Goal: Information Seeking & Learning: Learn about a topic

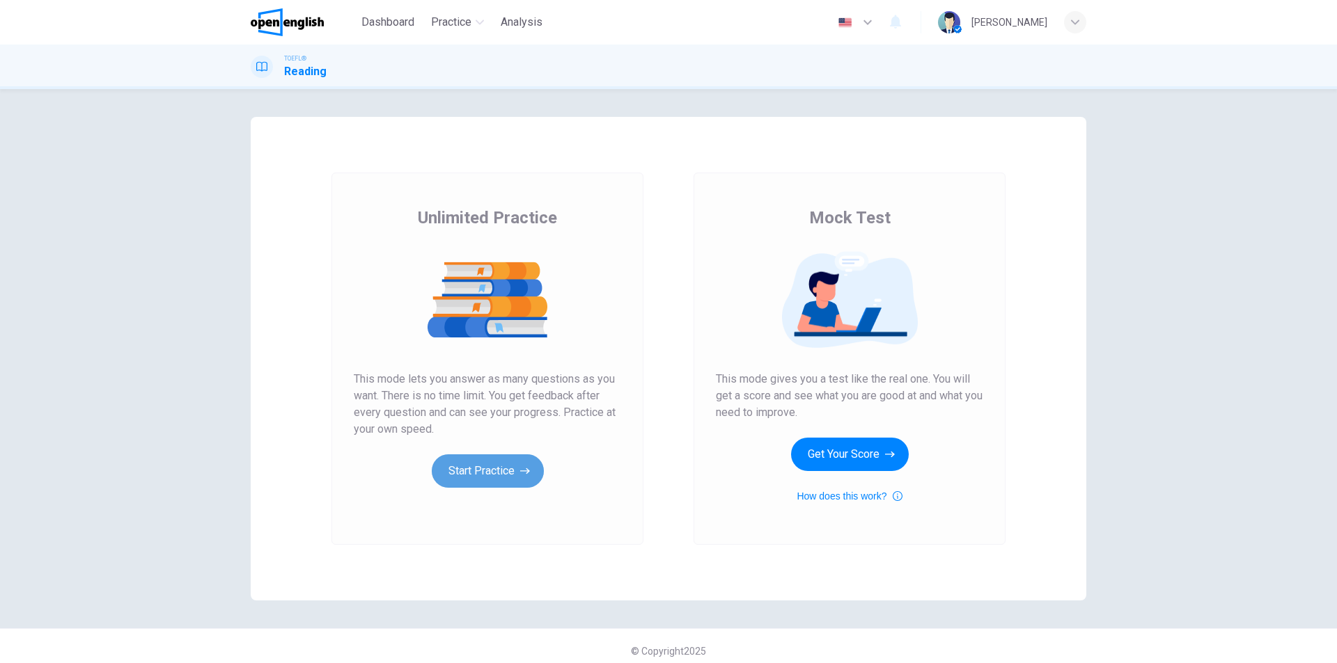
click at [510, 470] on button "Start Practice" at bounding box center [488, 471] width 112 height 33
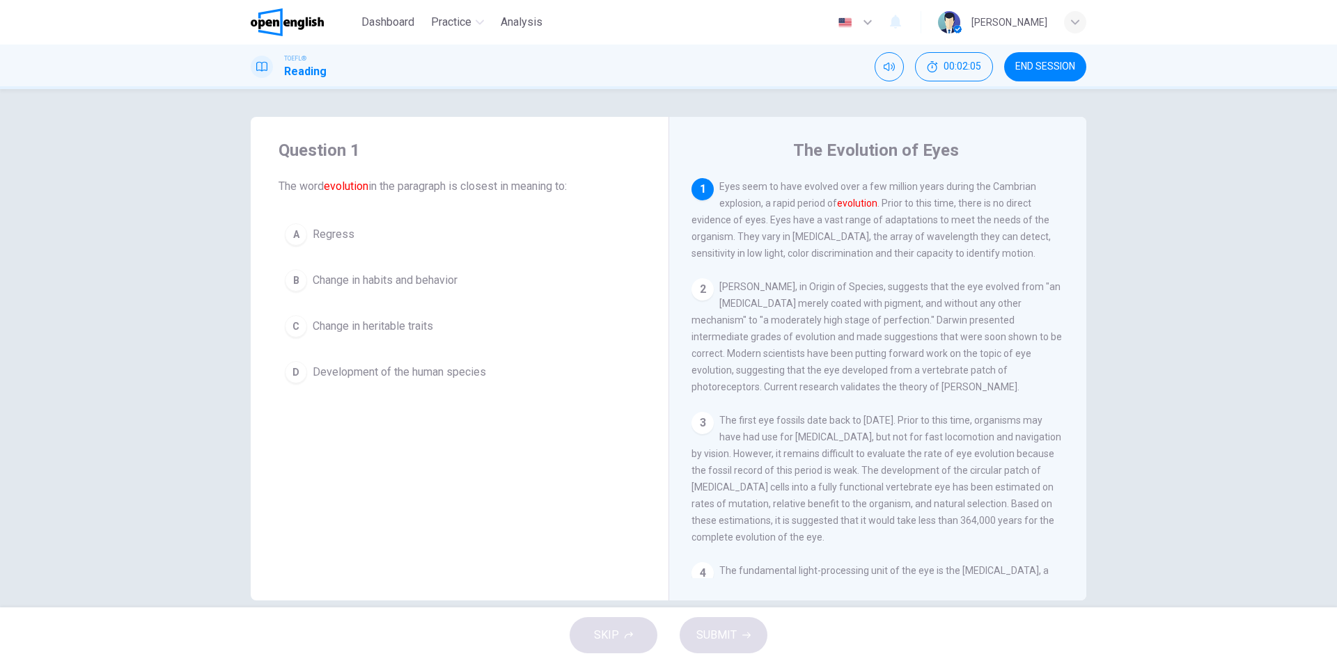
click at [1132, 203] on div "Question 1 The word evolution in the paragraph is closest in meaning to: A Regr…" at bounding box center [668, 348] width 1337 height 519
click at [466, 376] on span "Development of the human species" at bounding box center [399, 372] width 173 height 17
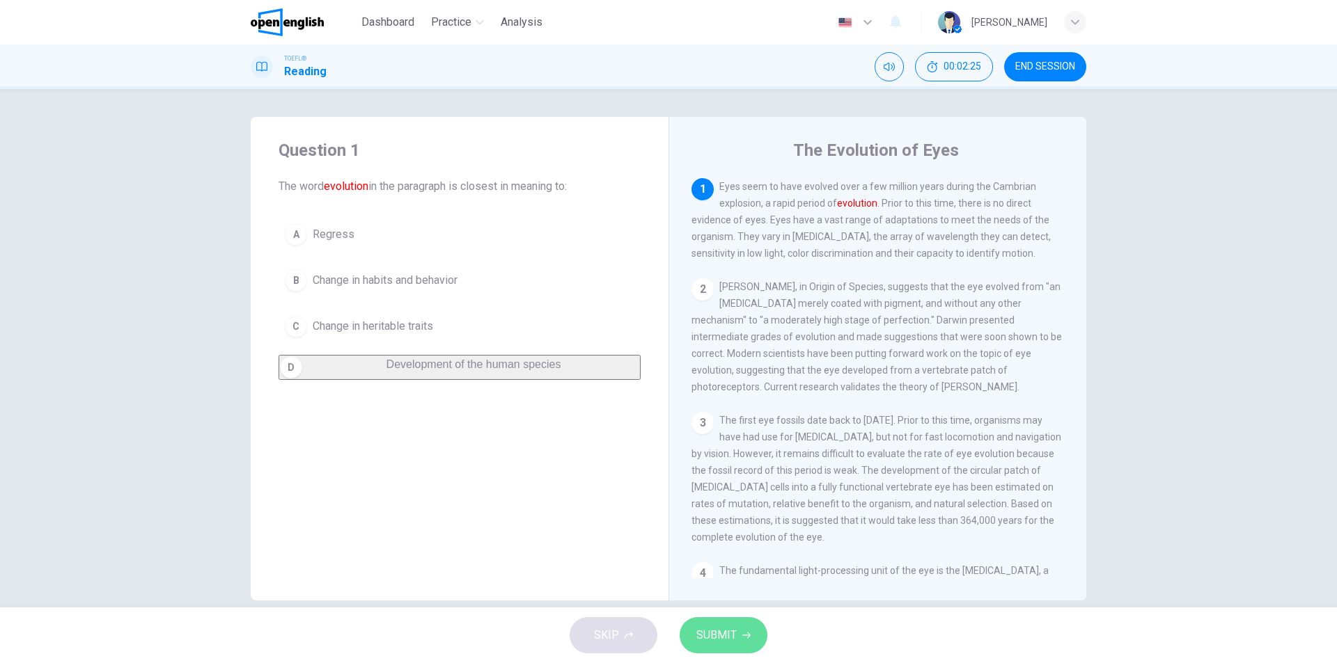
click at [714, 635] on span "SUBMIT" at bounding box center [716, 635] width 40 height 19
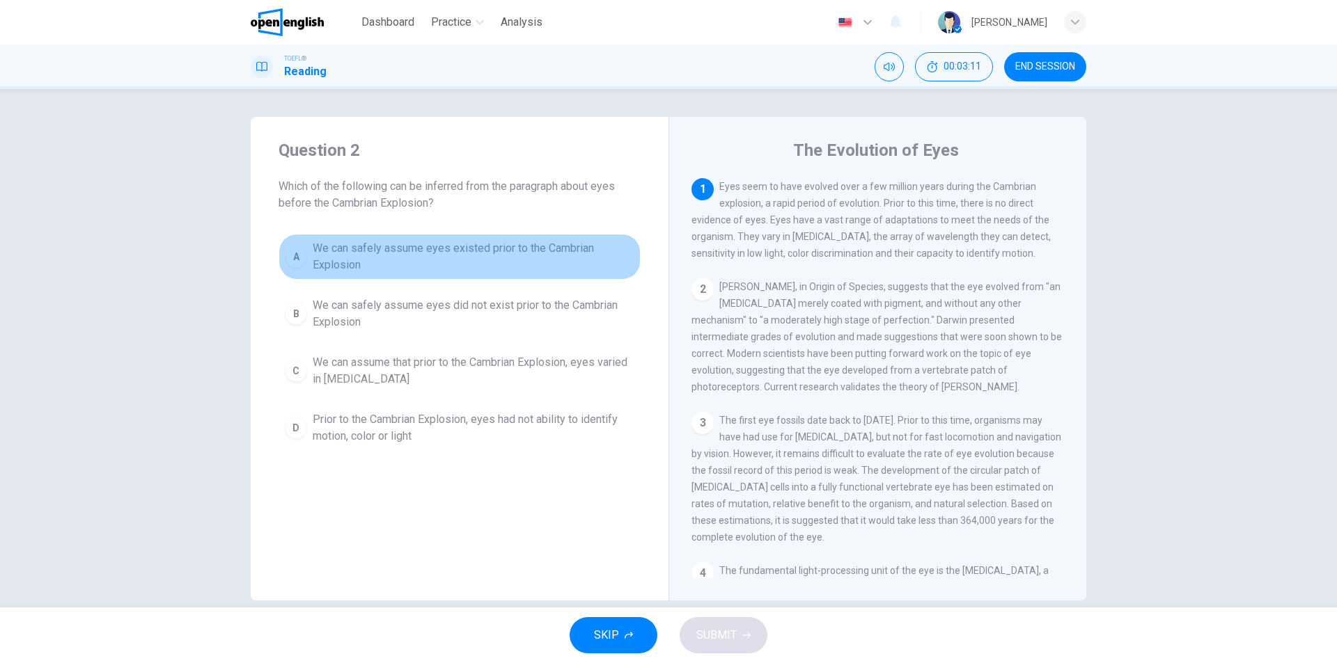
click at [463, 261] on span "We can safely assume eyes existed prior to the Cambrian Explosion" at bounding box center [474, 256] width 322 height 33
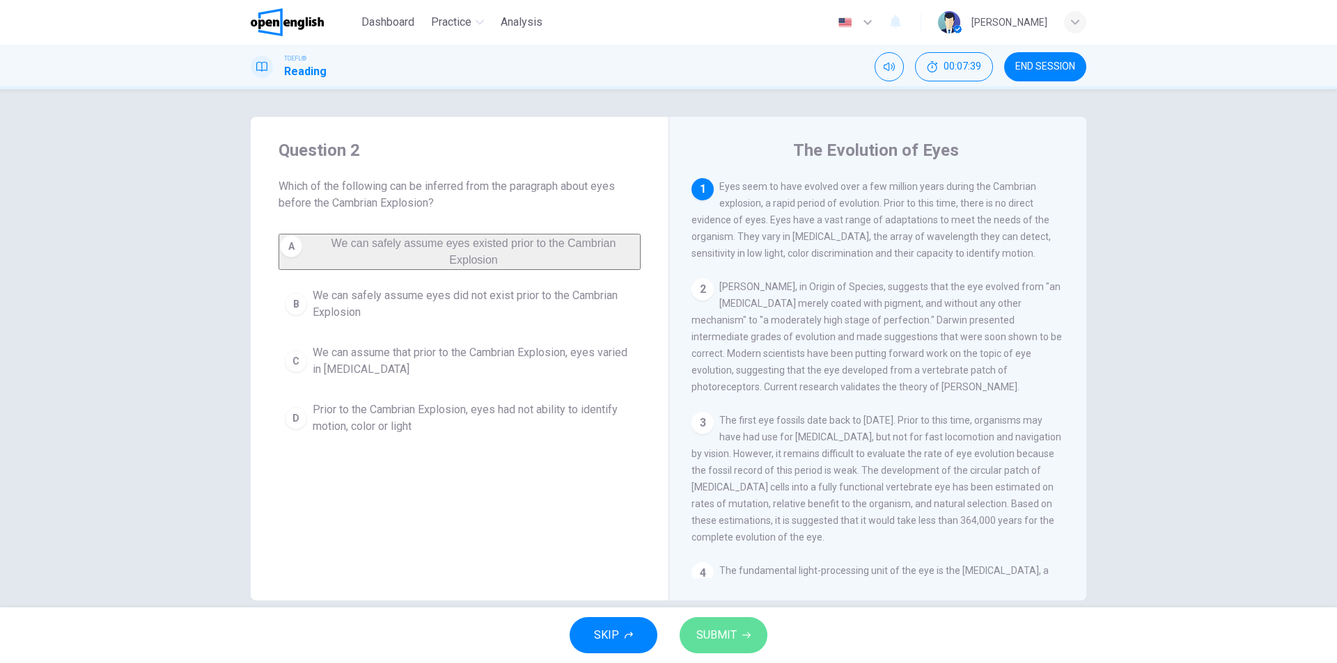
click at [731, 633] on span "SUBMIT" at bounding box center [716, 635] width 40 height 19
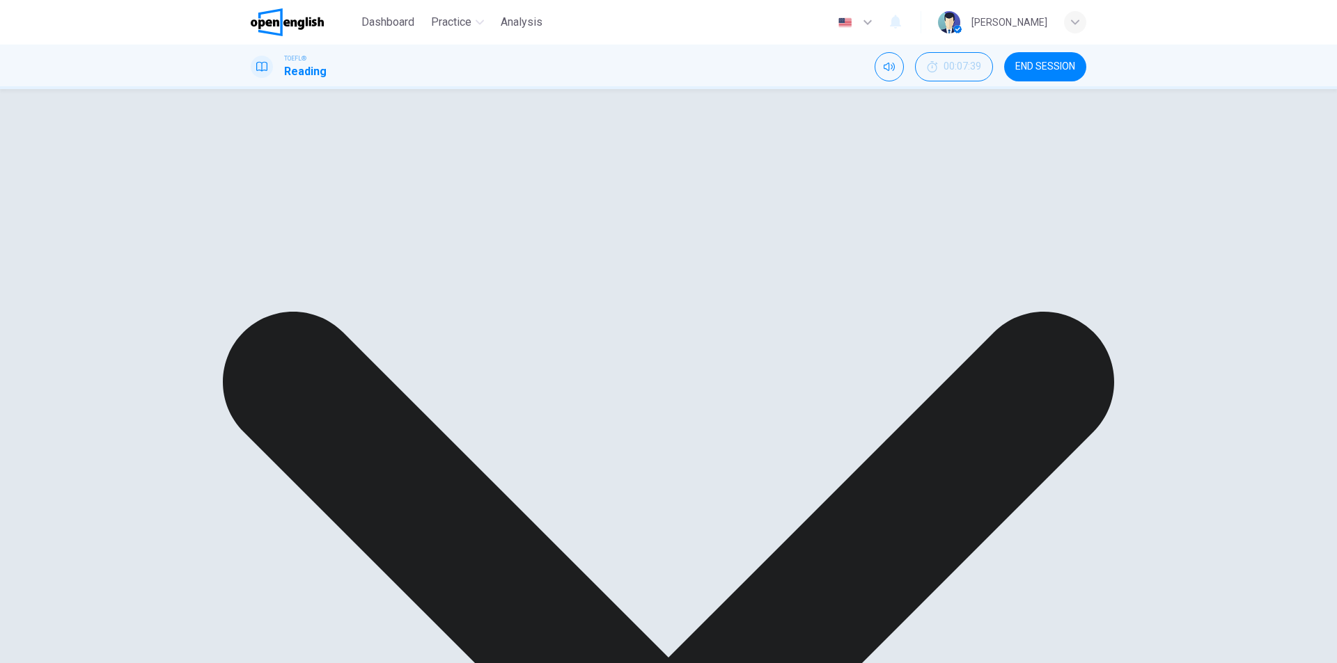
click at [1173, 89] on div "Question 2 Which of the following can be inferred from the paragraph about eyes…" at bounding box center [668, 89] width 1337 height 0
drag, startPoint x: 868, startPoint y: 627, endPoint x: 830, endPoint y: 543, distance: 92.2
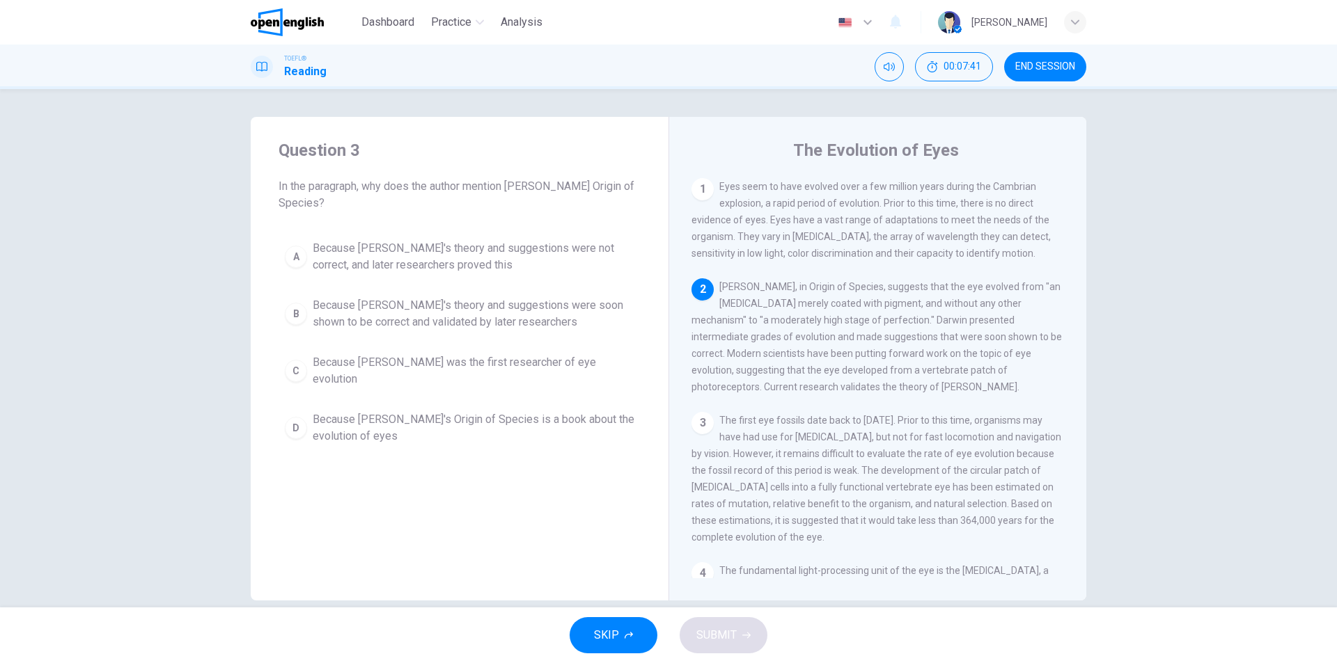
scroll to position [70, 0]
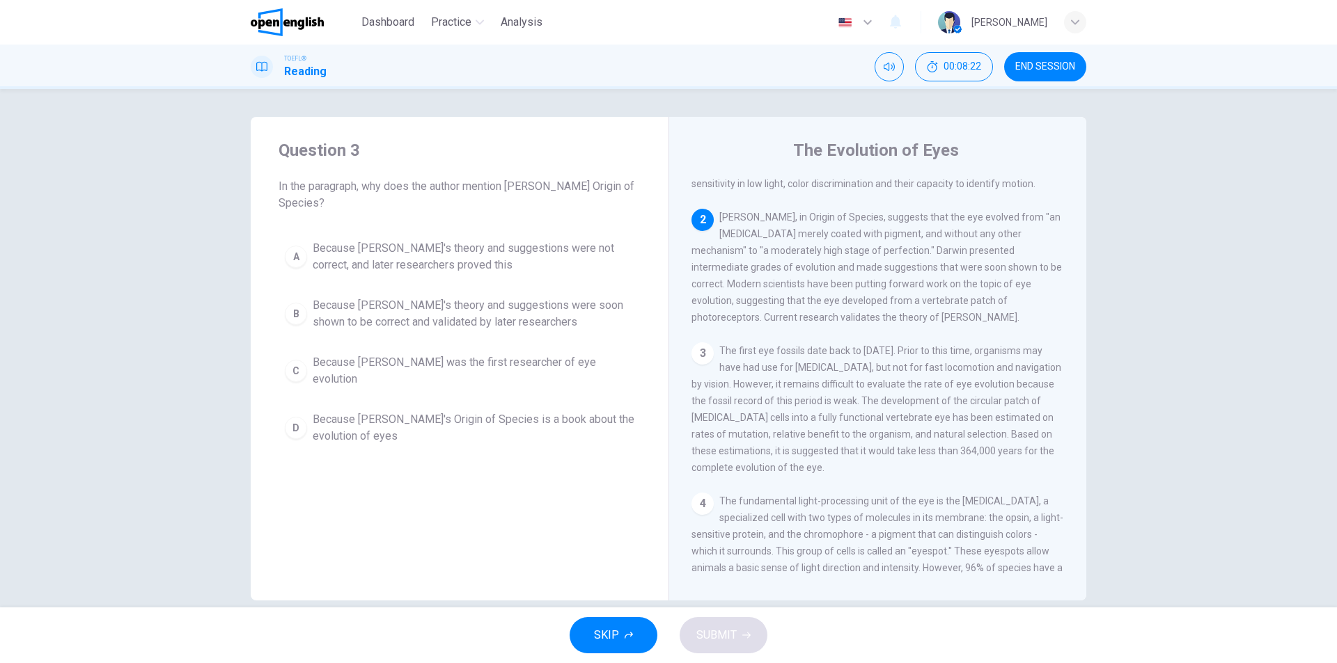
click at [528, 318] on span "Because [PERSON_NAME]'s theory and suggestions were soon shown to be correct an…" at bounding box center [474, 313] width 322 height 33
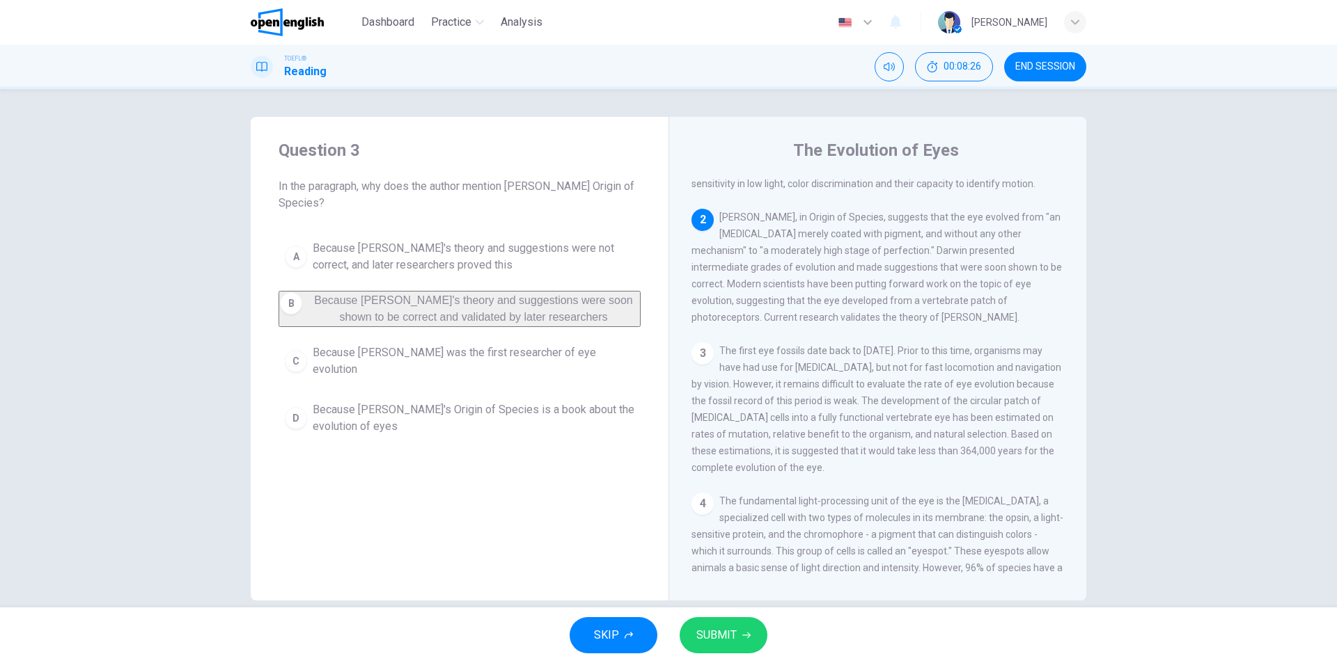
click at [742, 630] on button "SUBMIT" at bounding box center [723, 635] width 88 height 36
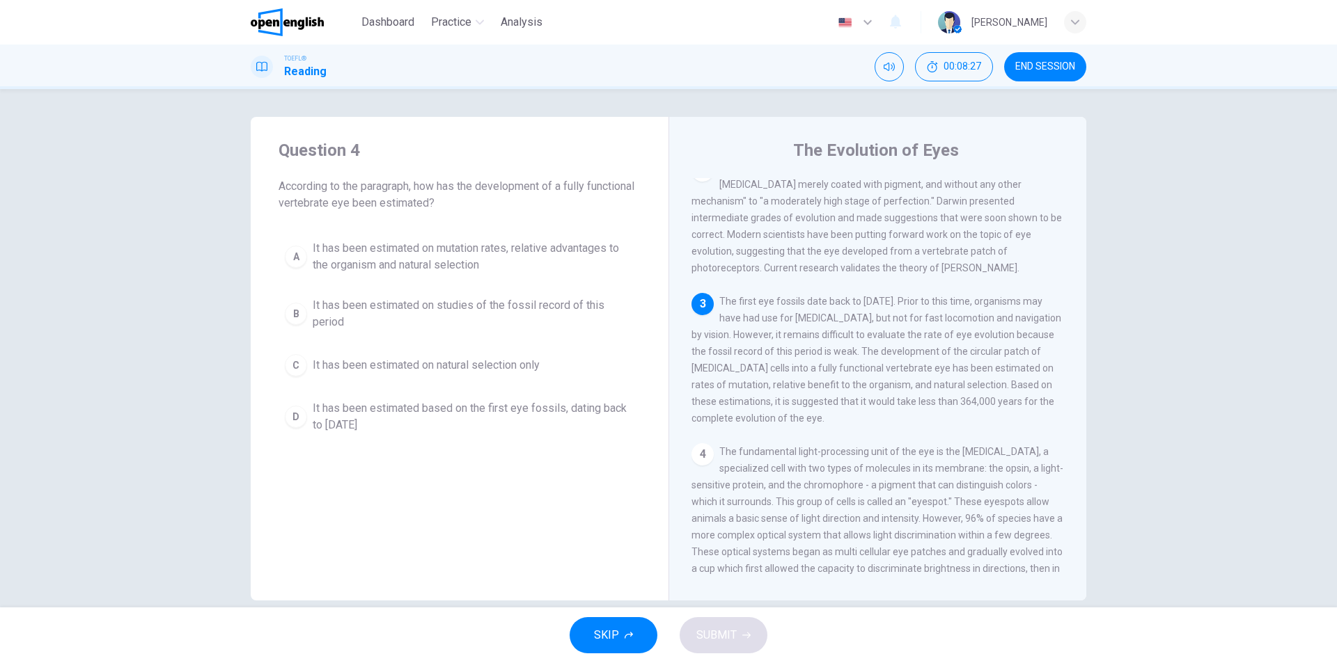
scroll to position [120, 0]
click at [1176, 228] on div "Question 4 According to the paragraph, how has the development of a fully funct…" at bounding box center [668, 348] width 1337 height 519
click at [1151, 308] on div "Question 4 According to the paragraph, how has the development of a fully funct…" at bounding box center [668, 348] width 1337 height 519
click at [485, 267] on span "It has been estimated on mutation rates, relative advantages to the organism an…" at bounding box center [474, 256] width 322 height 33
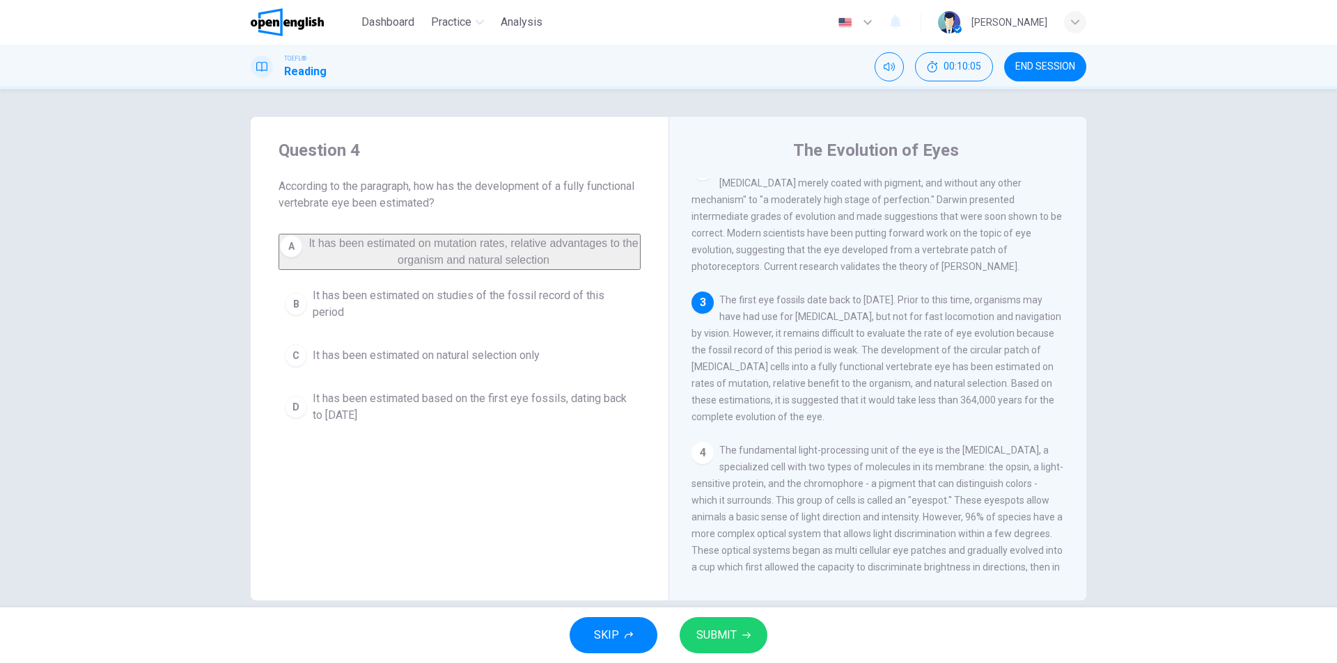
click at [743, 636] on icon "button" at bounding box center [746, 635] width 8 height 8
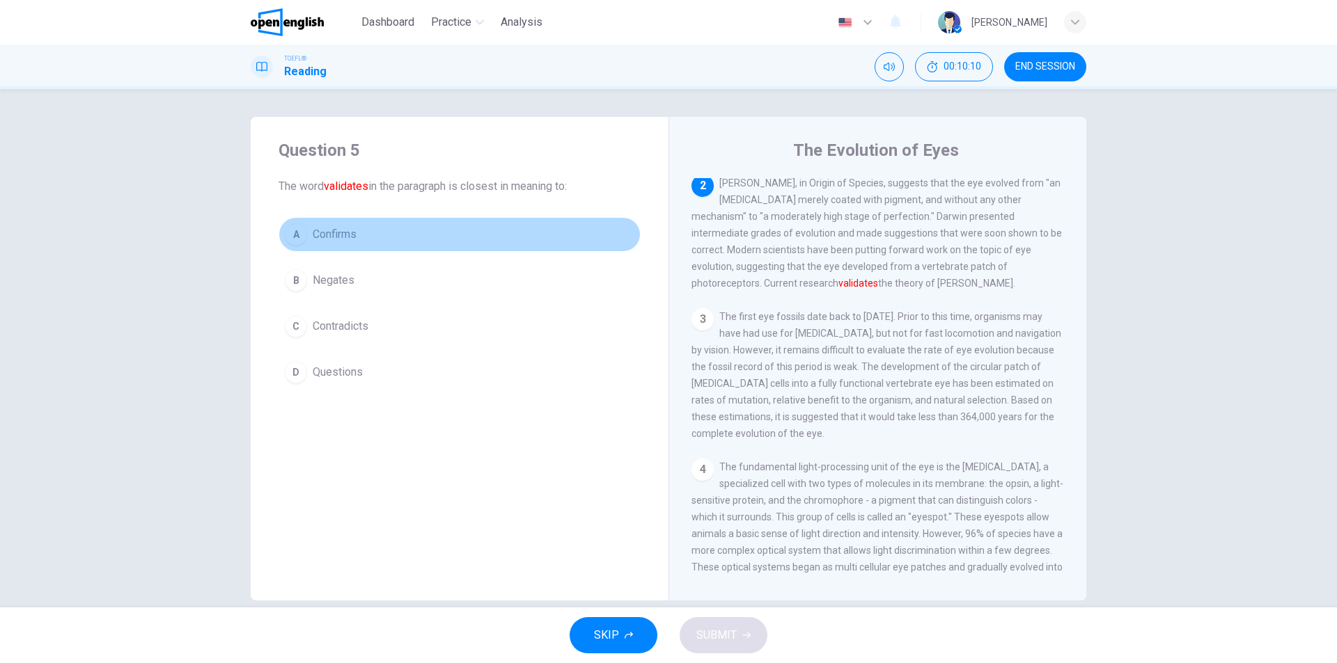
click at [372, 244] on button "A Confirms" at bounding box center [459, 234] width 362 height 35
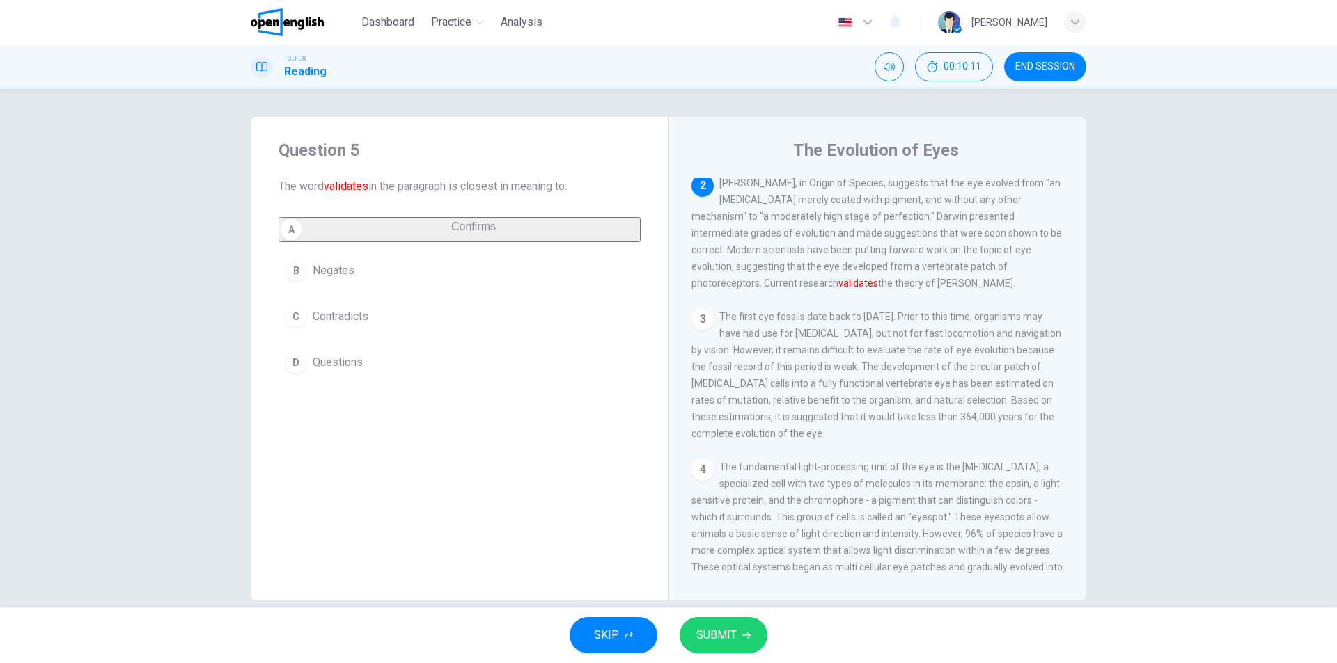
click at [732, 652] on button "SUBMIT" at bounding box center [723, 635] width 88 height 36
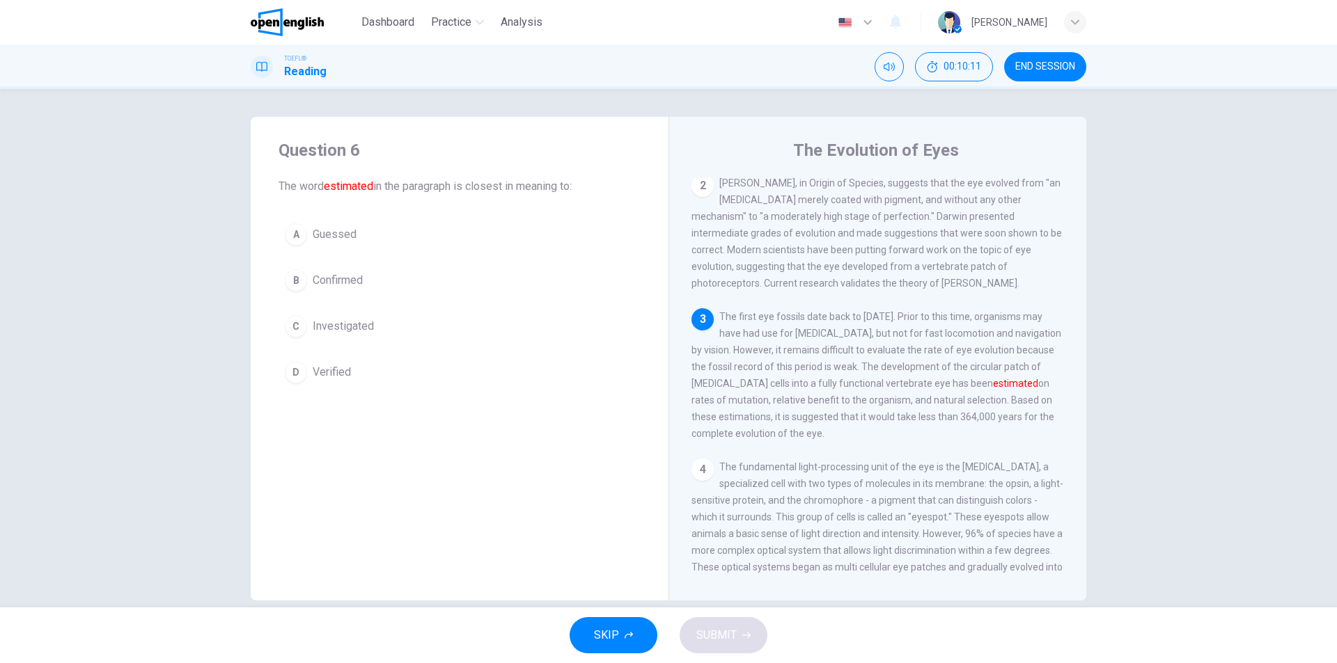
scroll to position [120, 0]
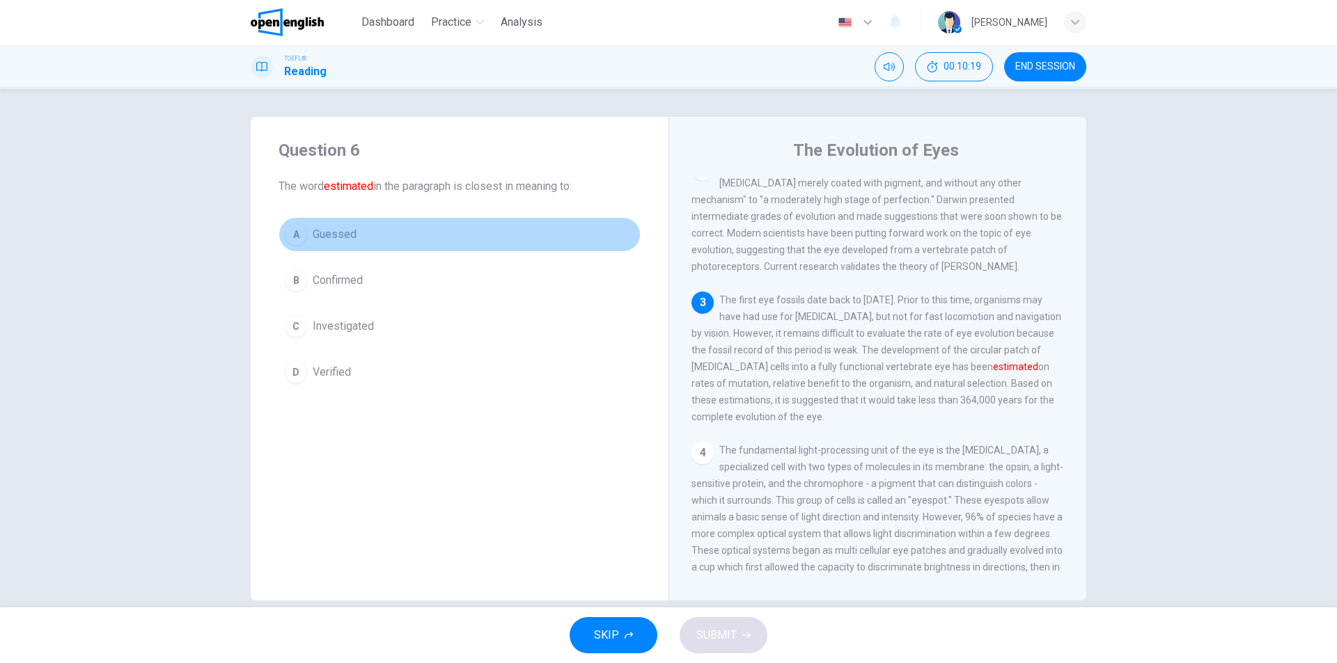
click at [357, 236] on button "A Guessed" at bounding box center [459, 234] width 362 height 35
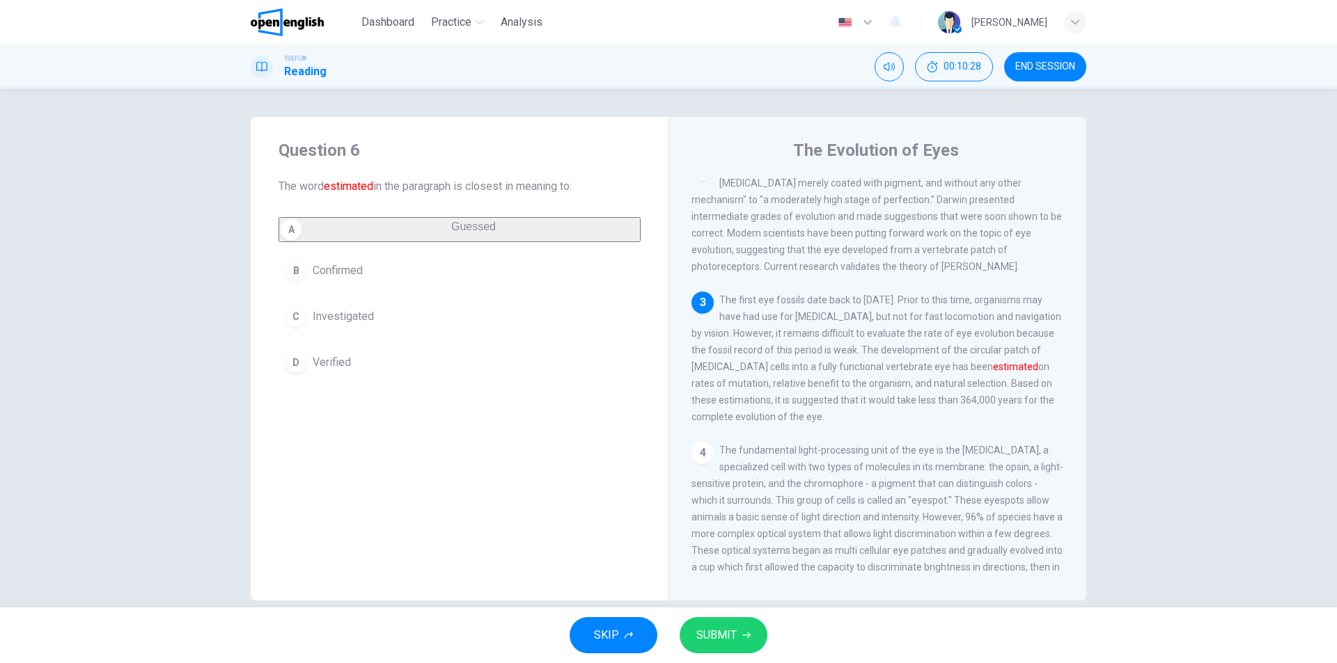
drag, startPoint x: 725, startPoint y: 558, endPoint x: 727, endPoint y: 435, distance: 123.2
click at [727, 452] on div "Question 6 The word estimated in the paragraph is closest in meaning to: A Gues…" at bounding box center [668, 348] width 1337 height 519
click at [746, 643] on button "SUBMIT" at bounding box center [723, 635] width 88 height 36
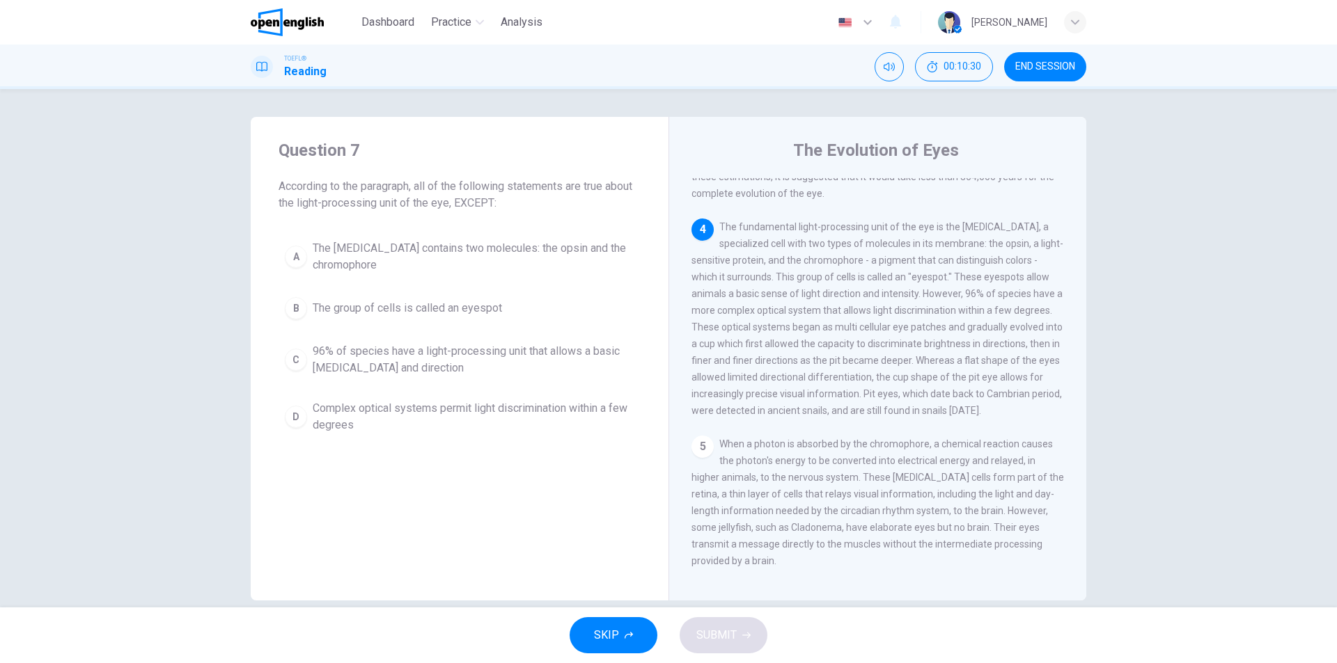
scroll to position [346, 0]
click at [959, 242] on span "The fundamental light-processing unit of the eye is the [MEDICAL_DATA], a speci…" at bounding box center [877, 316] width 372 height 195
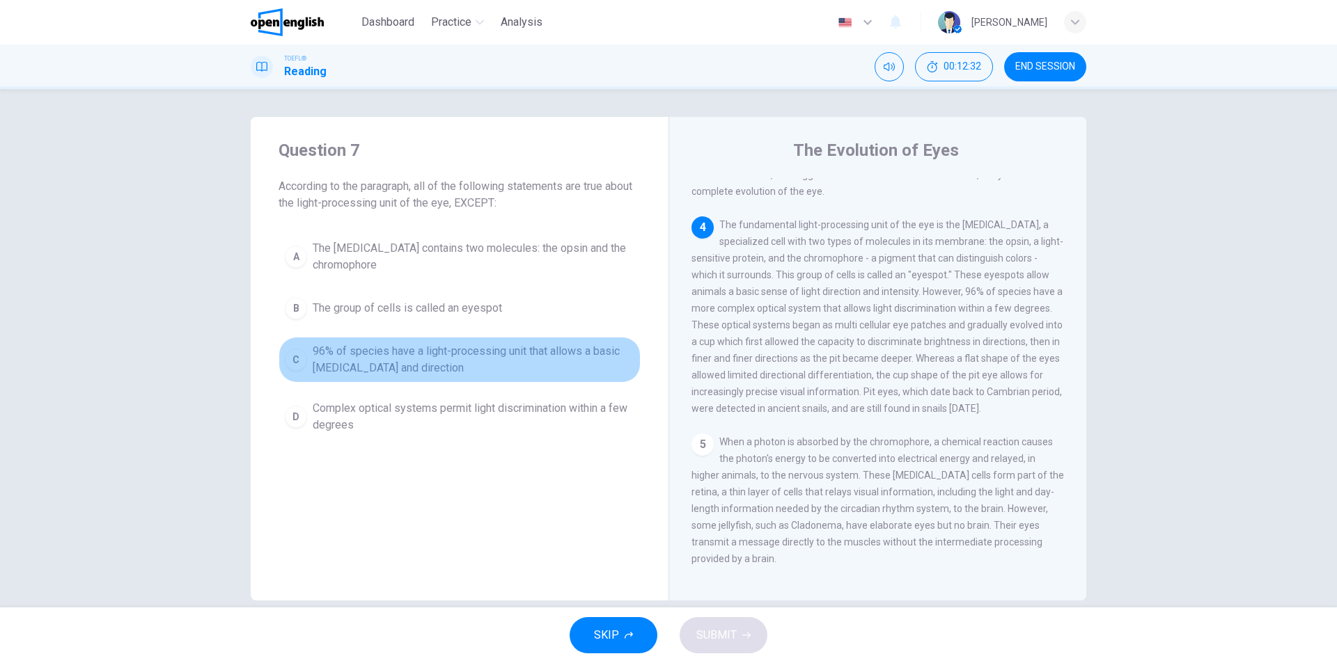
click at [471, 363] on span "96% of species have a light-processing unit that allows a basic [MEDICAL_DATA] …" at bounding box center [474, 359] width 322 height 33
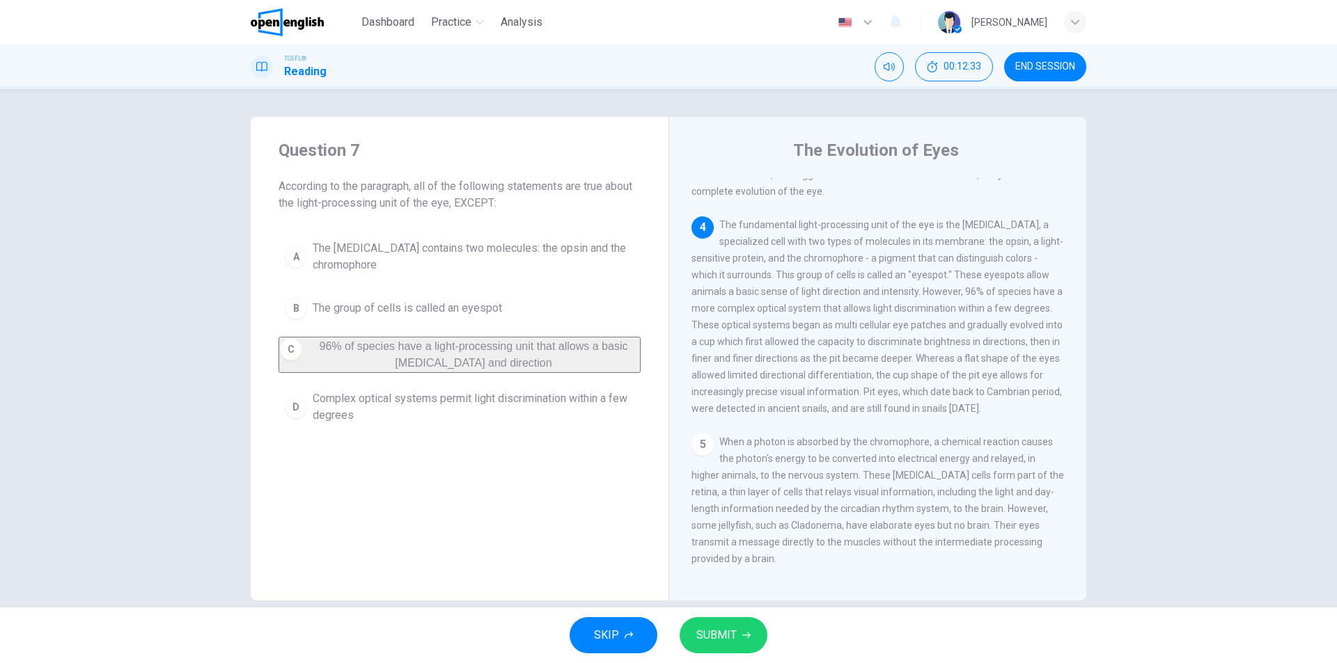
click at [729, 624] on button "SUBMIT" at bounding box center [723, 635] width 88 height 36
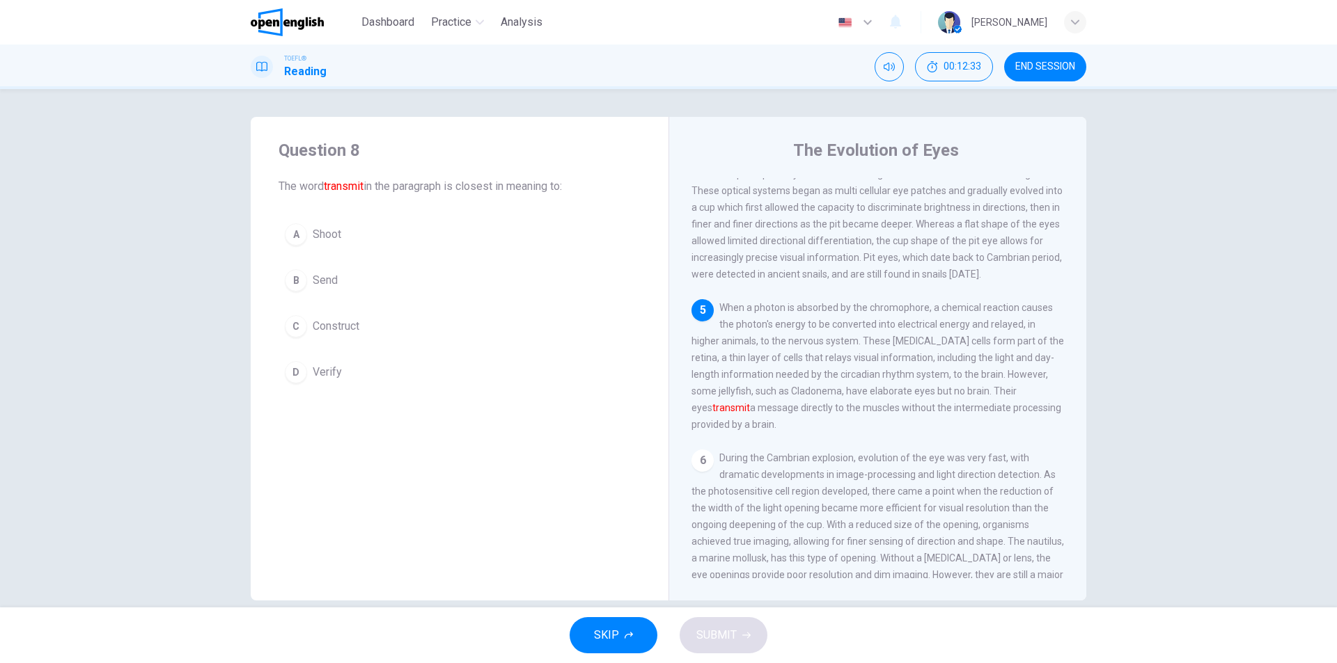
scroll to position [502, 0]
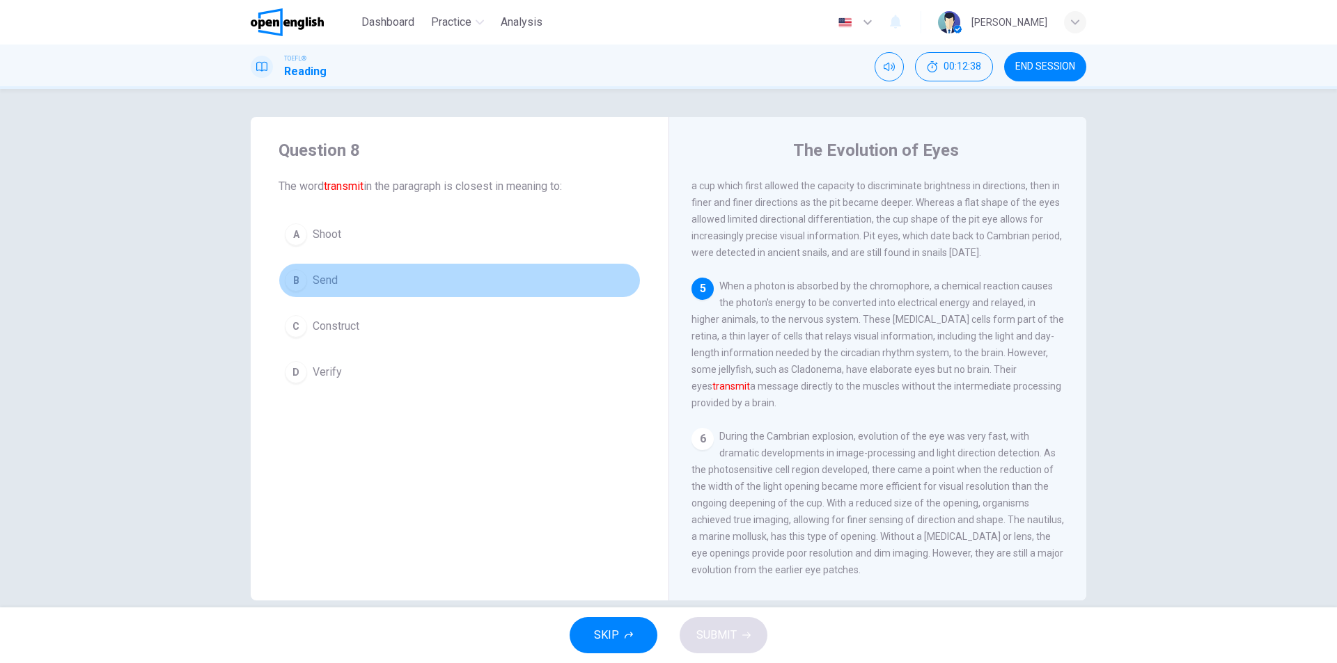
click at [384, 293] on button "B Send" at bounding box center [459, 280] width 362 height 35
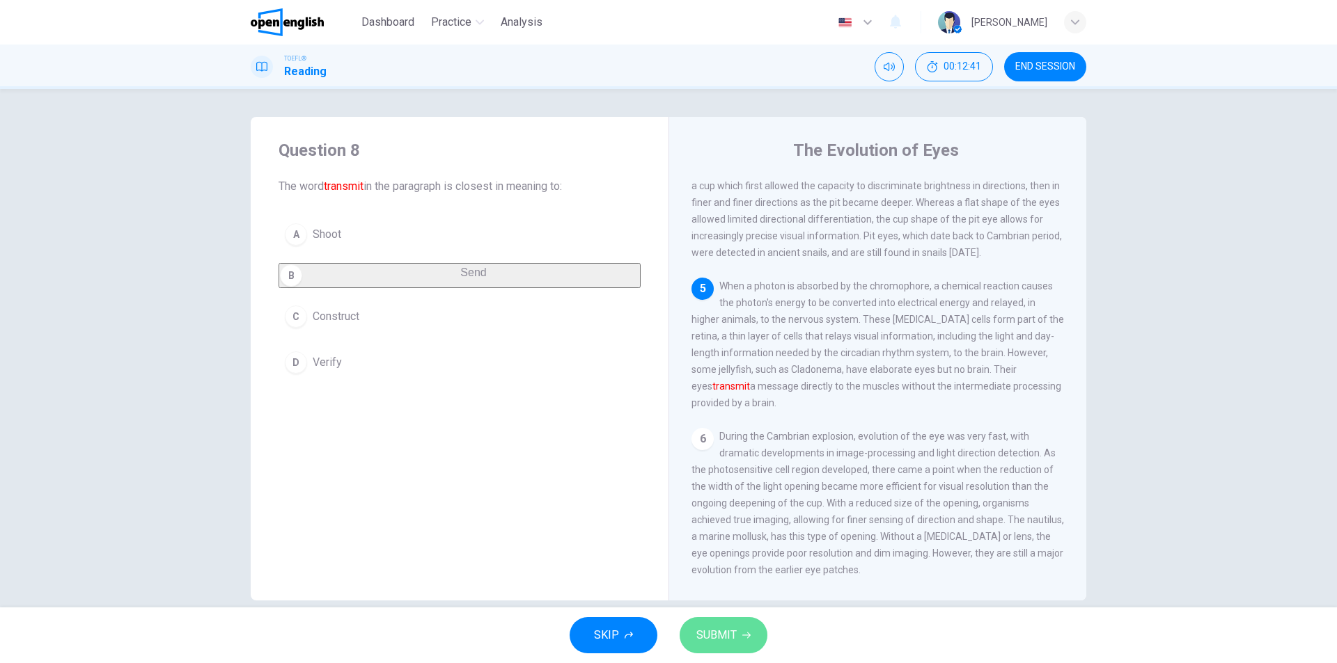
click at [725, 635] on span "SUBMIT" at bounding box center [716, 635] width 40 height 19
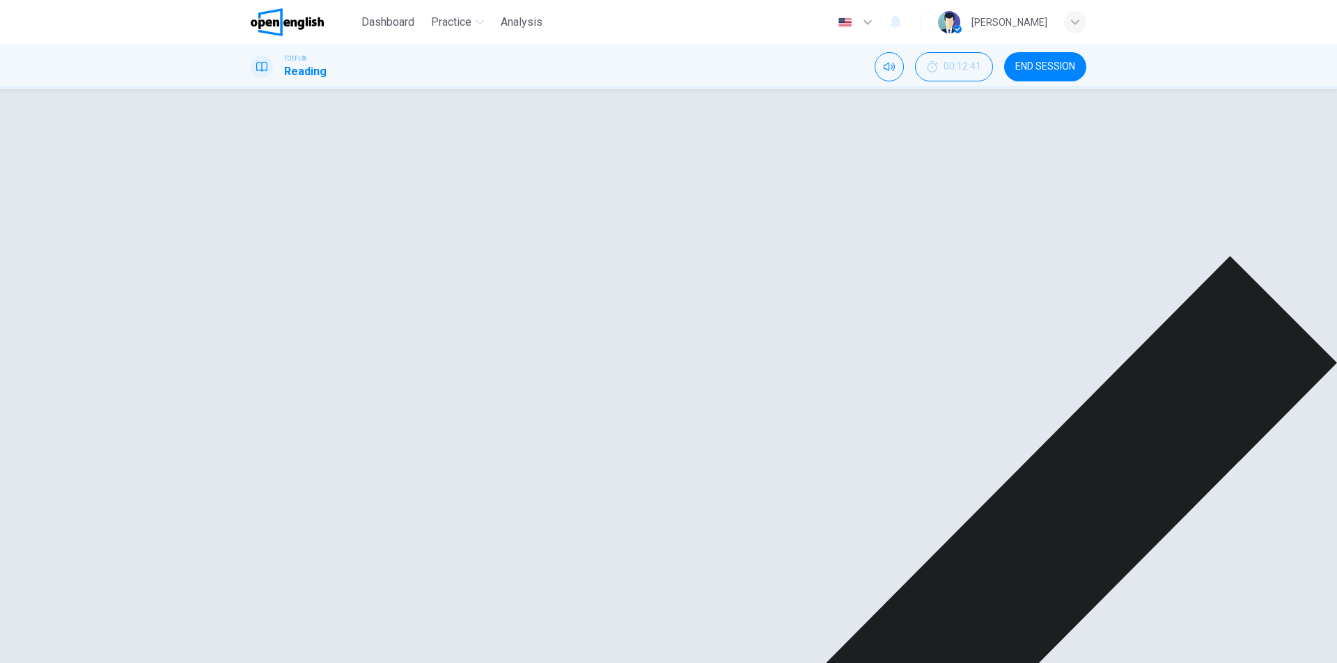
drag, startPoint x: 862, startPoint y: 636, endPoint x: 854, endPoint y: 621, distance: 17.1
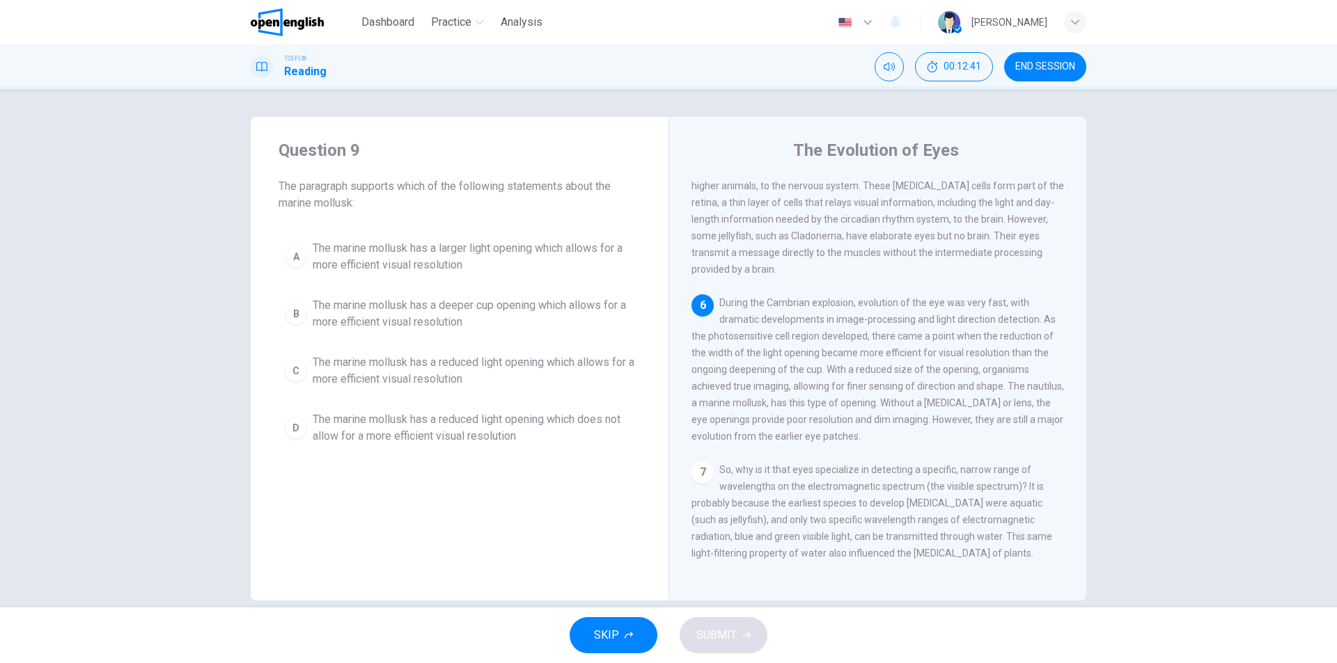
scroll to position [674, 0]
click at [753, 405] on div "6 During the Cambrian explosion, evolution of the eye was very fast, with drama…" at bounding box center [877, 369] width 373 height 150
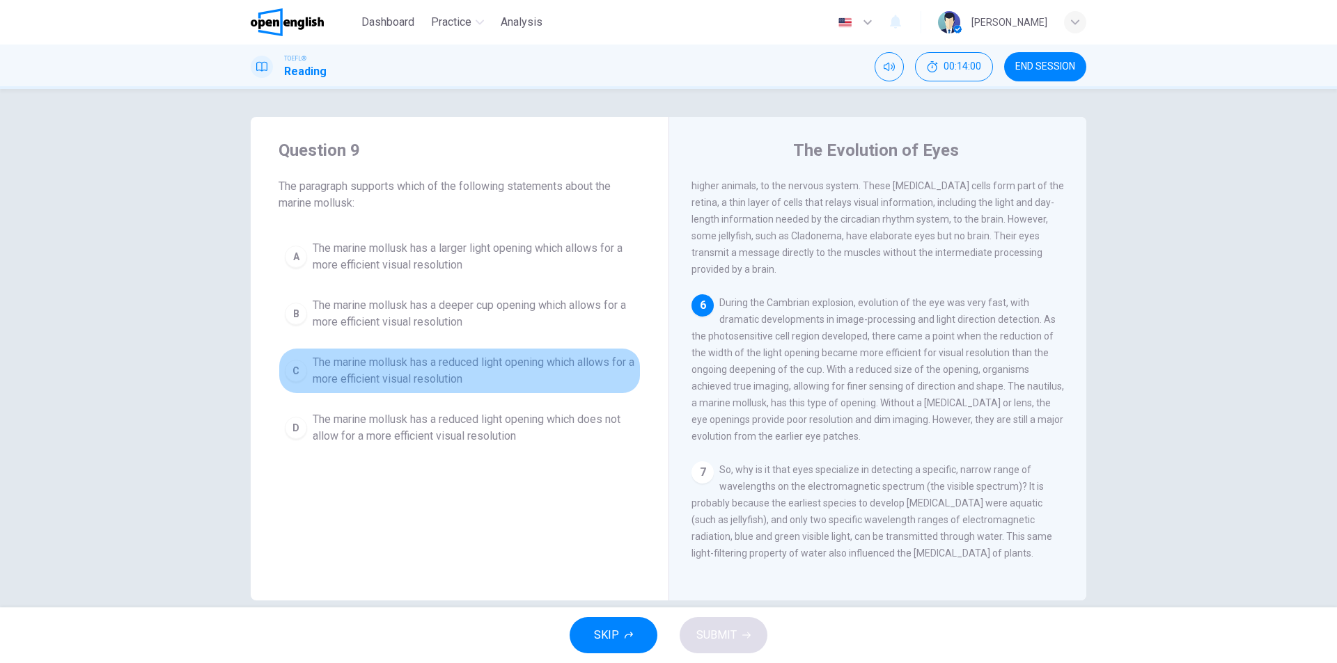
click at [440, 377] on span "The marine mollusk has a reduced light opening which allows for a more efficien…" at bounding box center [474, 370] width 322 height 33
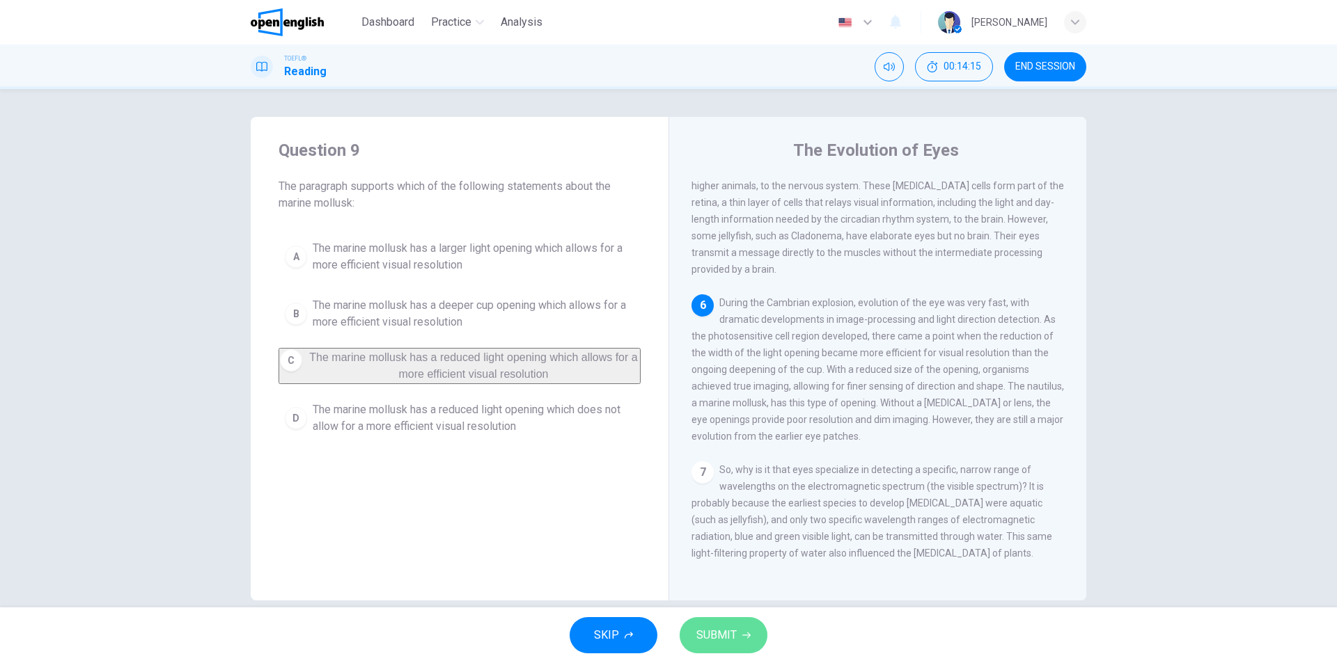
click at [716, 641] on span "SUBMIT" at bounding box center [716, 635] width 40 height 19
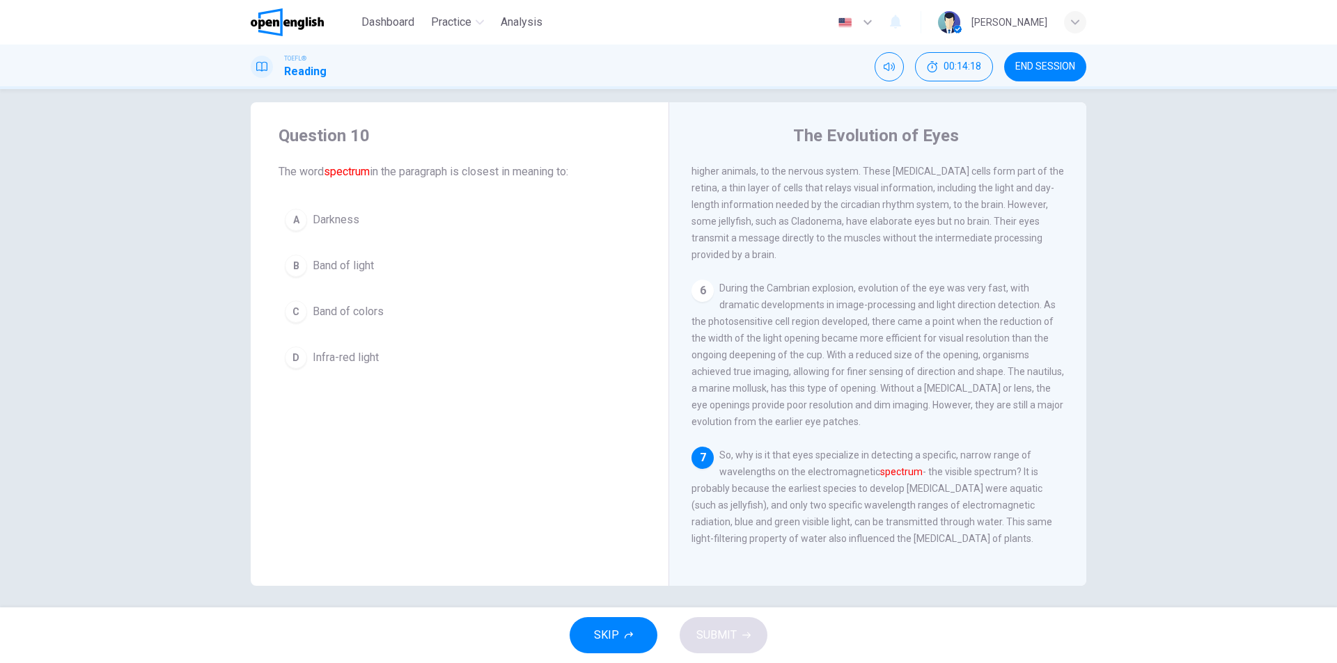
scroll to position [21, 0]
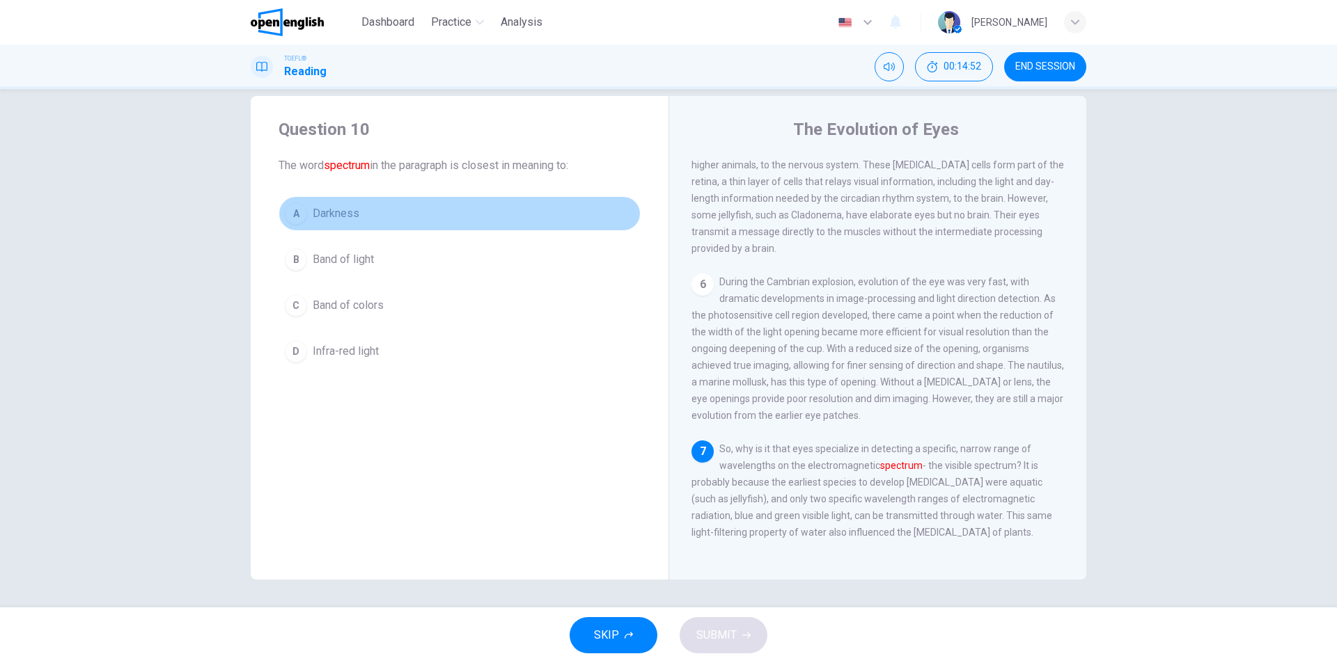
click at [384, 225] on button "A Darkness" at bounding box center [459, 213] width 362 height 35
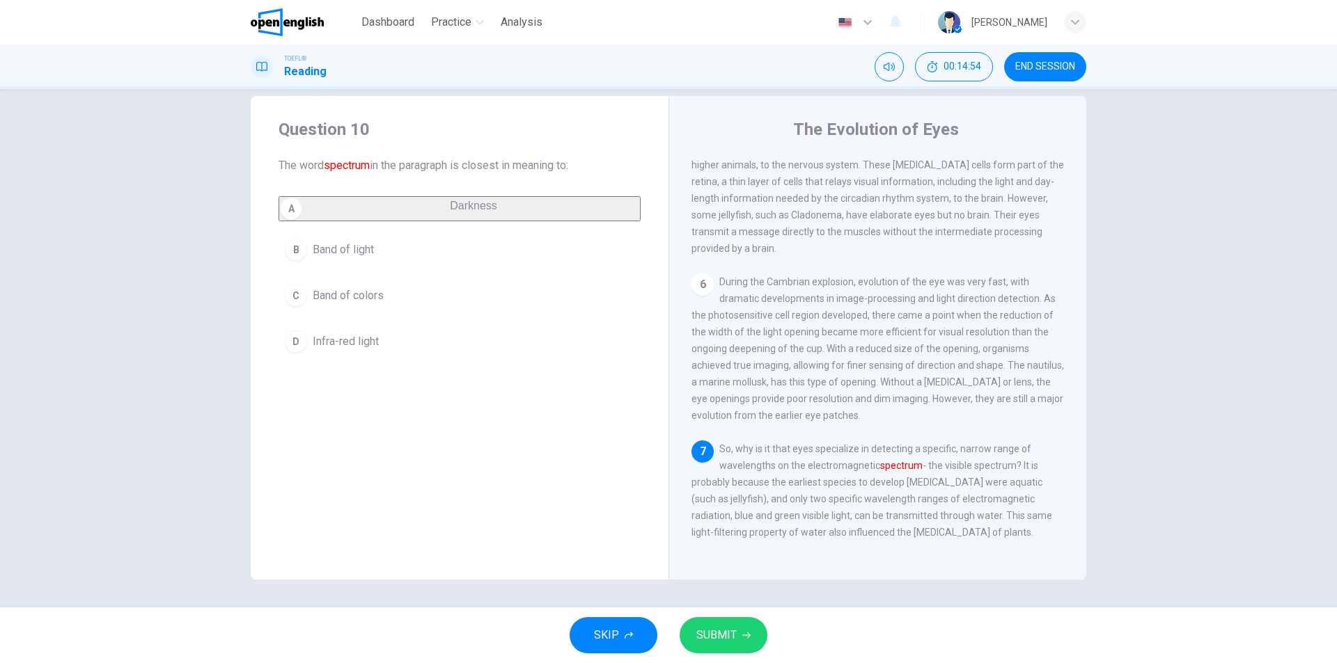
click at [710, 639] on span "SUBMIT" at bounding box center [716, 635] width 40 height 19
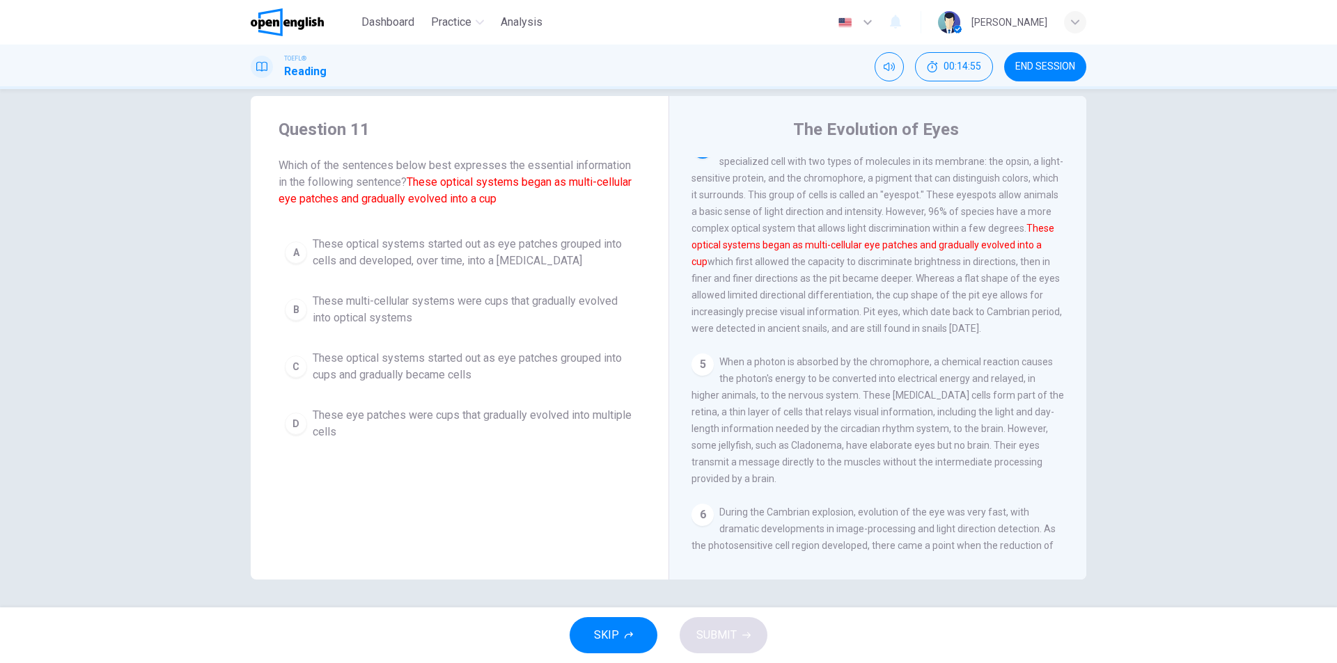
scroll to position [398, 0]
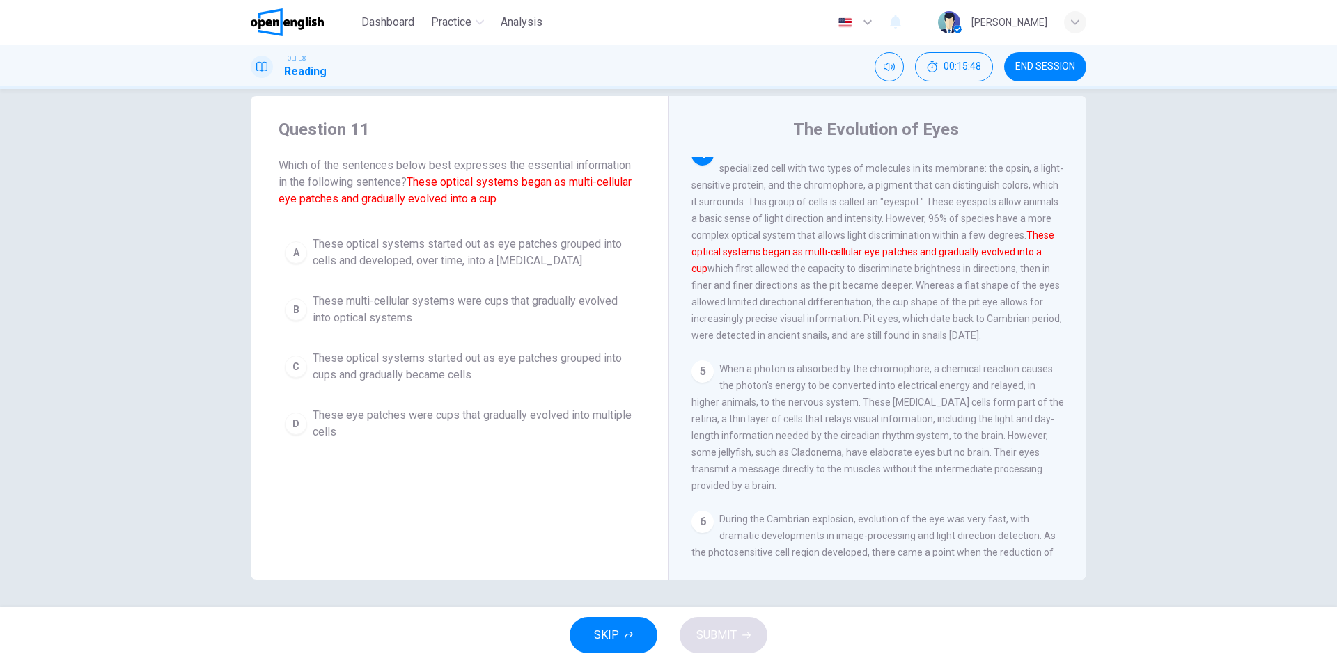
click at [507, 267] on span "These optical systems started out as eye patches grouped into cells and develop…" at bounding box center [474, 252] width 322 height 33
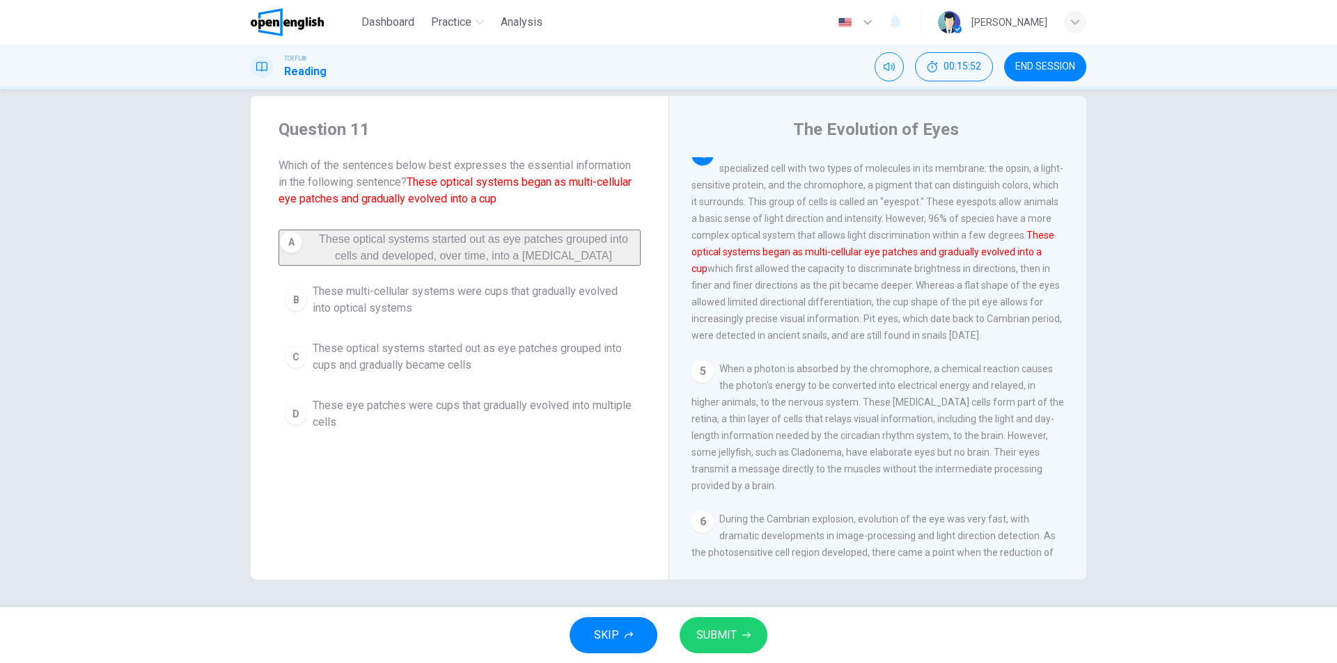
click at [714, 632] on span "SUBMIT" at bounding box center [716, 635] width 40 height 19
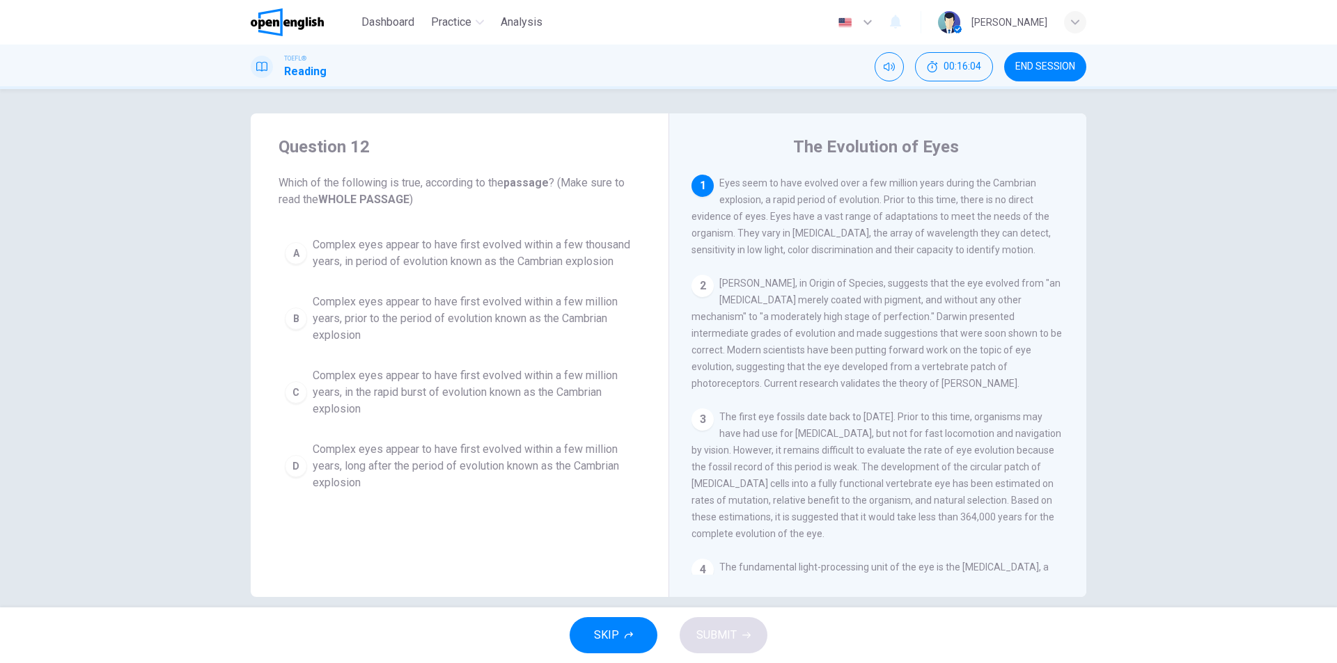
scroll to position [0, 0]
click at [512, 329] on span "Complex eyes appear to have first evolved within a few million years, prior to …" at bounding box center [474, 322] width 322 height 50
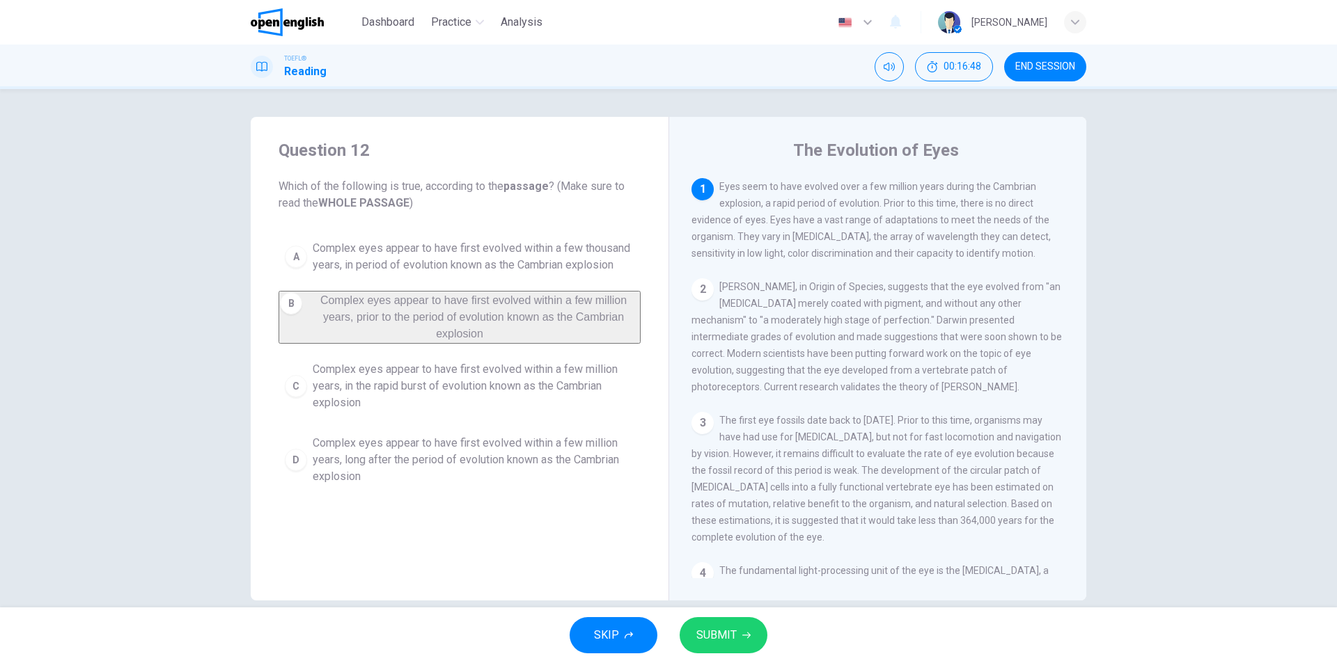
click at [730, 638] on span "SUBMIT" at bounding box center [716, 635] width 40 height 19
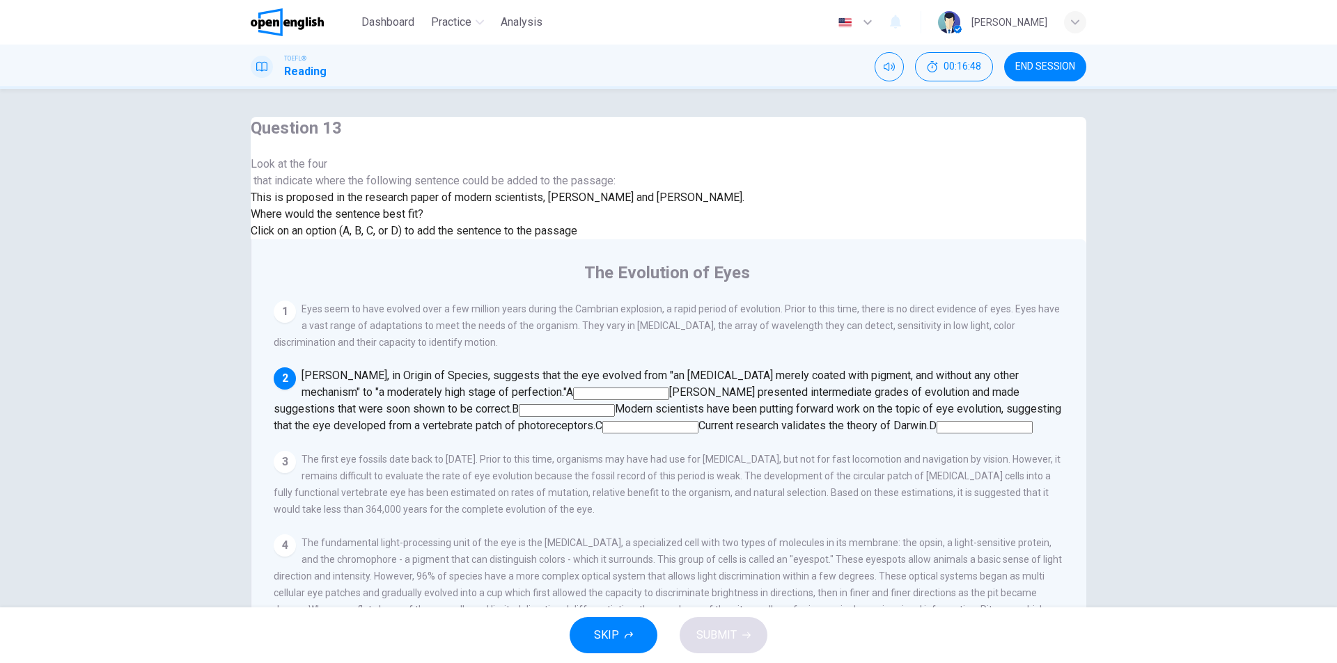
scroll to position [104, 0]
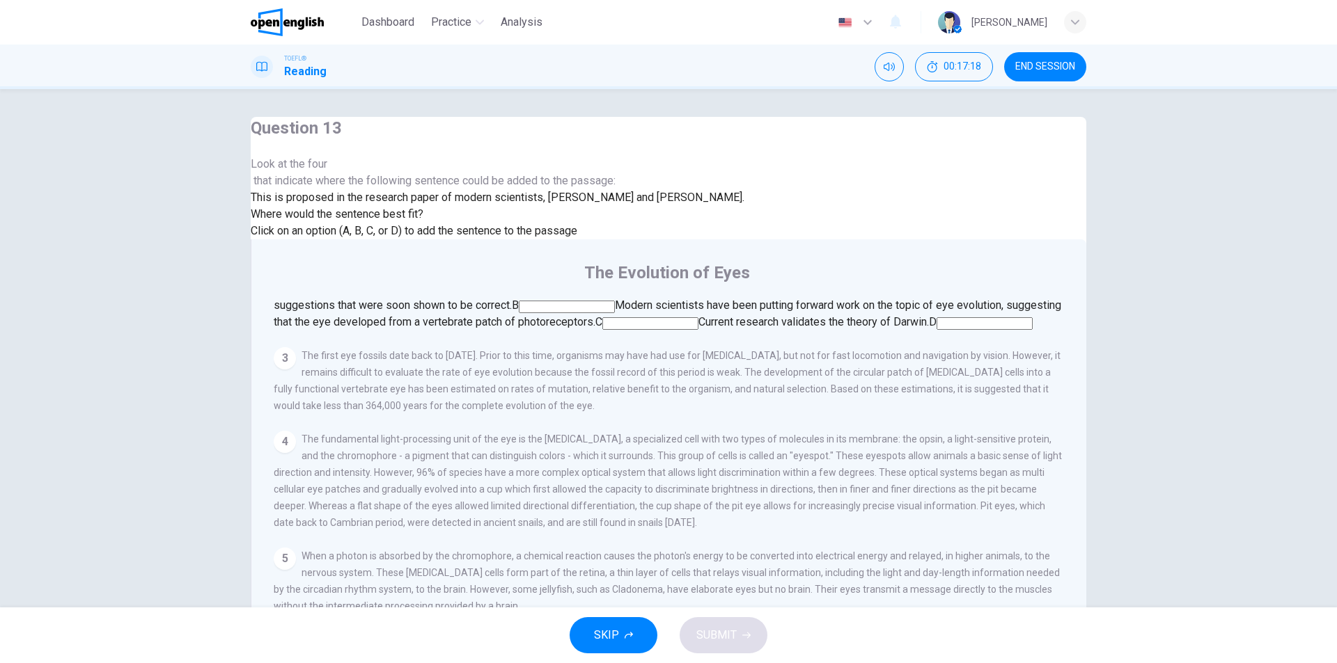
click at [669, 284] on input at bounding box center [621, 290] width 96 height 13
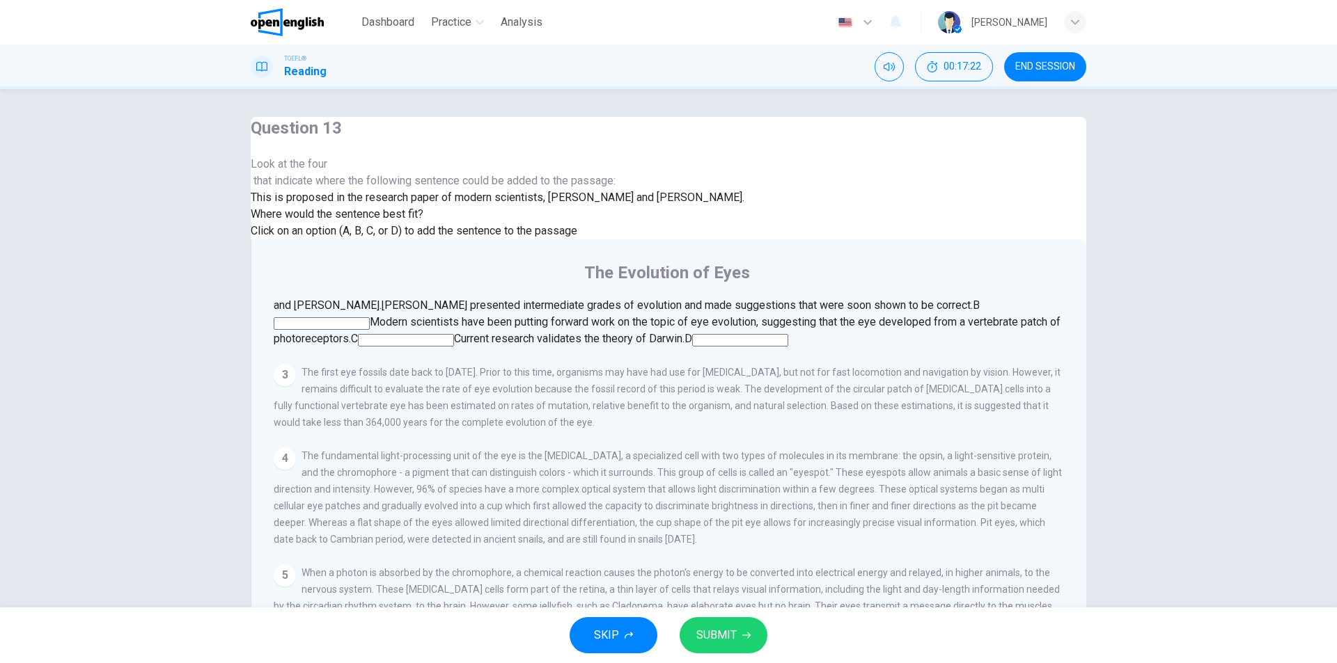
click at [370, 317] on input at bounding box center [322, 323] width 96 height 13
click at [718, 637] on span "SUBMIT" at bounding box center [716, 635] width 40 height 19
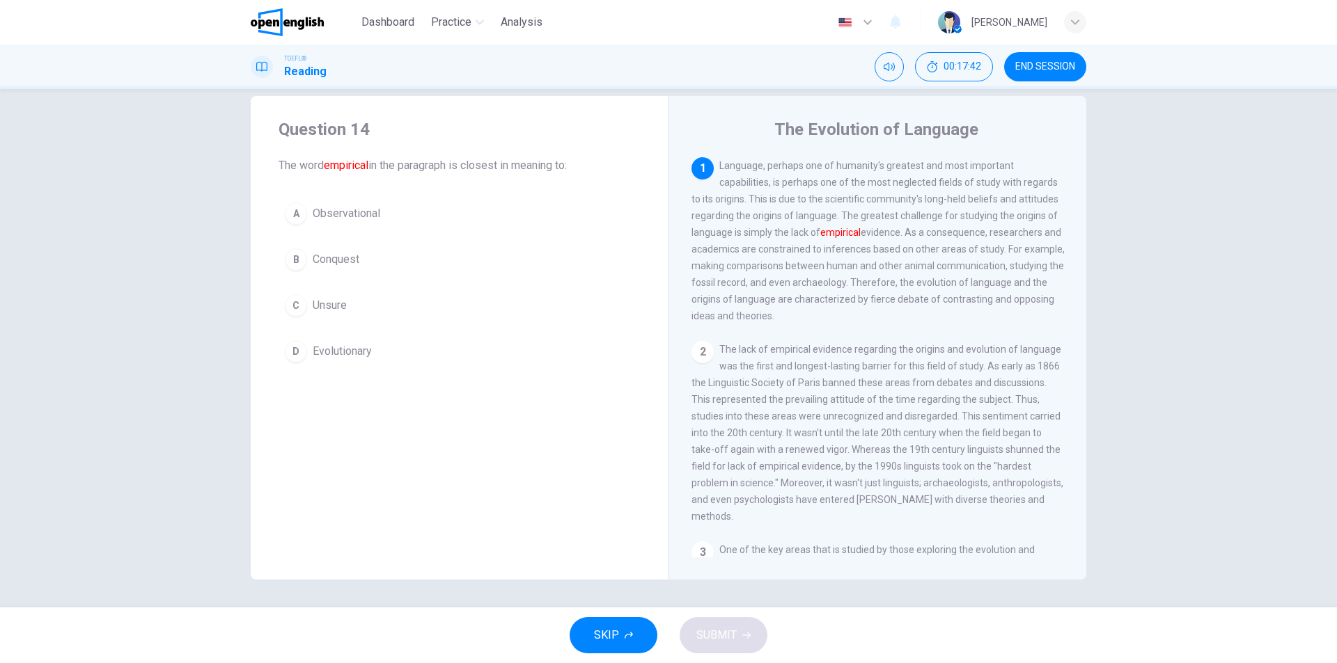
scroll to position [0, 0]
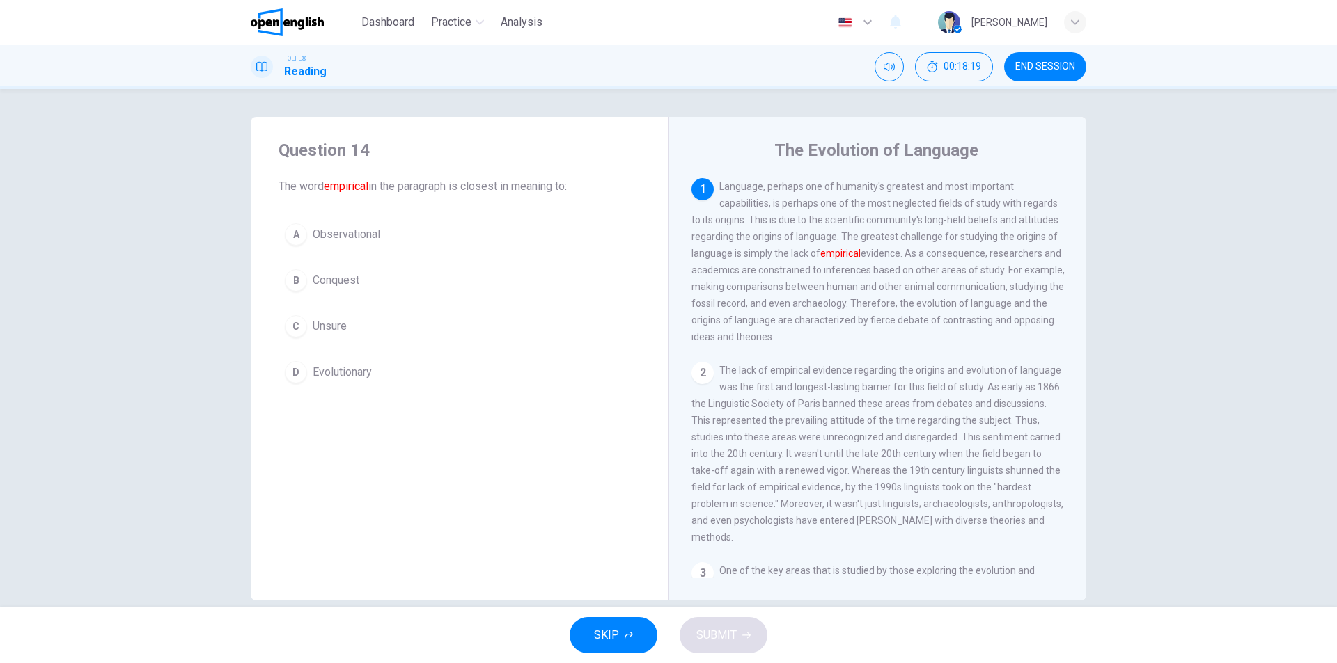
drag, startPoint x: 489, startPoint y: 512, endPoint x: 486, endPoint y: 494, distance: 18.4
click at [489, 510] on div "Question 14 The word empirical in the paragraph is closest in meaning to: A Obs…" at bounding box center [460, 359] width 418 height 484
click at [378, 235] on button "A Observational" at bounding box center [459, 234] width 362 height 35
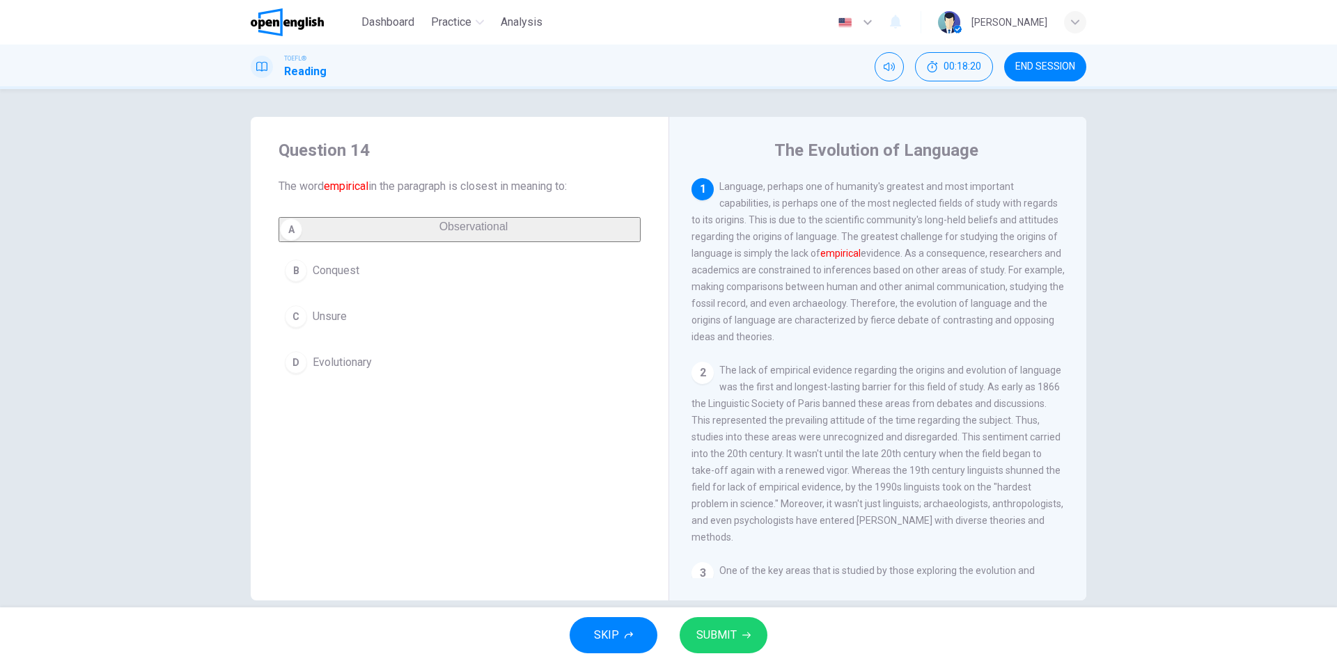
click at [731, 626] on span "SUBMIT" at bounding box center [716, 635] width 40 height 19
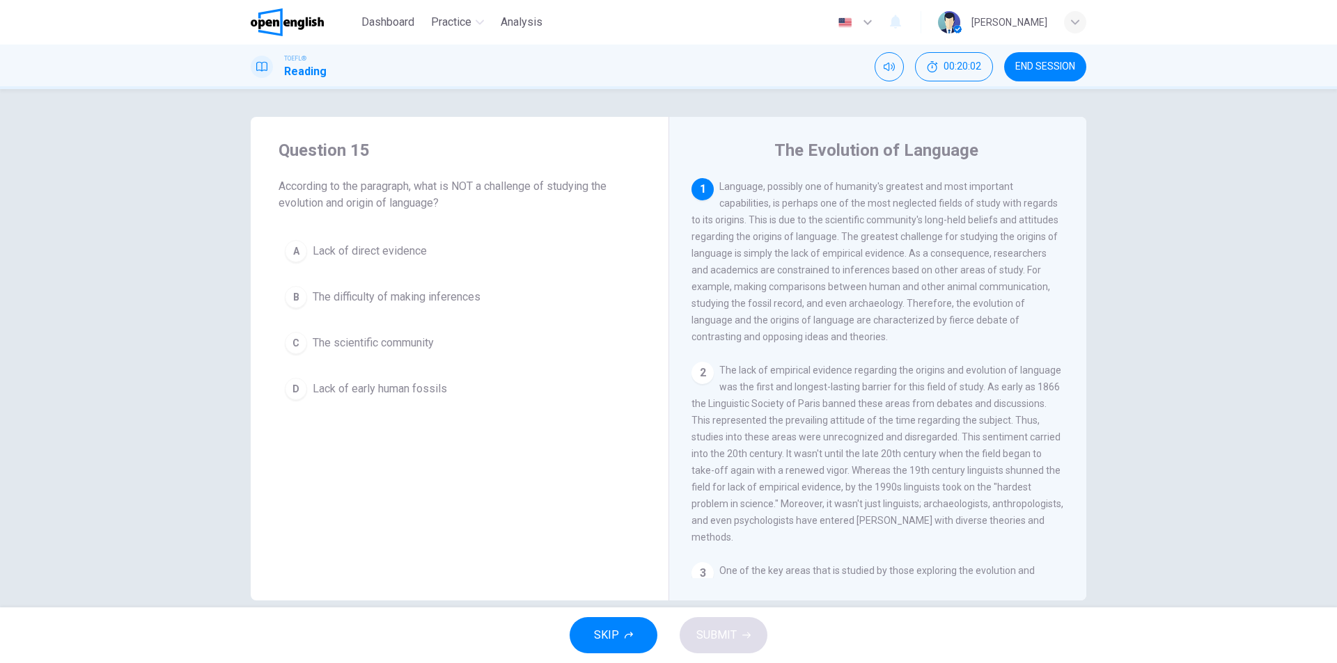
click at [378, 346] on span "The scientific community" at bounding box center [373, 343] width 121 height 17
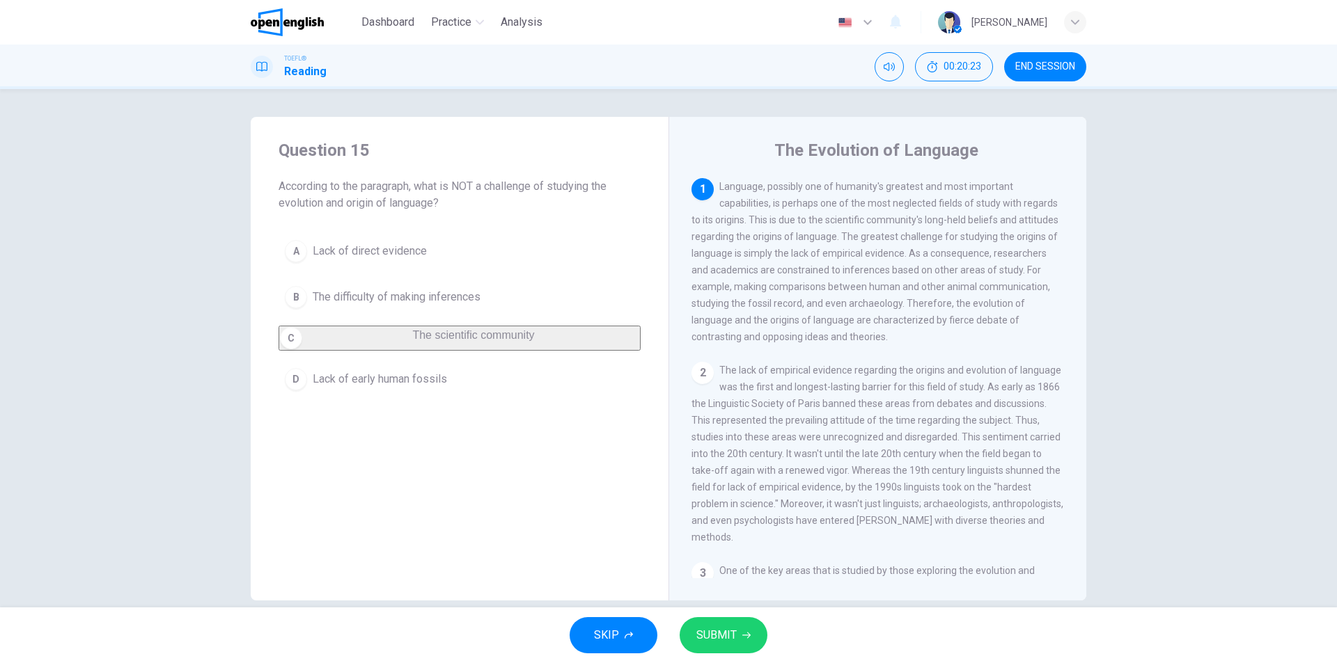
click at [441, 265] on button "A Lack of direct evidence" at bounding box center [459, 251] width 362 height 35
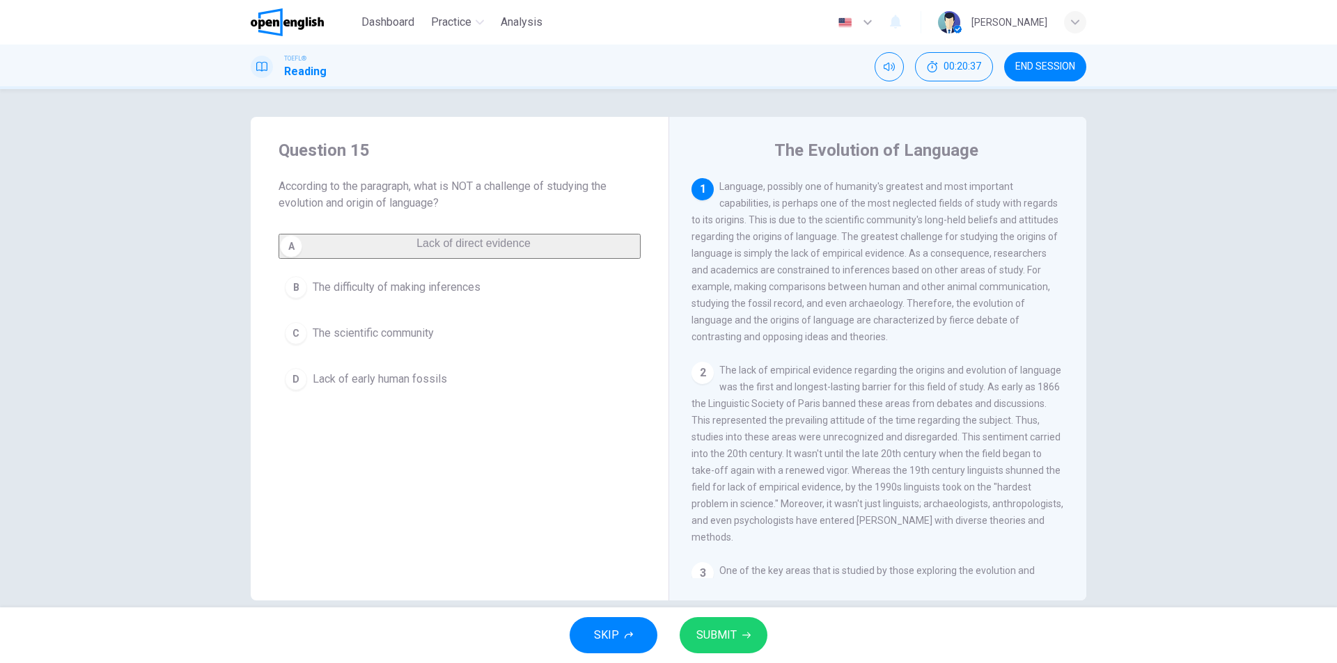
click at [732, 650] on button "SUBMIT" at bounding box center [723, 635] width 88 height 36
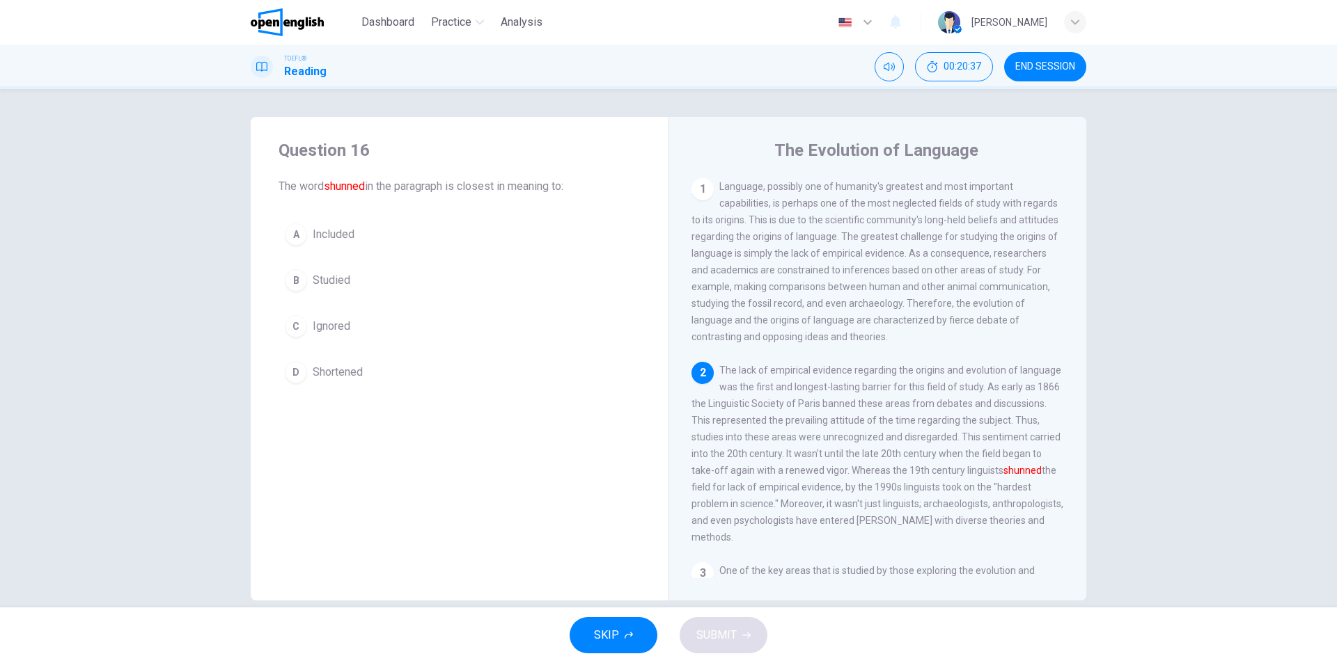
scroll to position [121, 0]
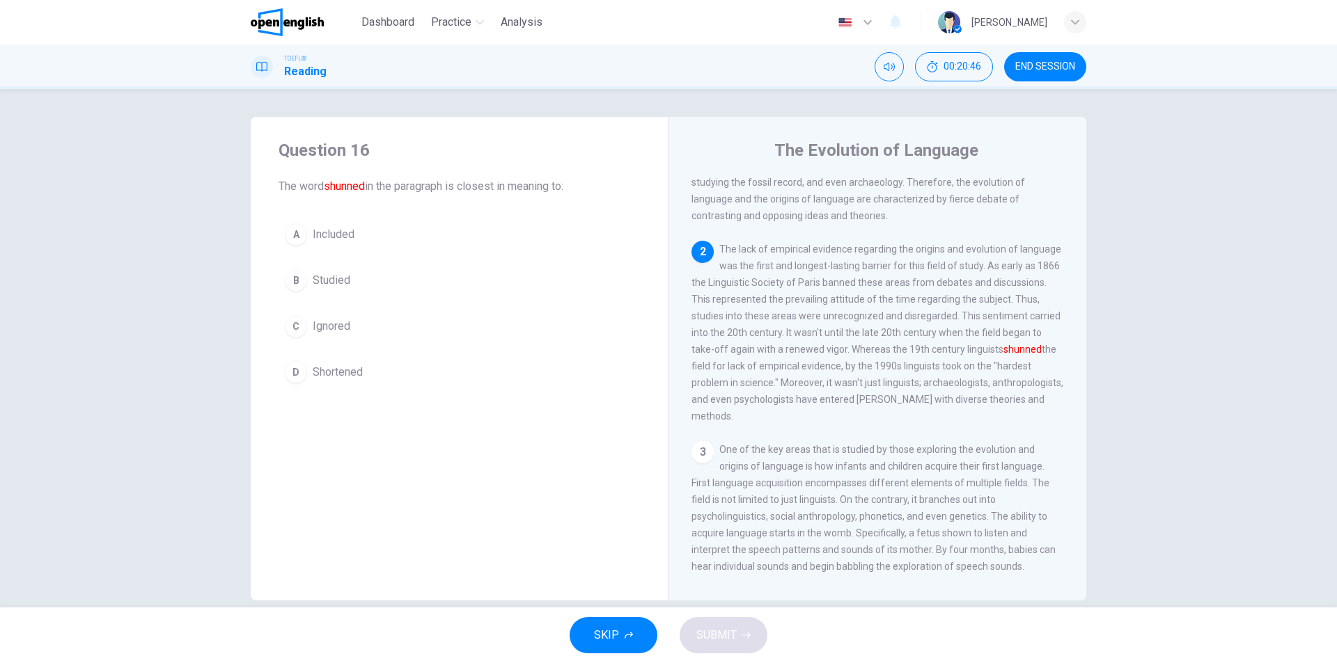
click at [389, 576] on div "Question 16 The word shunned in the paragraph is closest in meaning to: A Inclu…" at bounding box center [460, 359] width 418 height 484
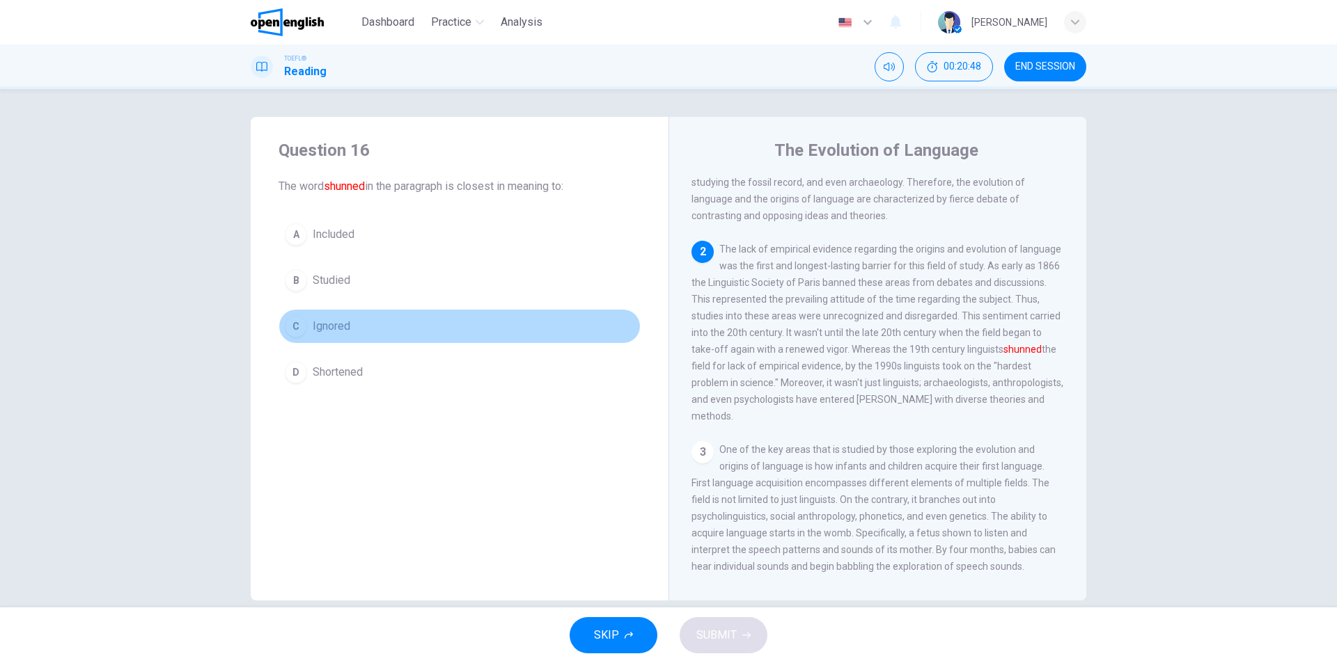
click at [402, 322] on button "C Ignored" at bounding box center [459, 326] width 362 height 35
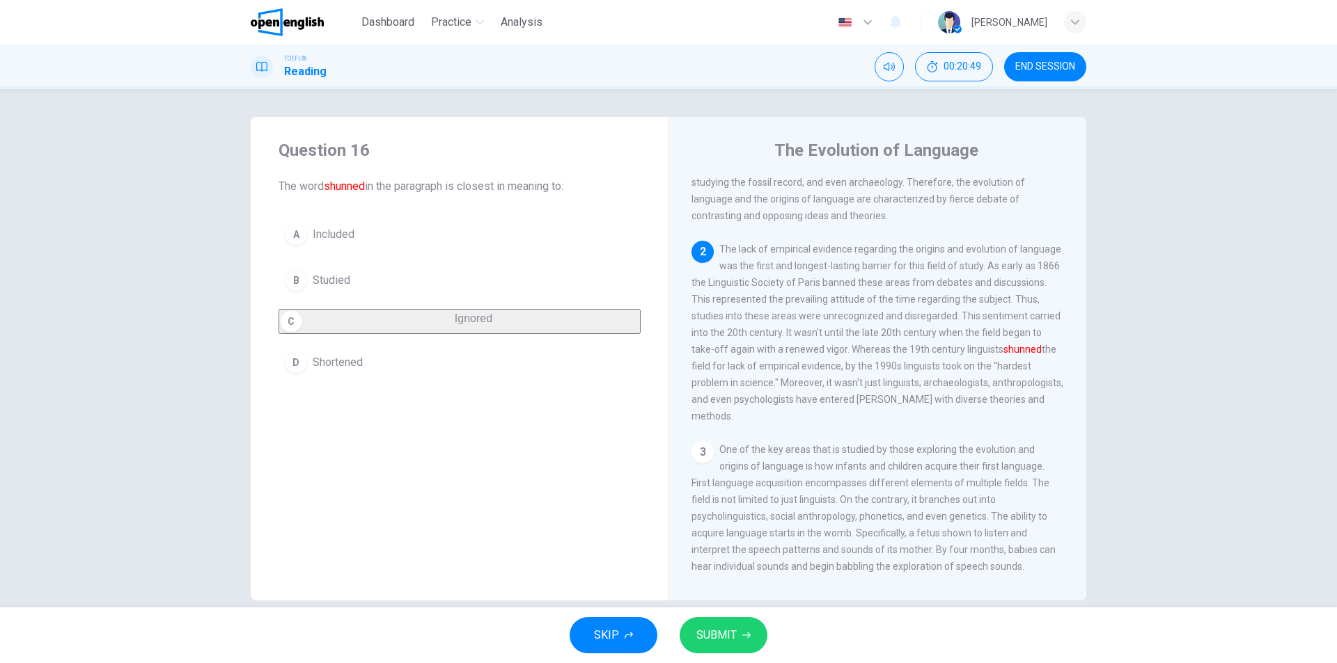
click at [736, 639] on button "SUBMIT" at bounding box center [723, 635] width 88 height 36
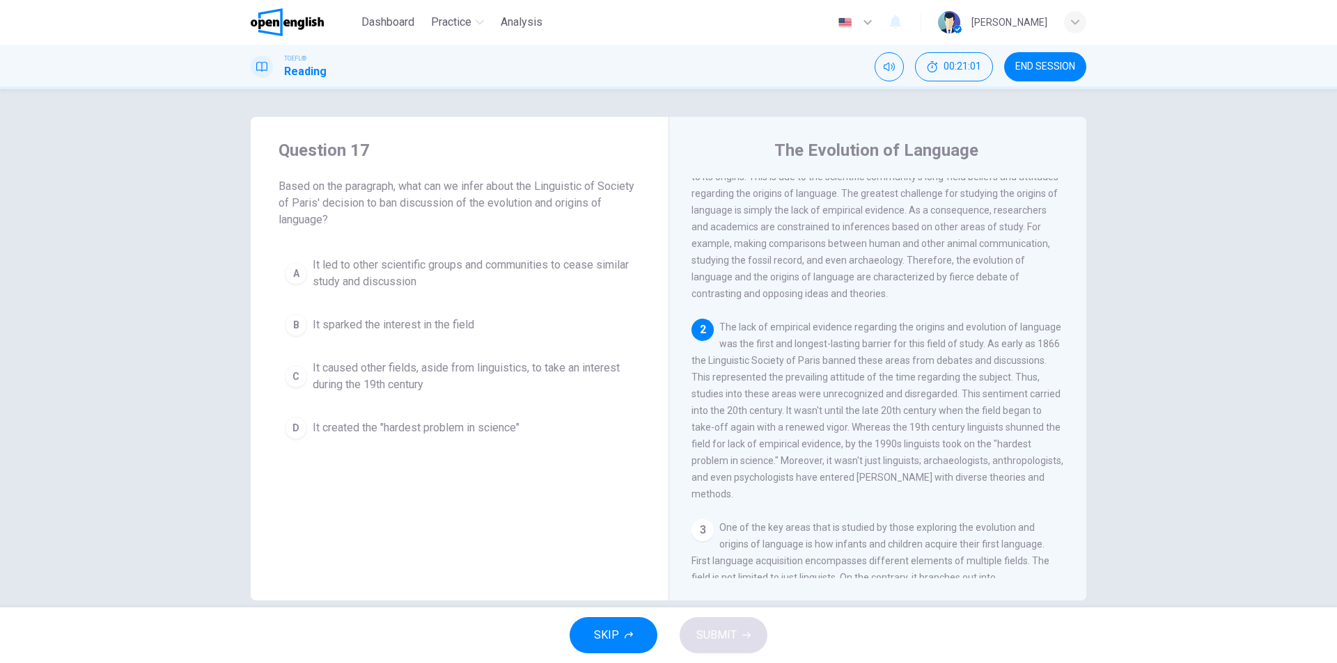
scroll to position [70, 0]
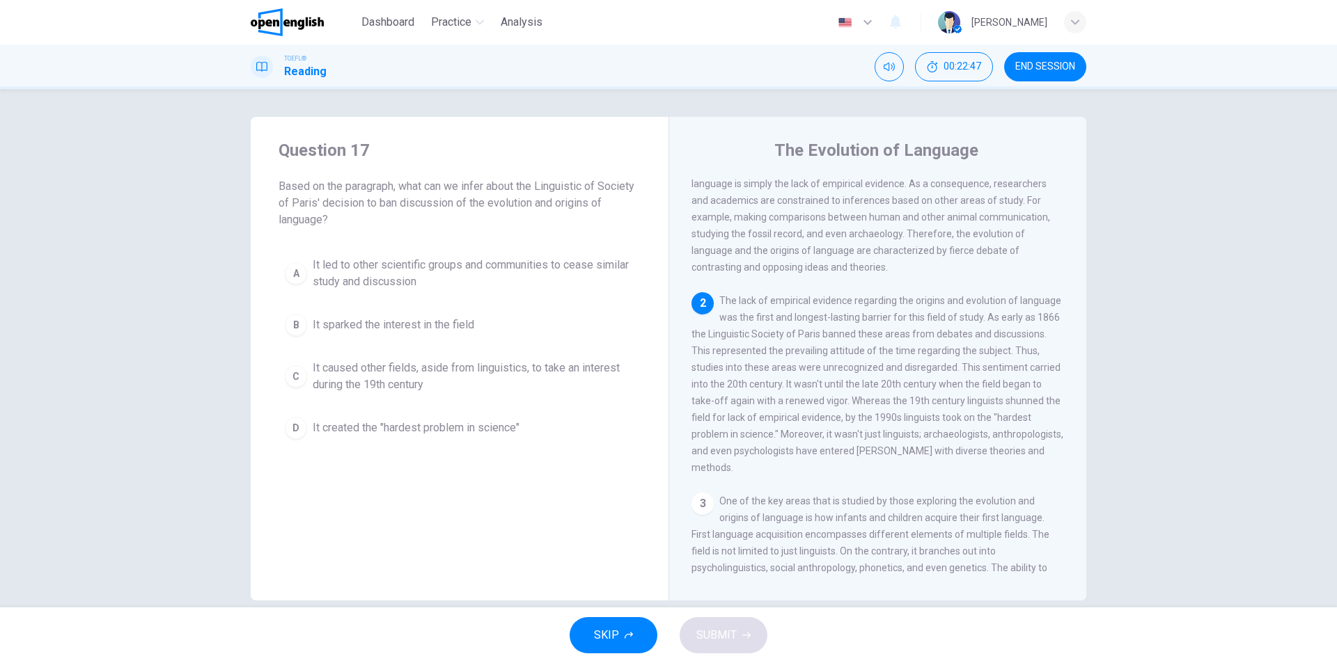
click at [407, 378] on span "It caused other fields, aside from linguistics, to take an interest during the …" at bounding box center [474, 376] width 322 height 33
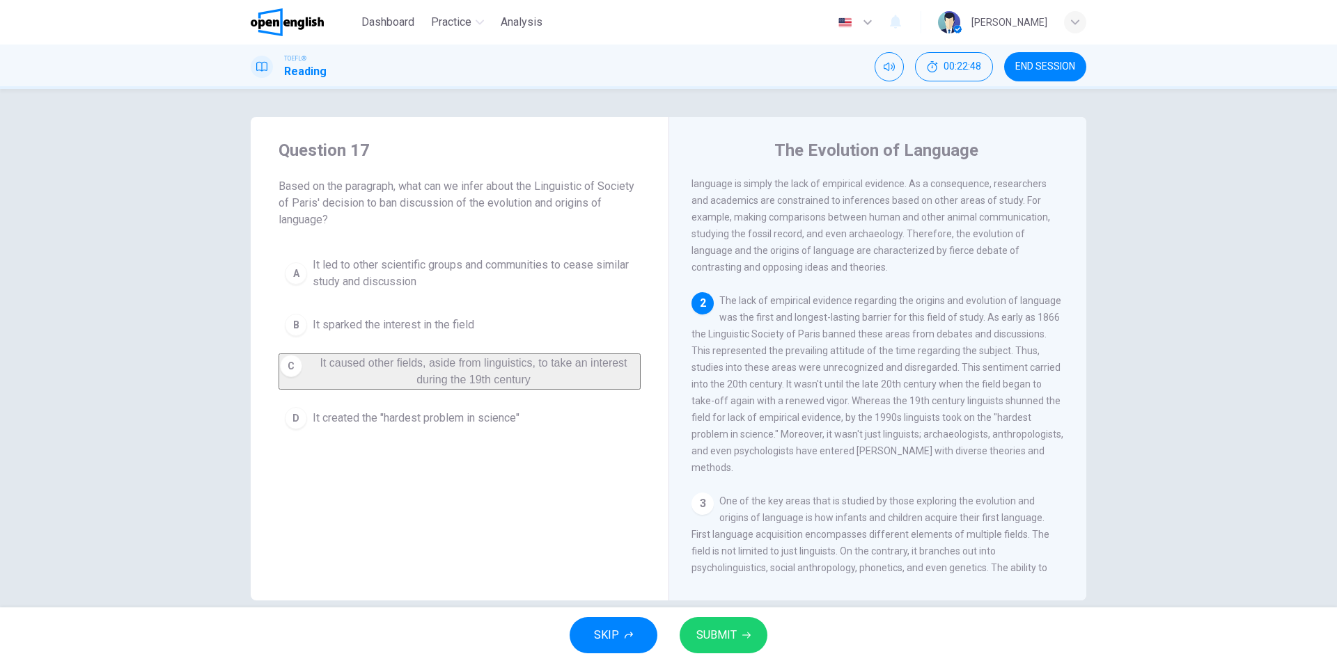
click at [728, 632] on span "SUBMIT" at bounding box center [716, 635] width 40 height 19
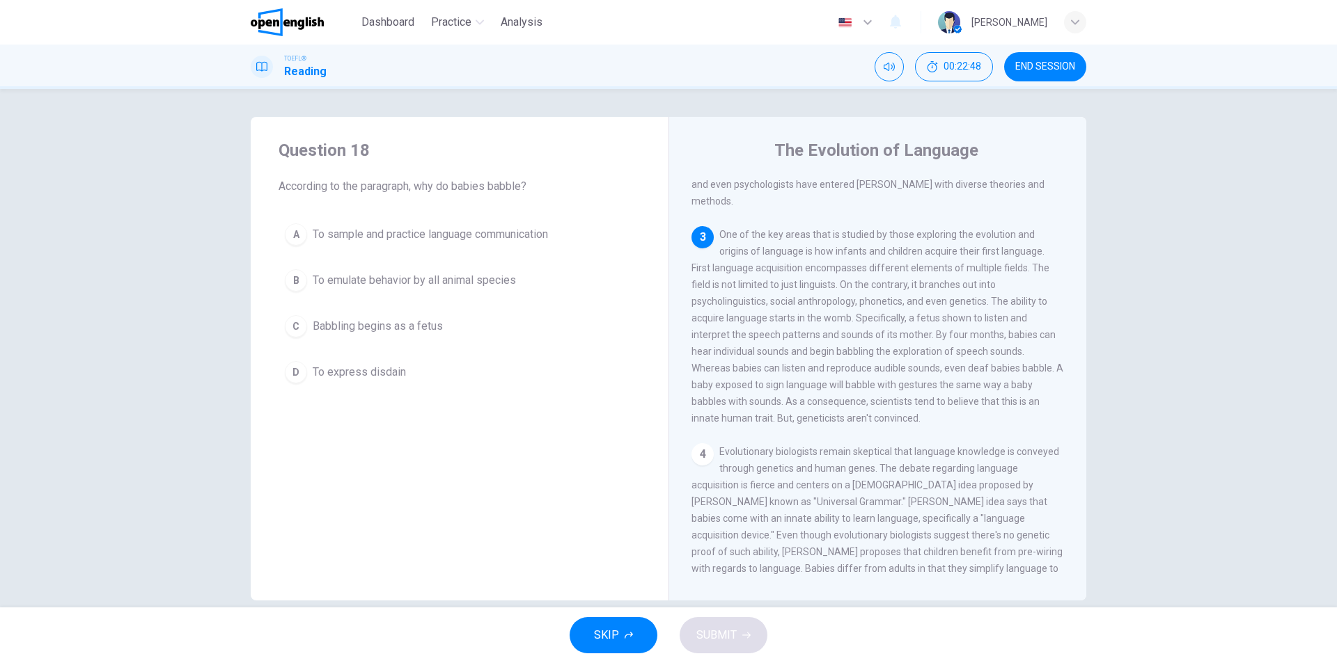
scroll to position [347, 0]
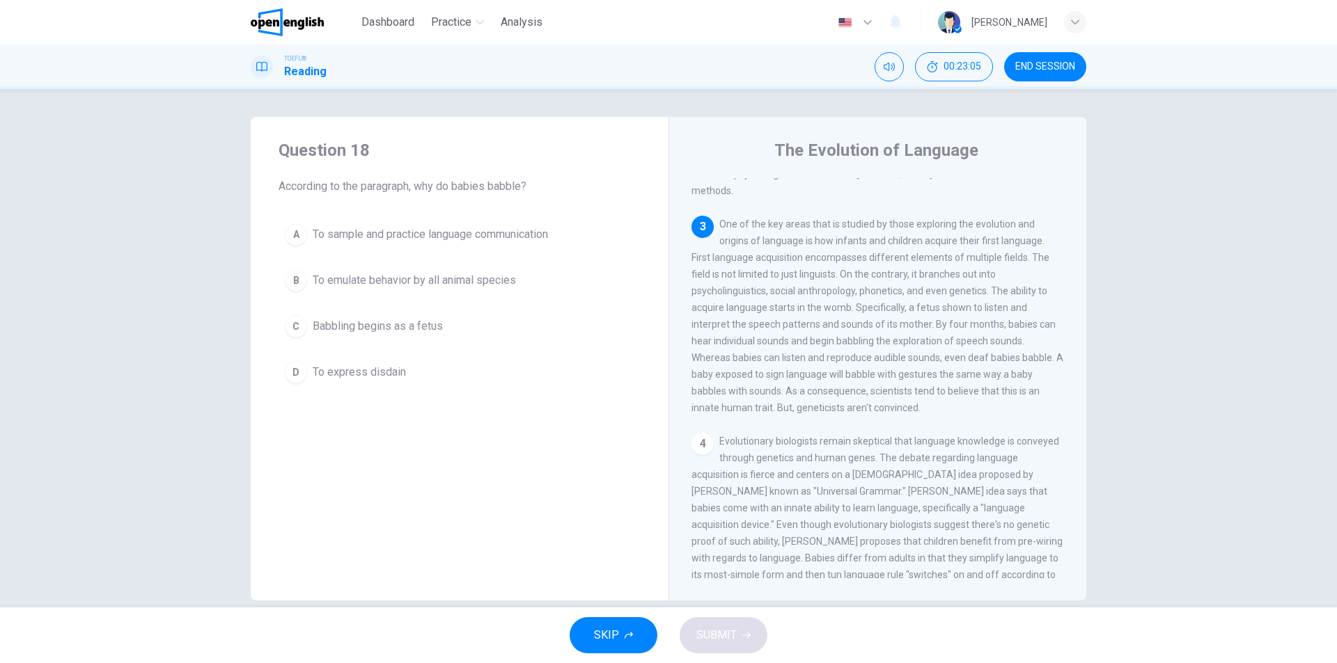
drag, startPoint x: 929, startPoint y: 345, endPoint x: 894, endPoint y: 368, distance: 42.3
click at [1016, 356] on span "One of the key areas that is studied by those exploring the evolution and origi…" at bounding box center [877, 316] width 372 height 195
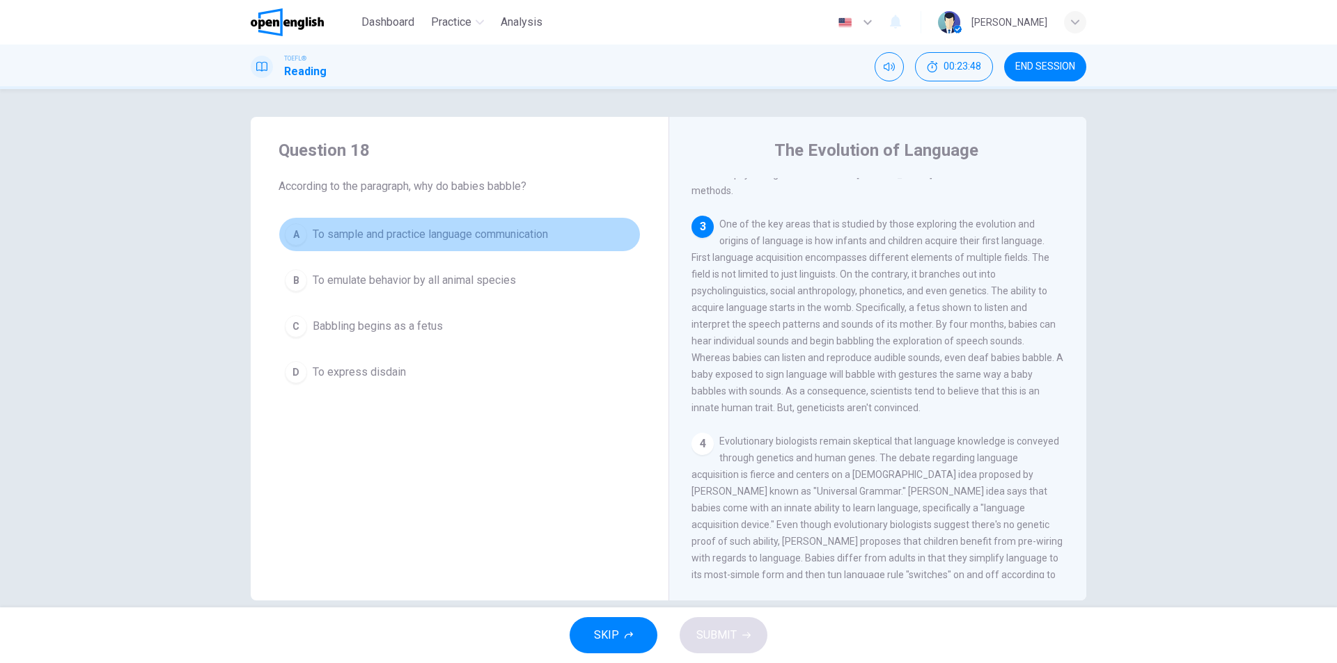
click at [416, 249] on button "A To sample and practice language communication" at bounding box center [459, 234] width 362 height 35
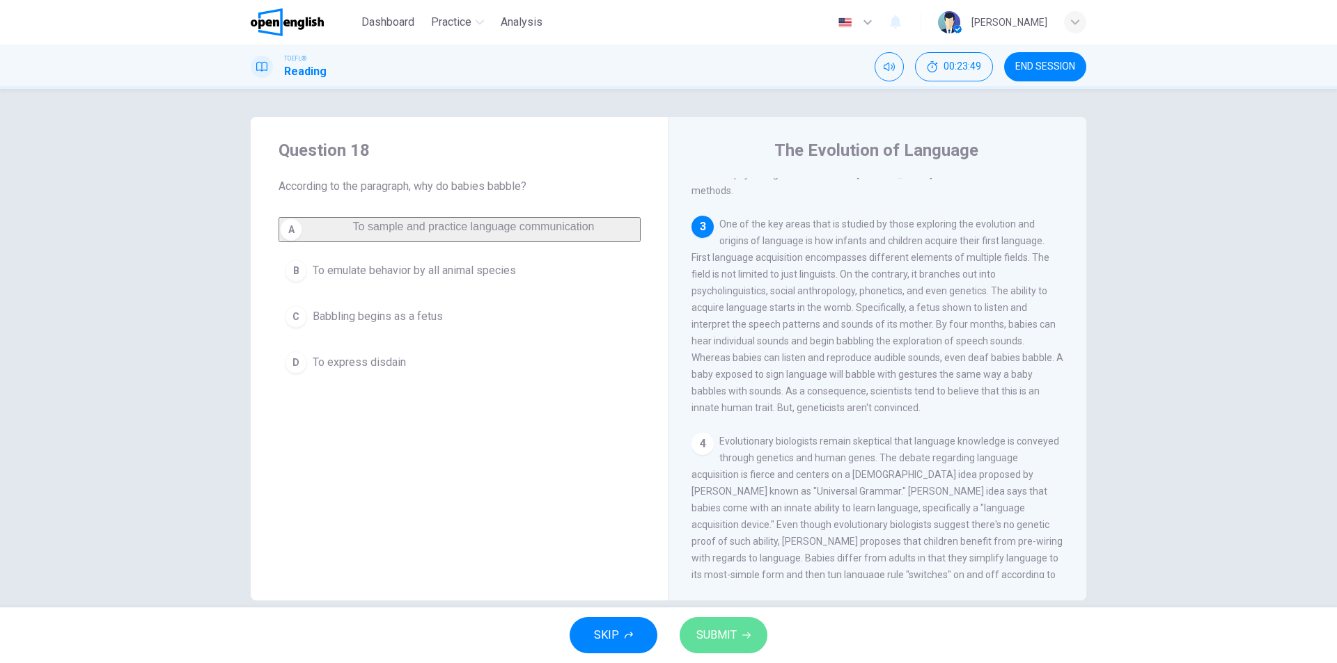
click at [737, 633] on button "SUBMIT" at bounding box center [723, 635] width 88 height 36
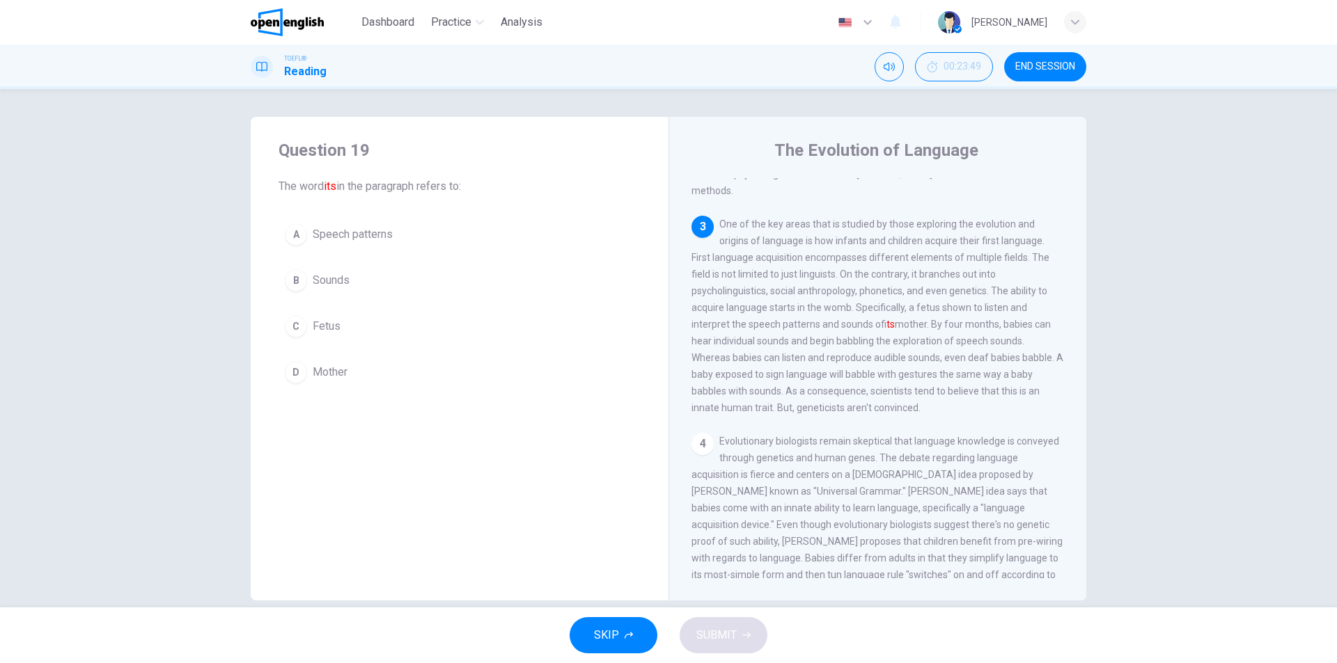
scroll to position [399, 0]
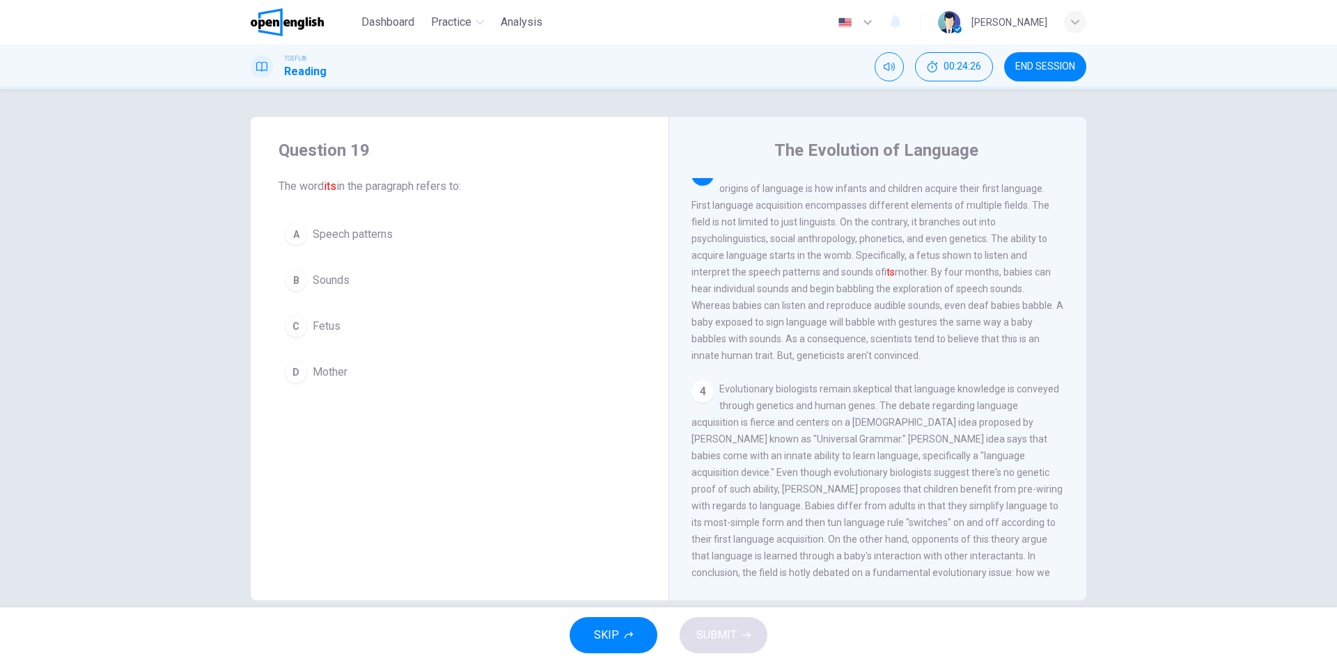
click at [297, 338] on button "C Fetus" at bounding box center [459, 326] width 362 height 35
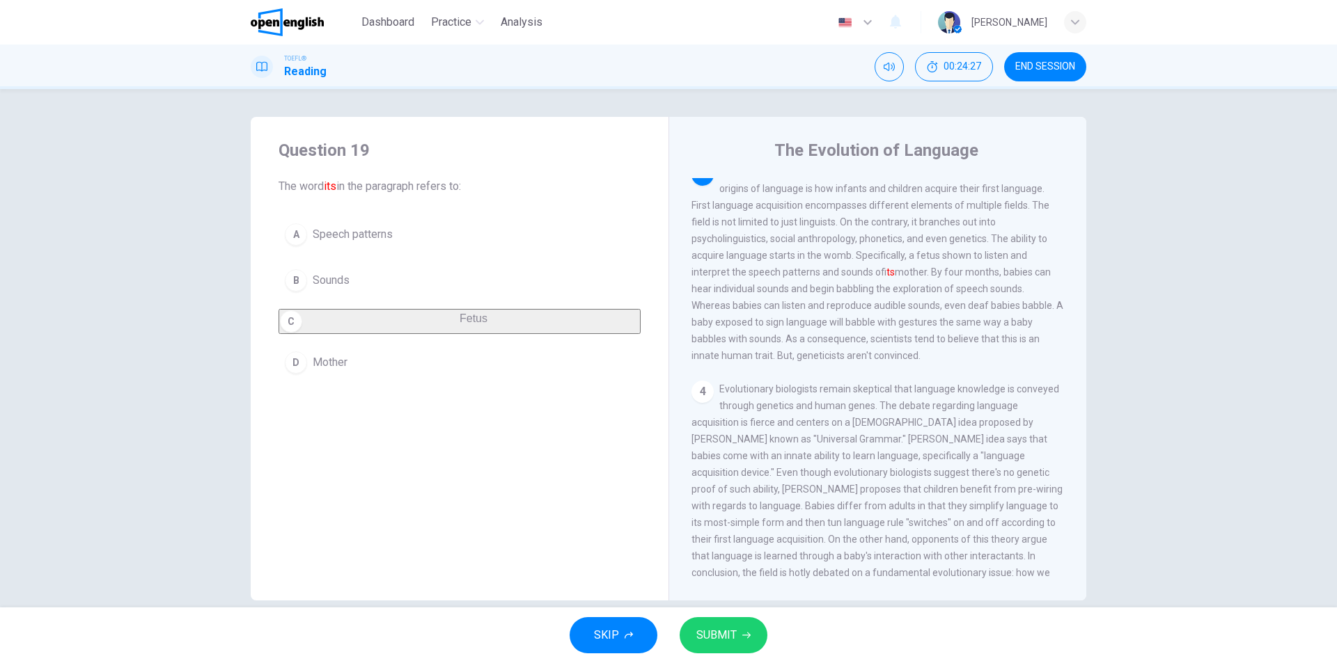
click at [703, 624] on button "SUBMIT" at bounding box center [723, 635] width 88 height 36
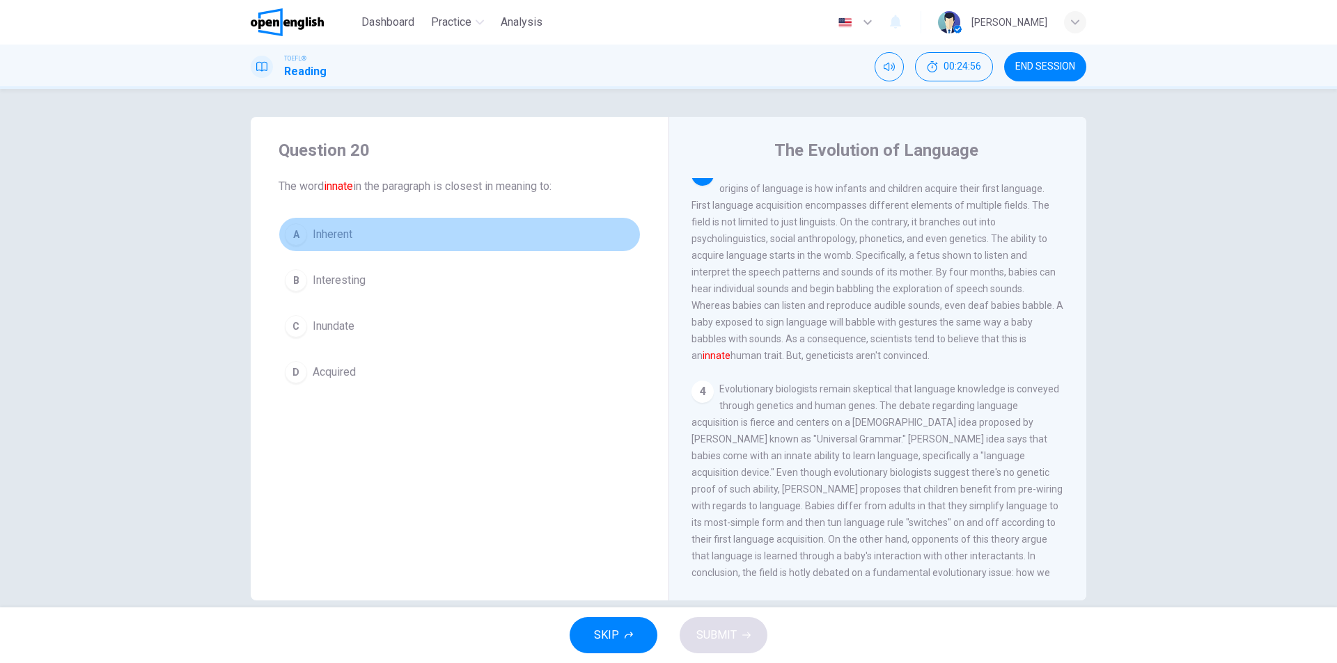
click at [386, 233] on button "A Inherent" at bounding box center [459, 234] width 362 height 35
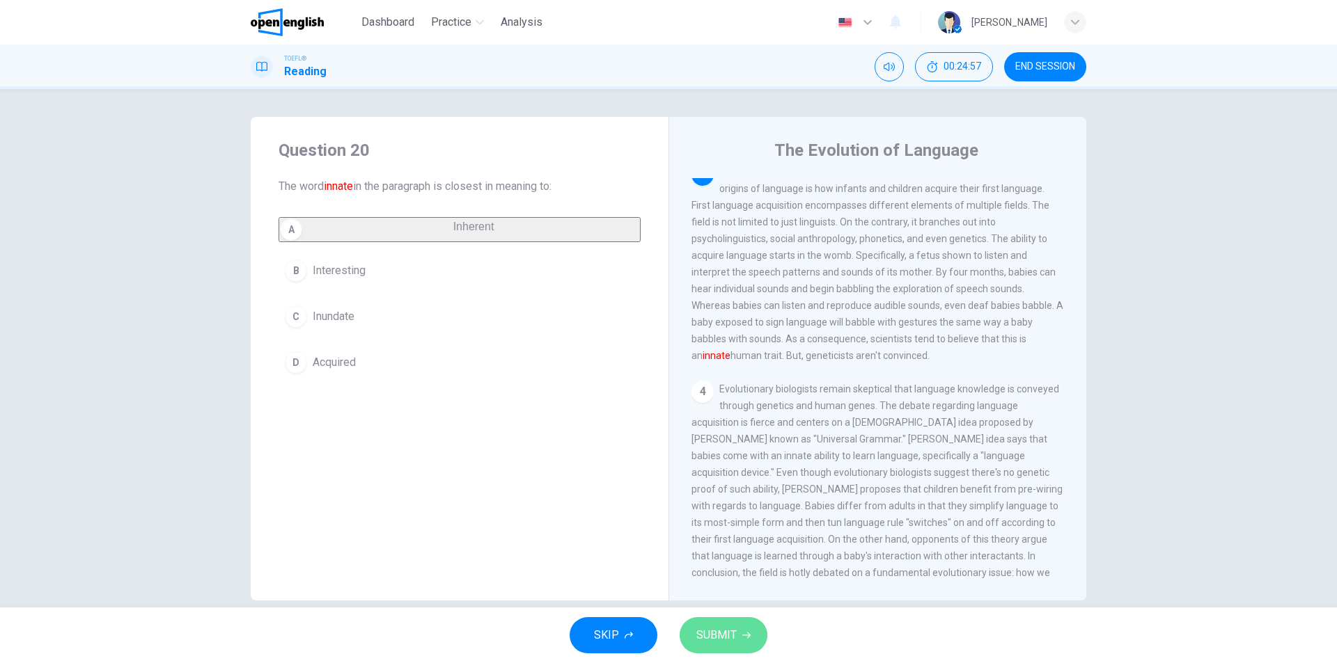
click at [763, 641] on button "SUBMIT" at bounding box center [723, 635] width 88 height 36
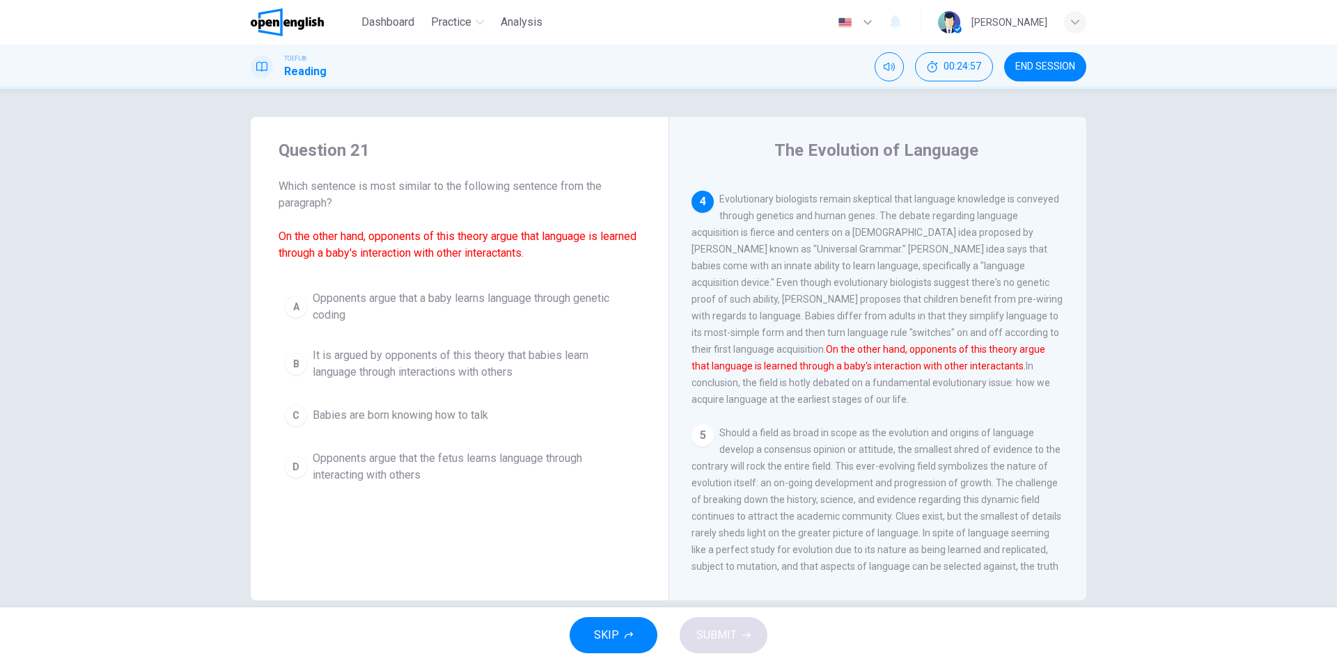
scroll to position [590, 0]
click at [459, 500] on div "Question 21 Which sentence is most similar to the following sentence from the p…" at bounding box center [460, 314] width 418 height 395
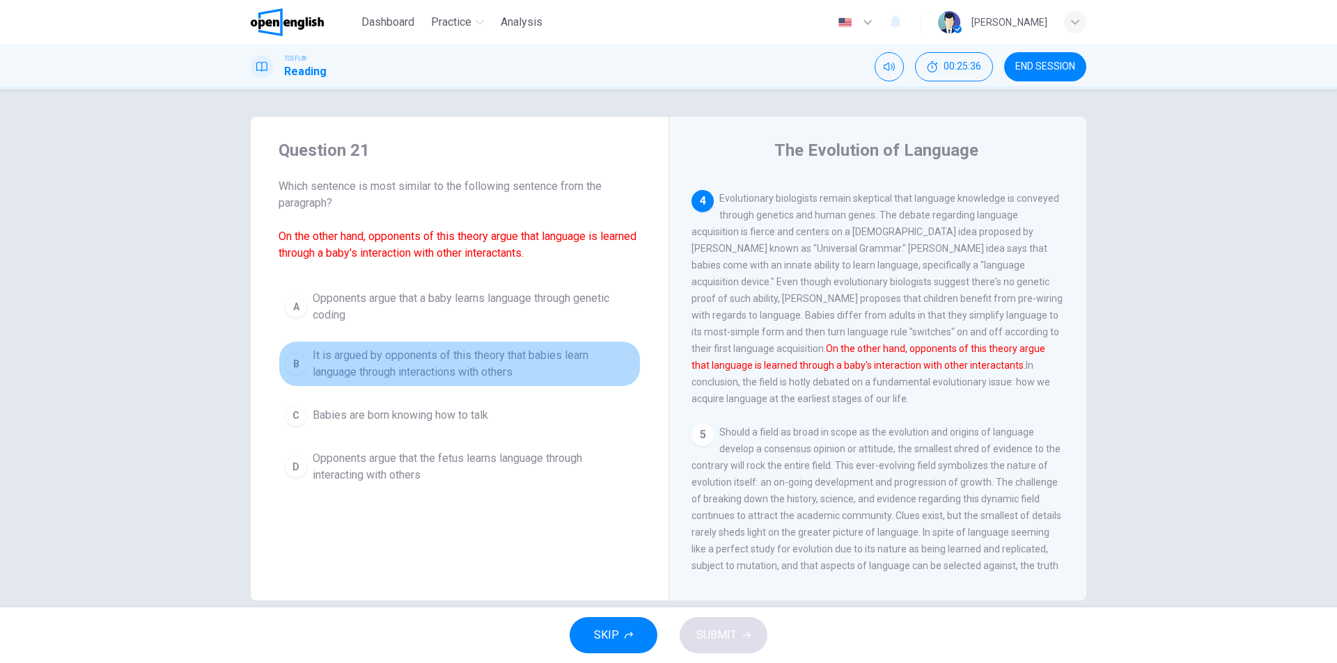
click at [537, 352] on span "It is argued by opponents of this theory that babies learn language through int…" at bounding box center [474, 363] width 322 height 33
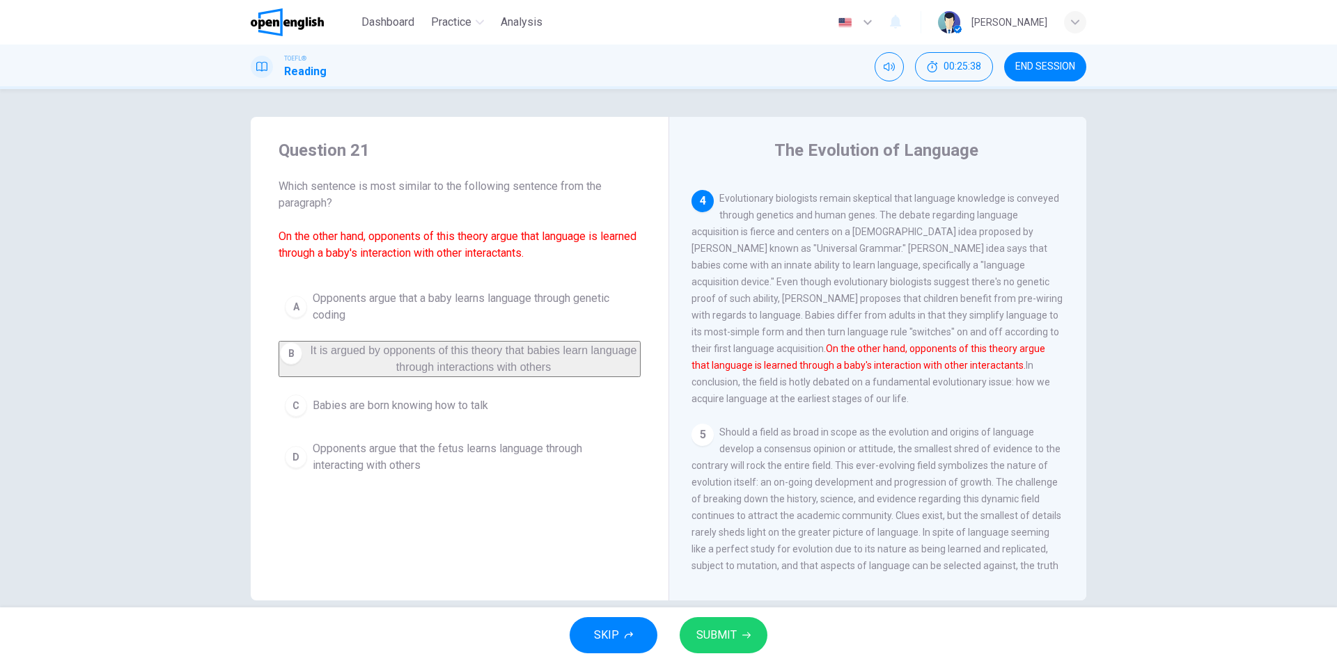
click at [742, 635] on icon "button" at bounding box center [746, 635] width 8 height 8
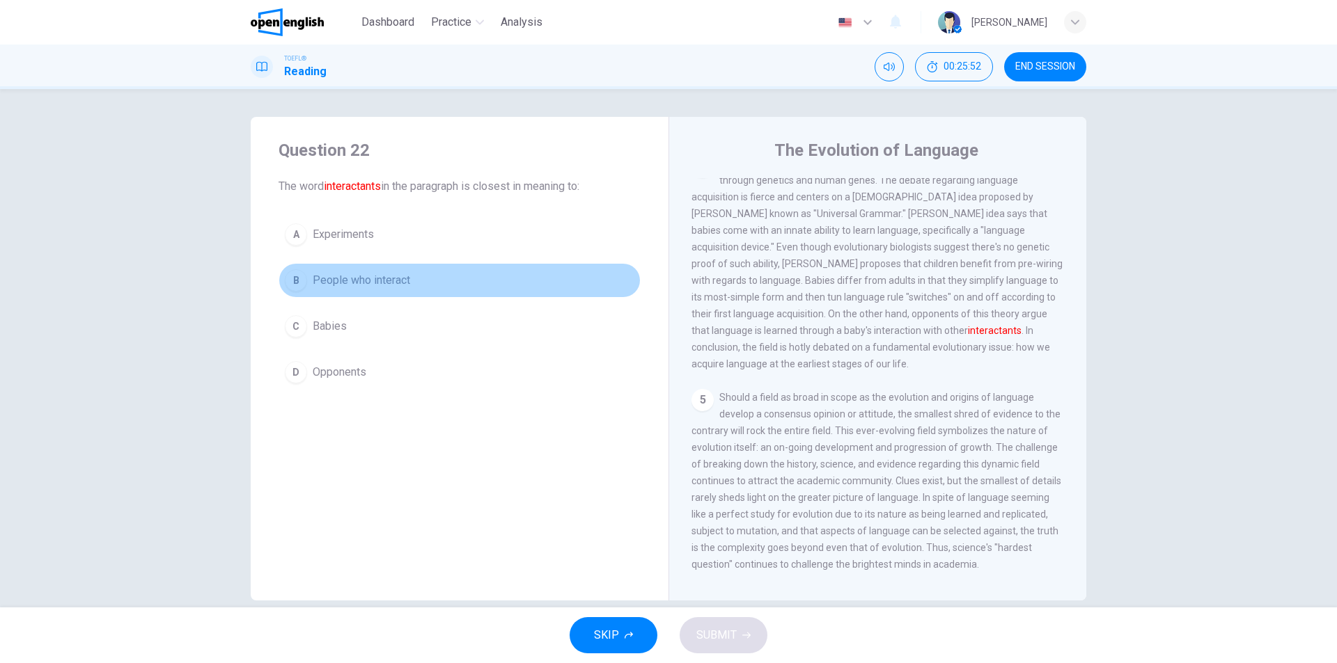
click at [415, 276] on button "B People who interact" at bounding box center [459, 280] width 362 height 35
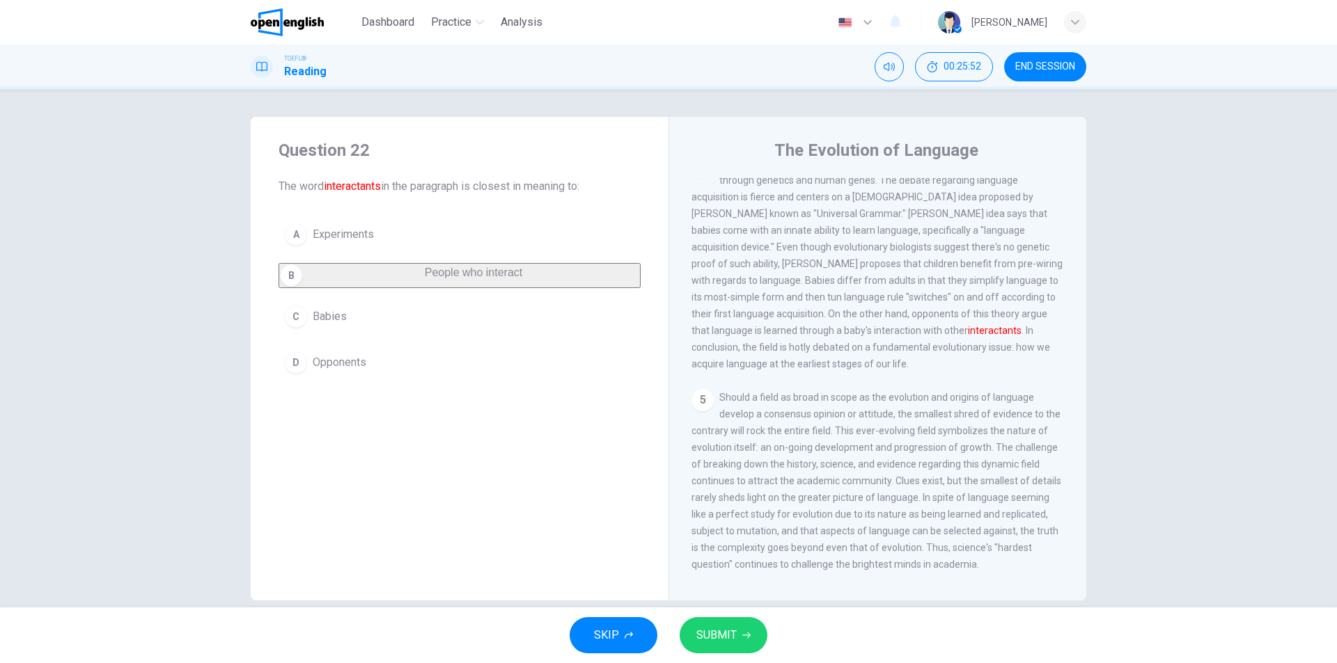
click at [734, 654] on div "SKIP SUBMIT" at bounding box center [668, 636] width 1337 height 56
click at [735, 646] on button "SUBMIT" at bounding box center [723, 635] width 88 height 36
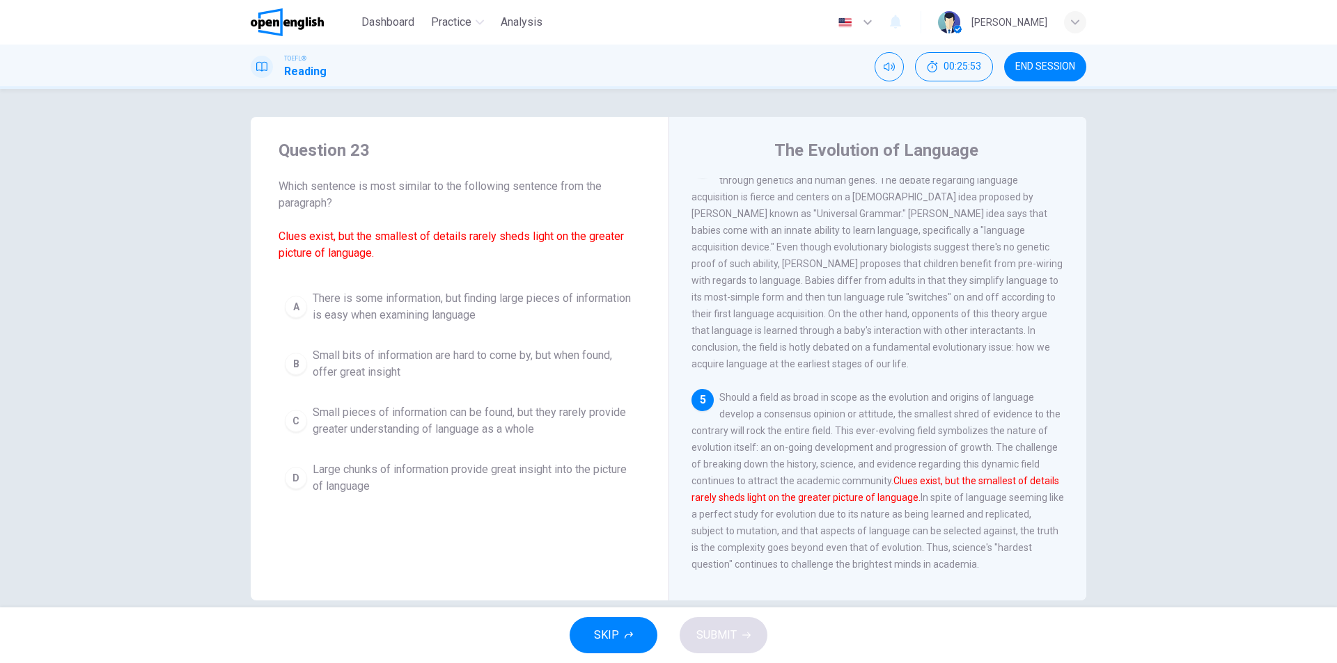
scroll to position [675, 0]
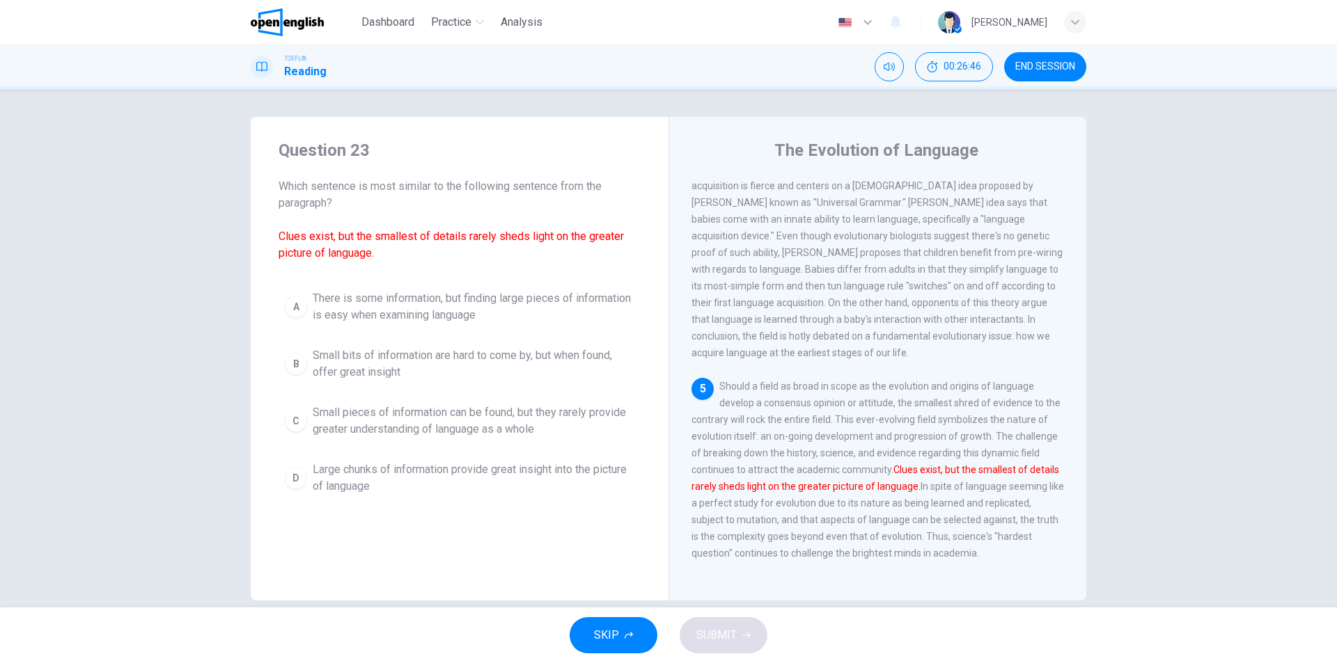
click at [388, 477] on span "Large chunks of information provide great insight into the picture of language" at bounding box center [474, 478] width 322 height 33
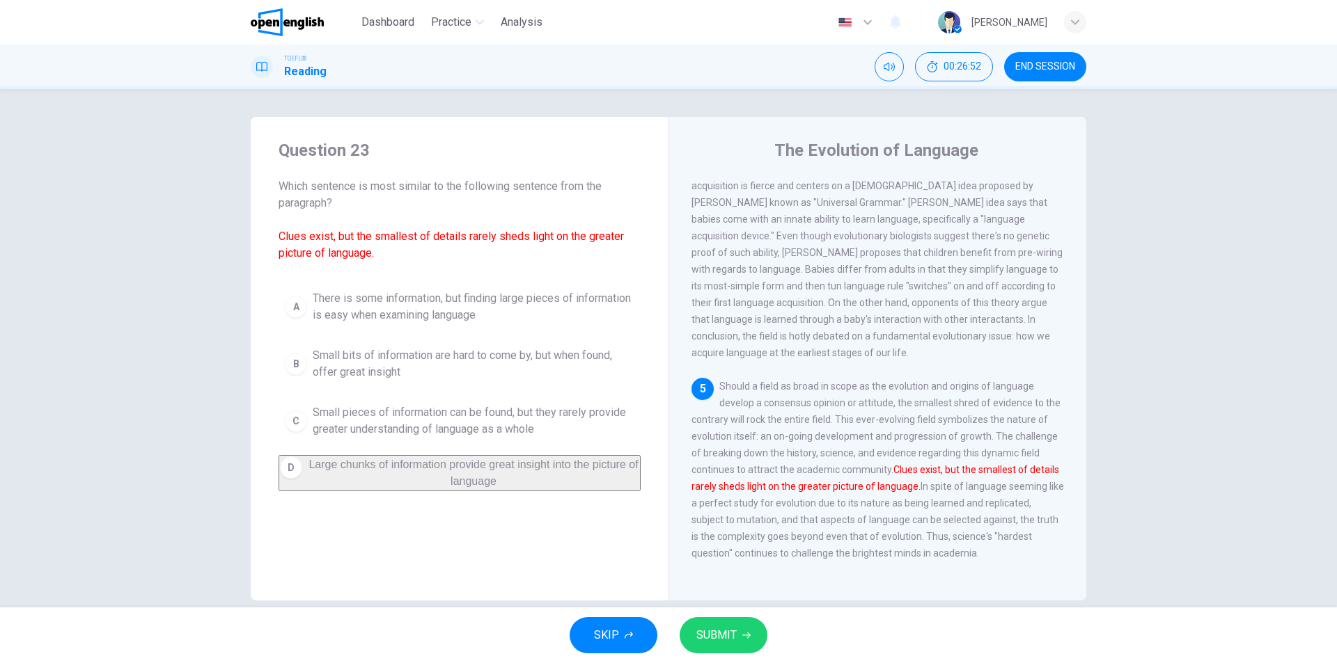
click at [473, 430] on span "Small pieces of information can be found, but they rarely provide greater under…" at bounding box center [474, 420] width 322 height 33
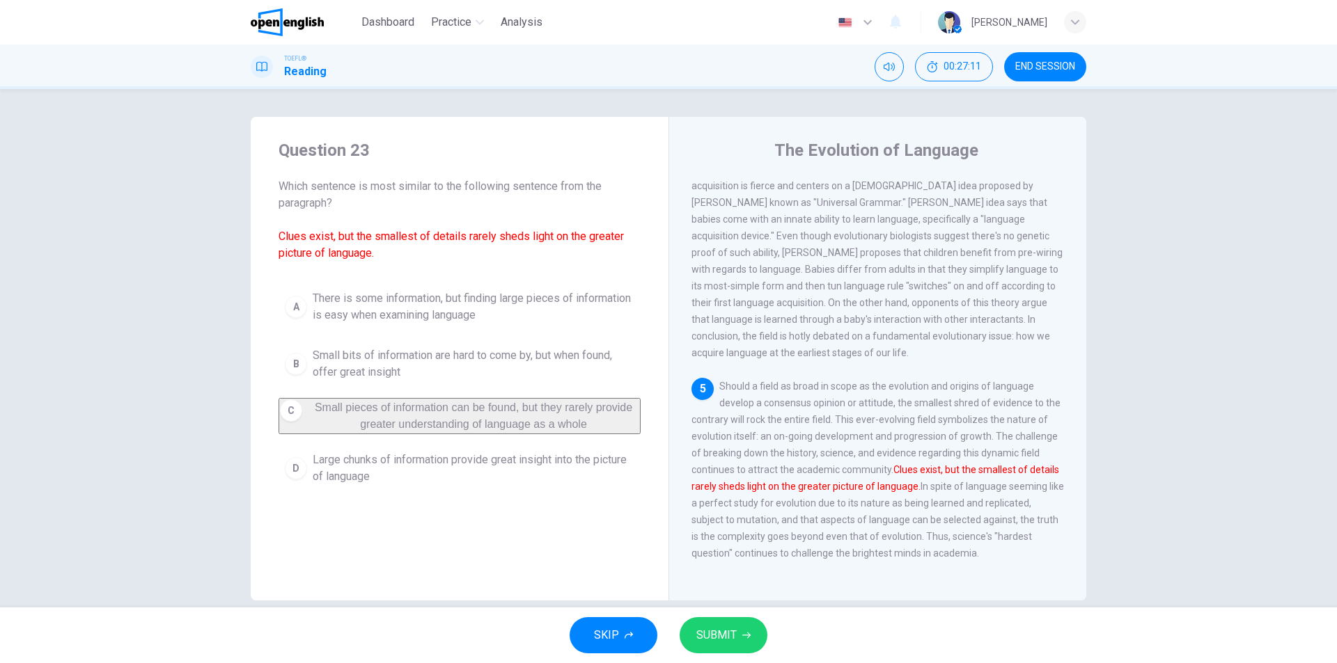
click at [531, 311] on span "There is some information, but finding large pieces of information is easy when…" at bounding box center [474, 306] width 322 height 33
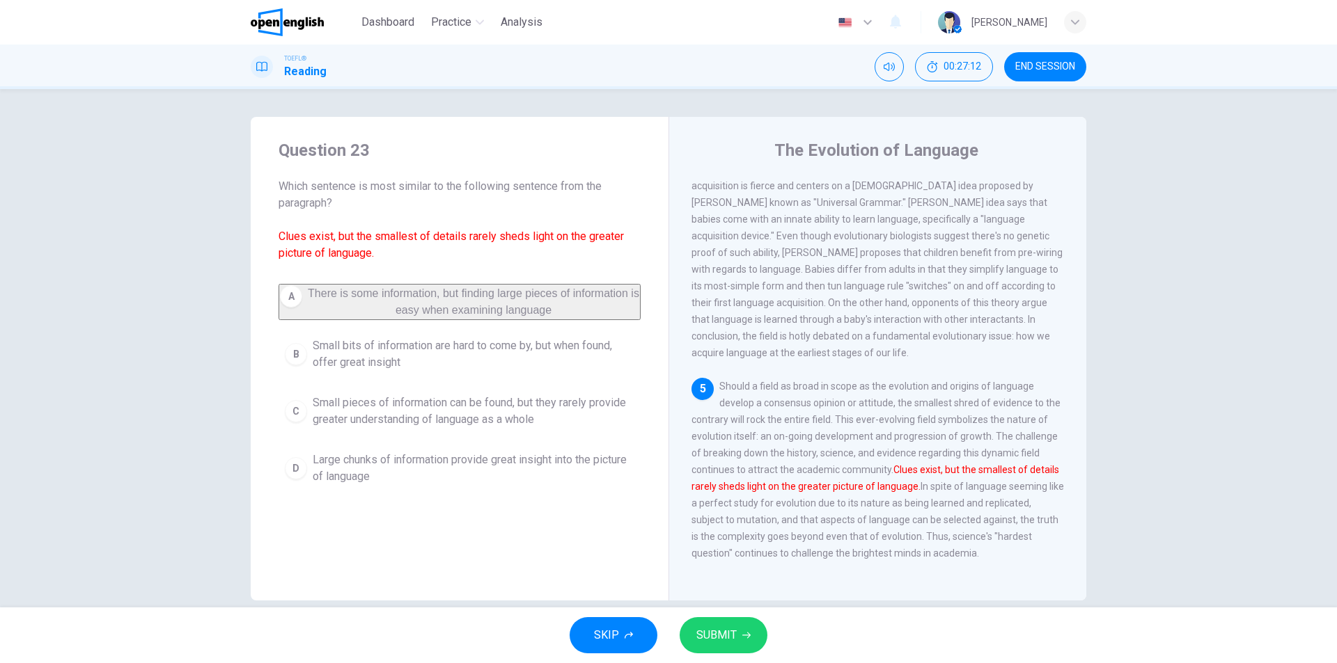
click at [734, 619] on button "SUBMIT" at bounding box center [723, 635] width 88 height 36
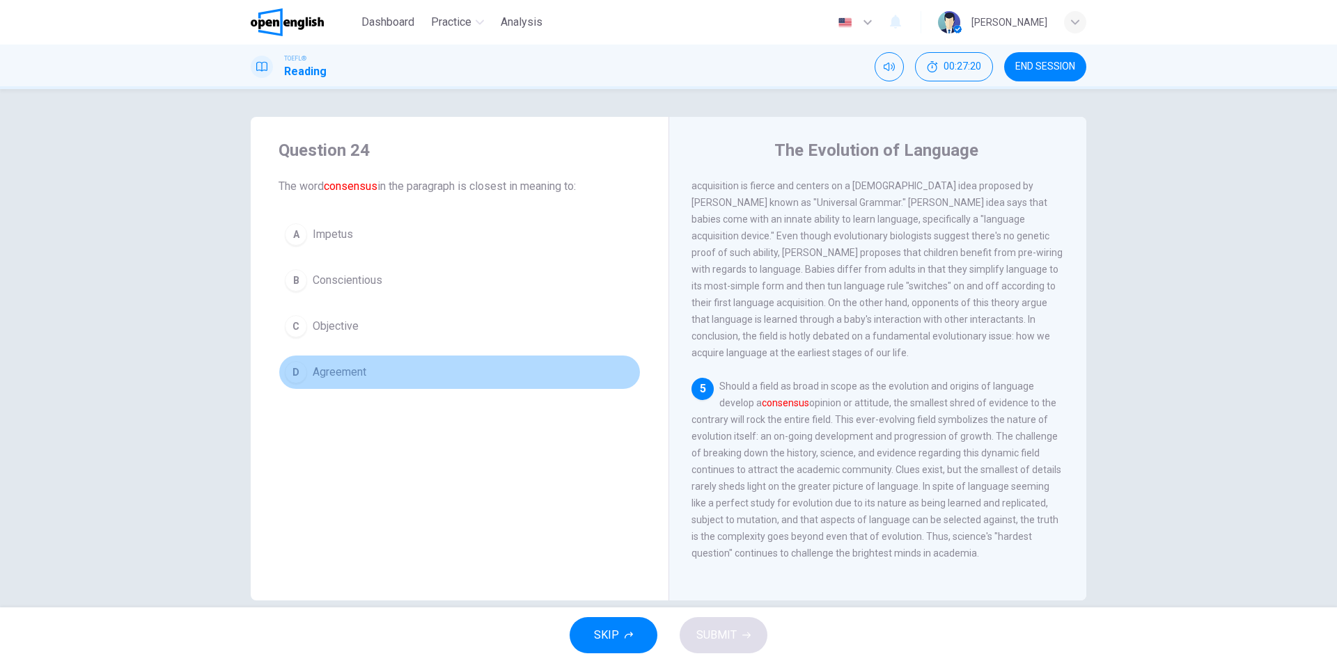
click at [421, 368] on button "D Agreement" at bounding box center [459, 372] width 362 height 35
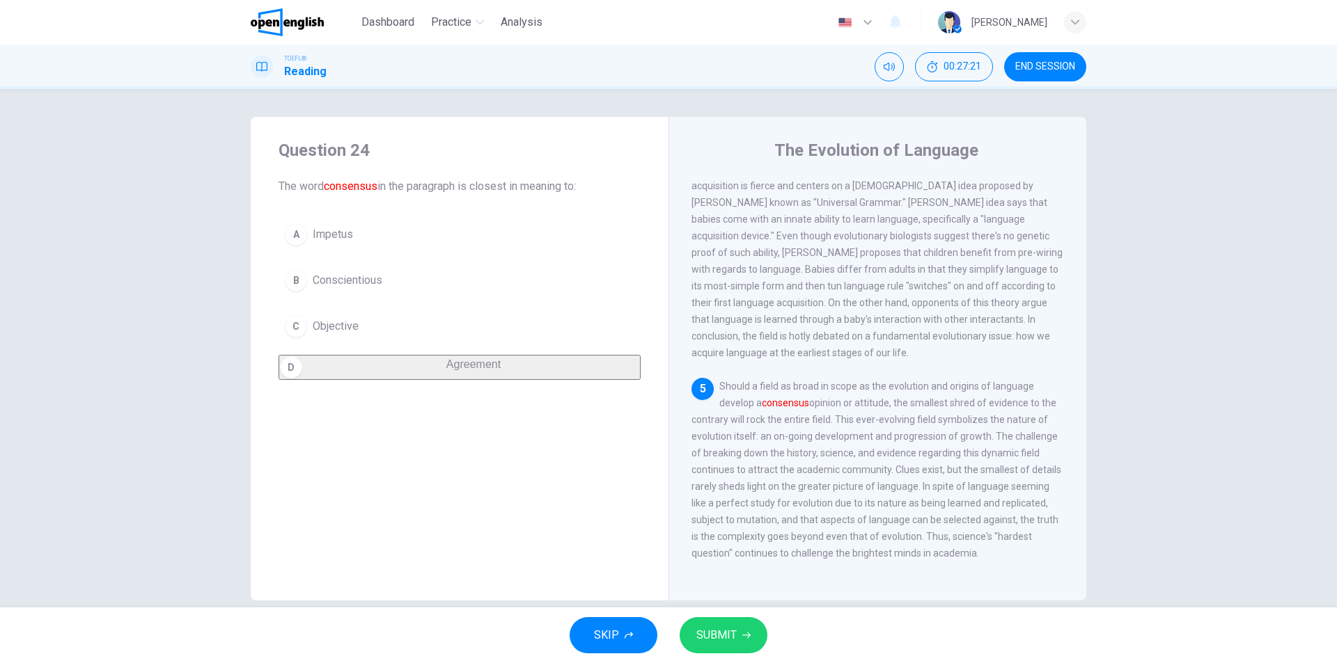
click at [729, 633] on span "SUBMIT" at bounding box center [716, 635] width 40 height 19
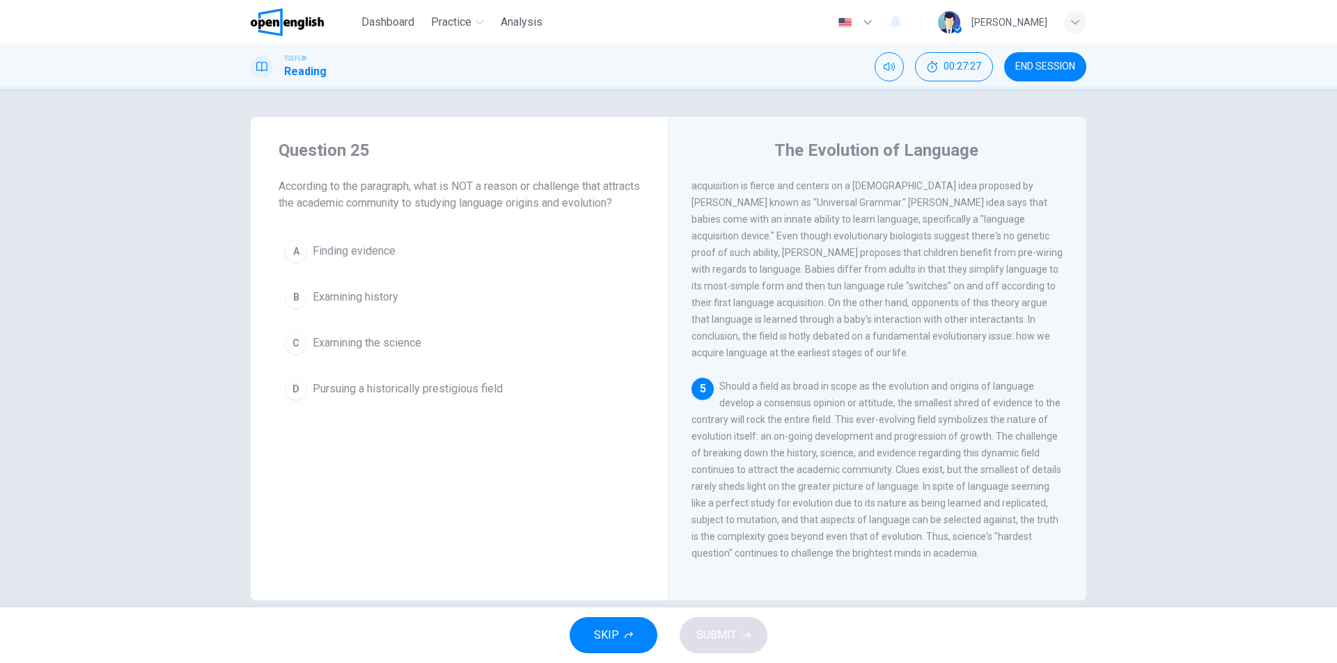
drag, startPoint x: 333, startPoint y: 208, endPoint x: 505, endPoint y: 215, distance: 172.1
click at [505, 212] on span "According to the paragraph, what is NOT a reason or challenge that attracts the…" at bounding box center [459, 194] width 362 height 33
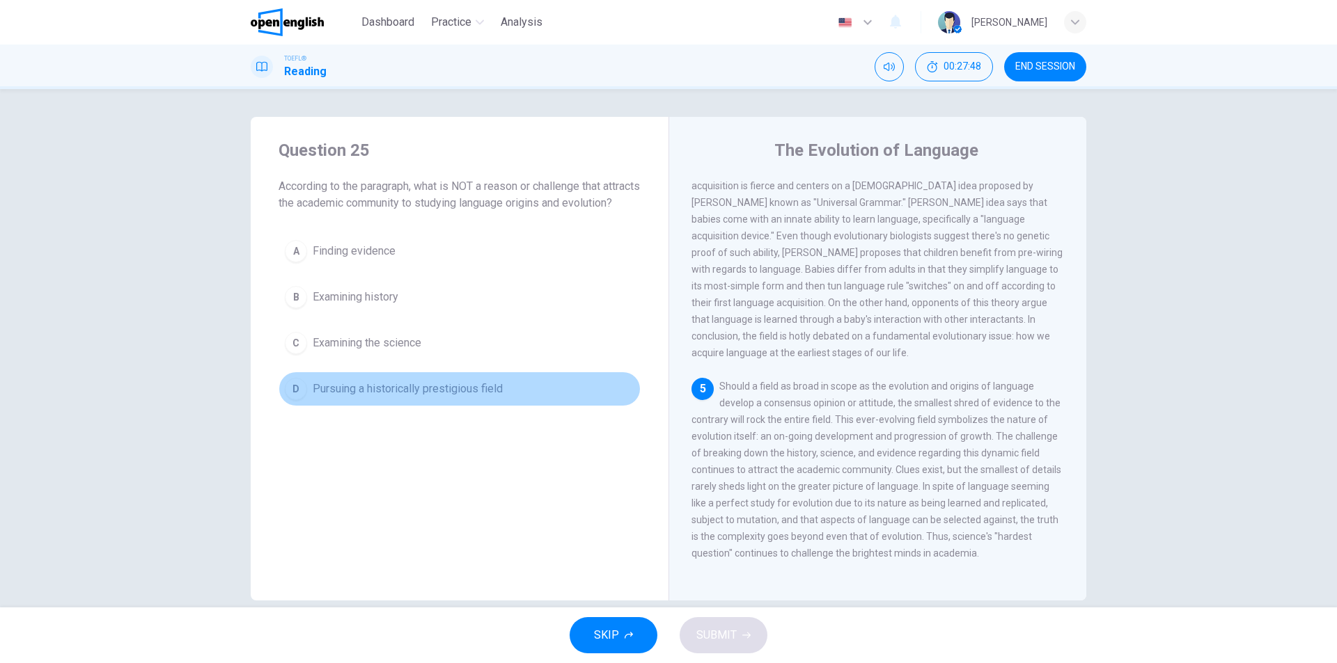
click at [473, 397] on span "Pursuing a historically prestigious field" at bounding box center [408, 389] width 190 height 17
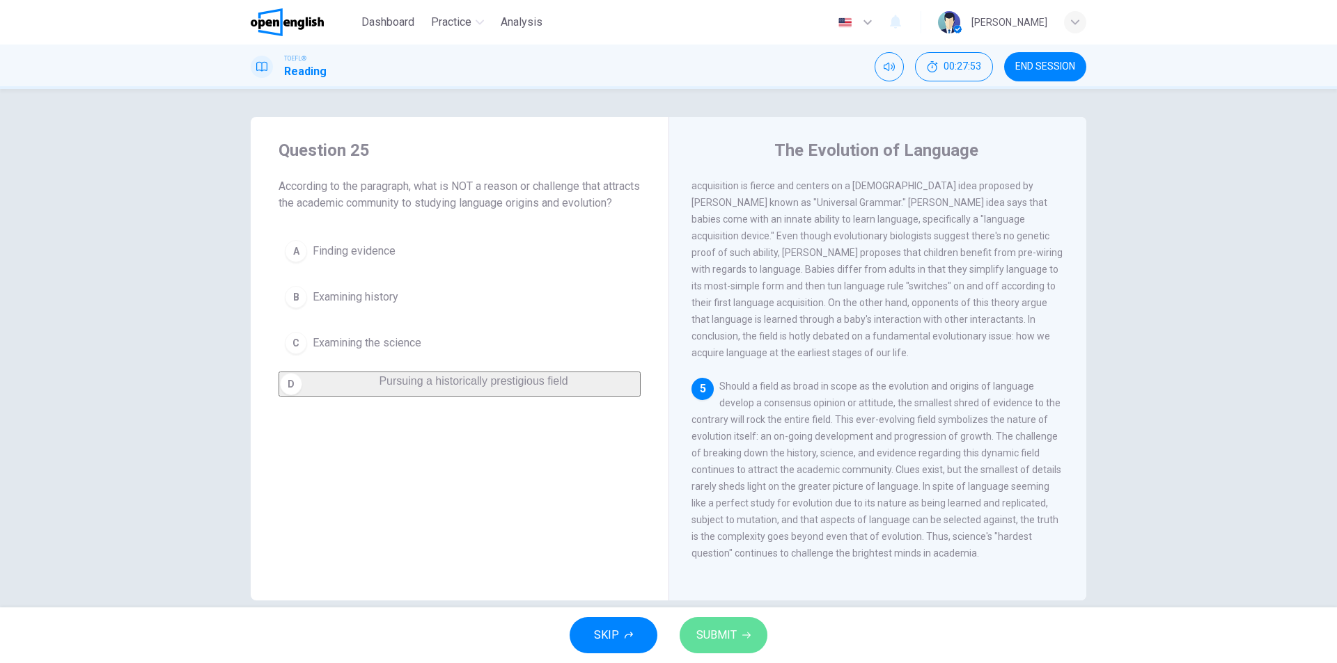
click at [689, 640] on button "SUBMIT" at bounding box center [723, 635] width 88 height 36
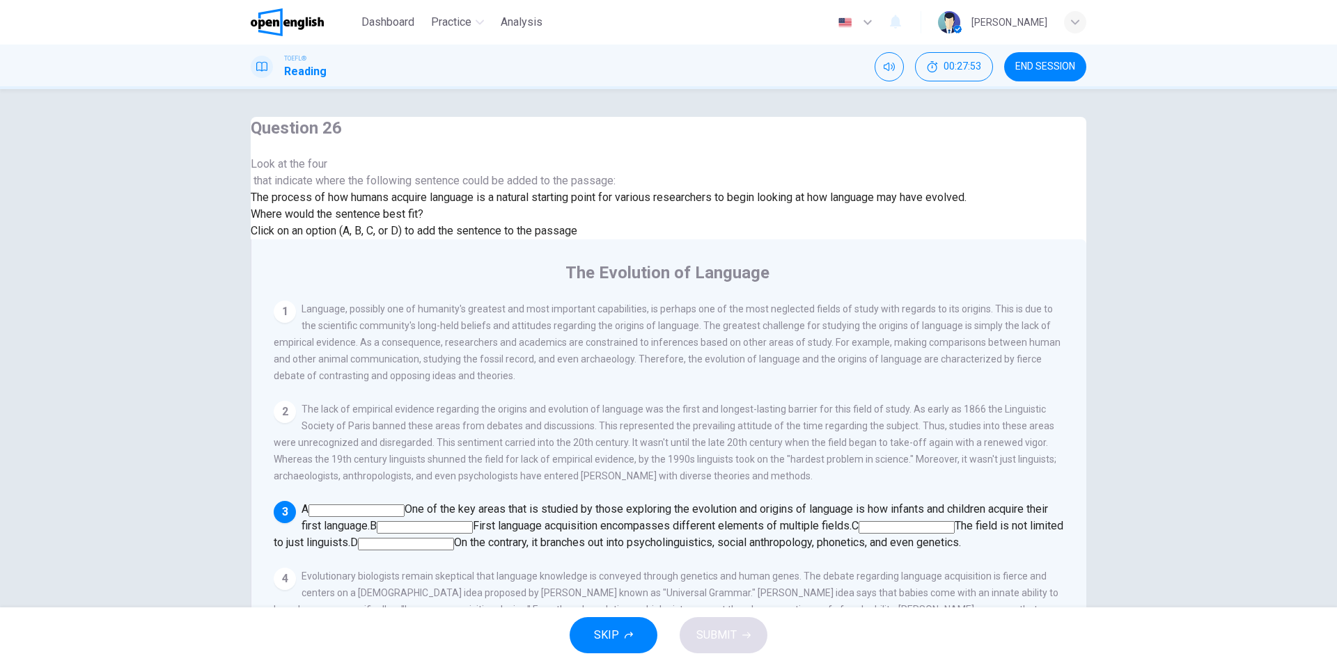
scroll to position [238, 0]
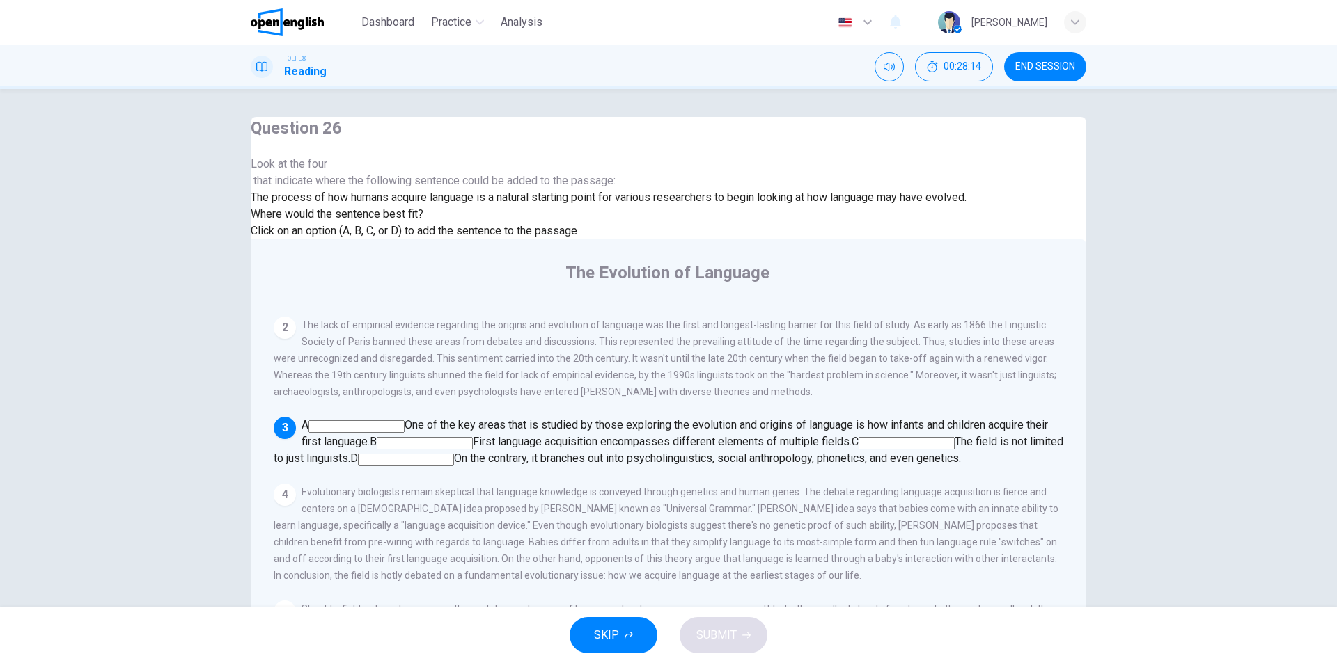
click at [404, 420] on input at bounding box center [356, 426] width 96 height 13
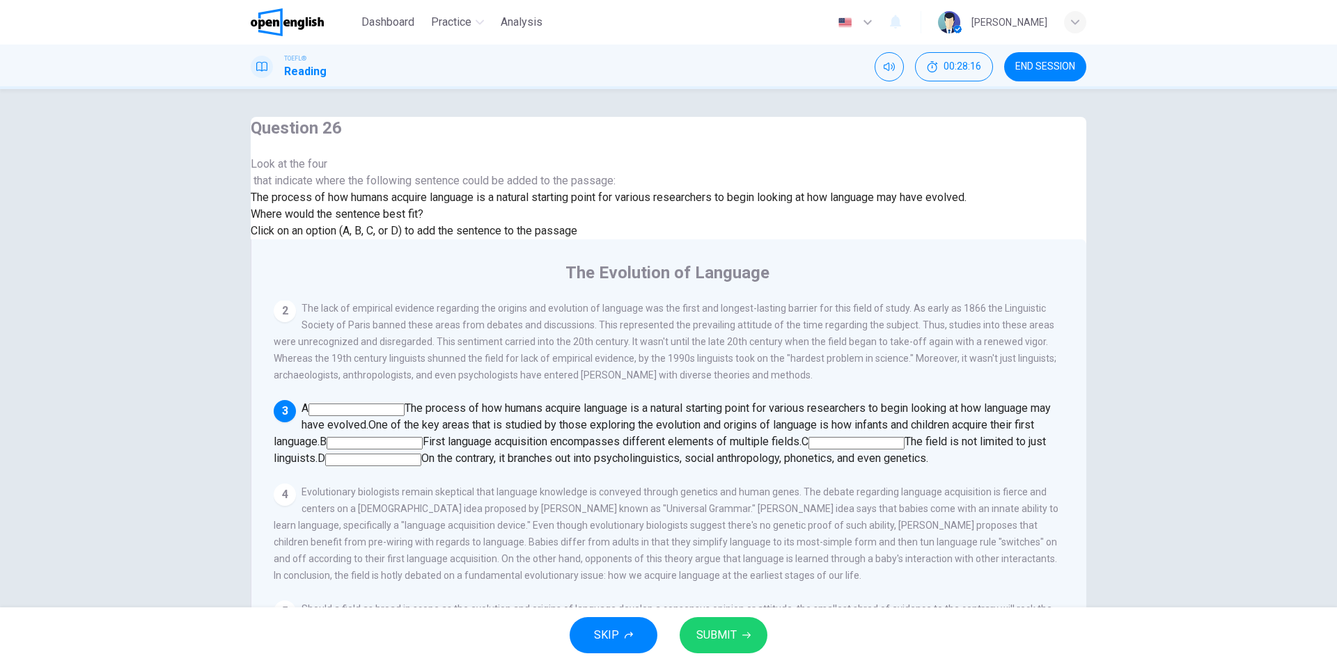
click at [423, 437] on input at bounding box center [374, 443] width 96 height 13
click at [736, 639] on button "SUBMIT" at bounding box center [723, 635] width 88 height 36
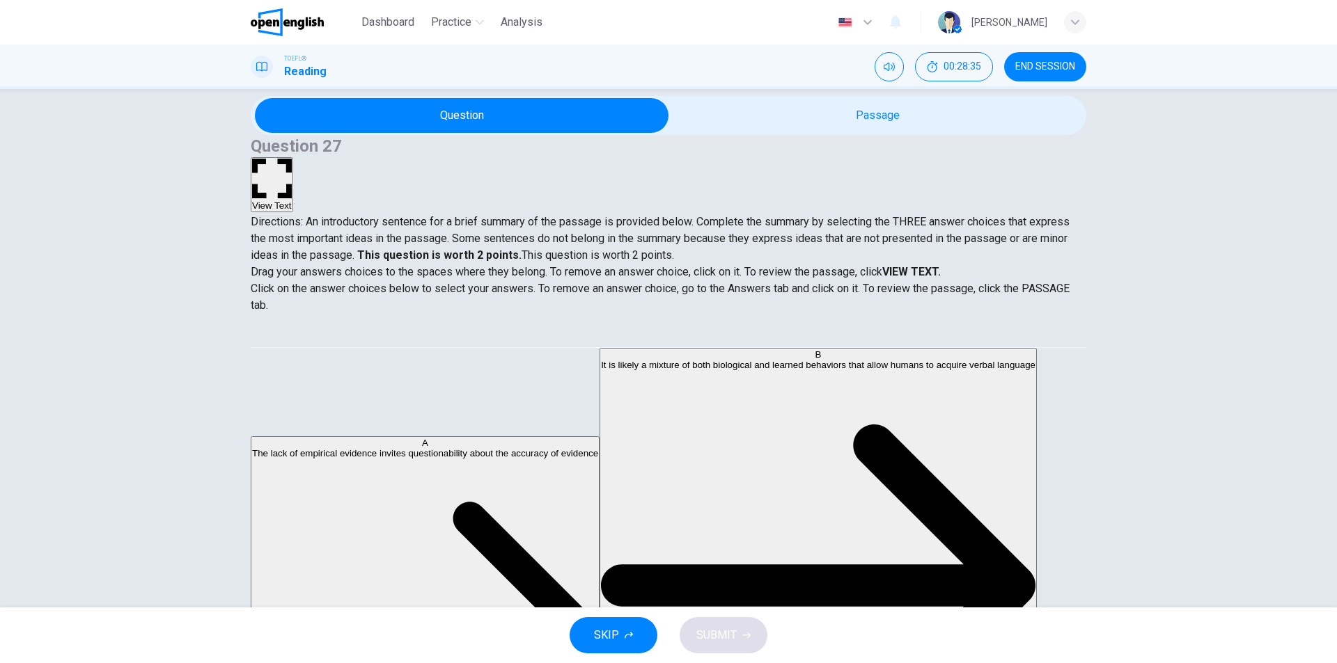
scroll to position [189, 0]
drag, startPoint x: 372, startPoint y: 381, endPoint x: 423, endPoint y: 382, distance: 50.1
drag, startPoint x: 387, startPoint y: 391, endPoint x: 703, endPoint y: 392, distance: 316.0
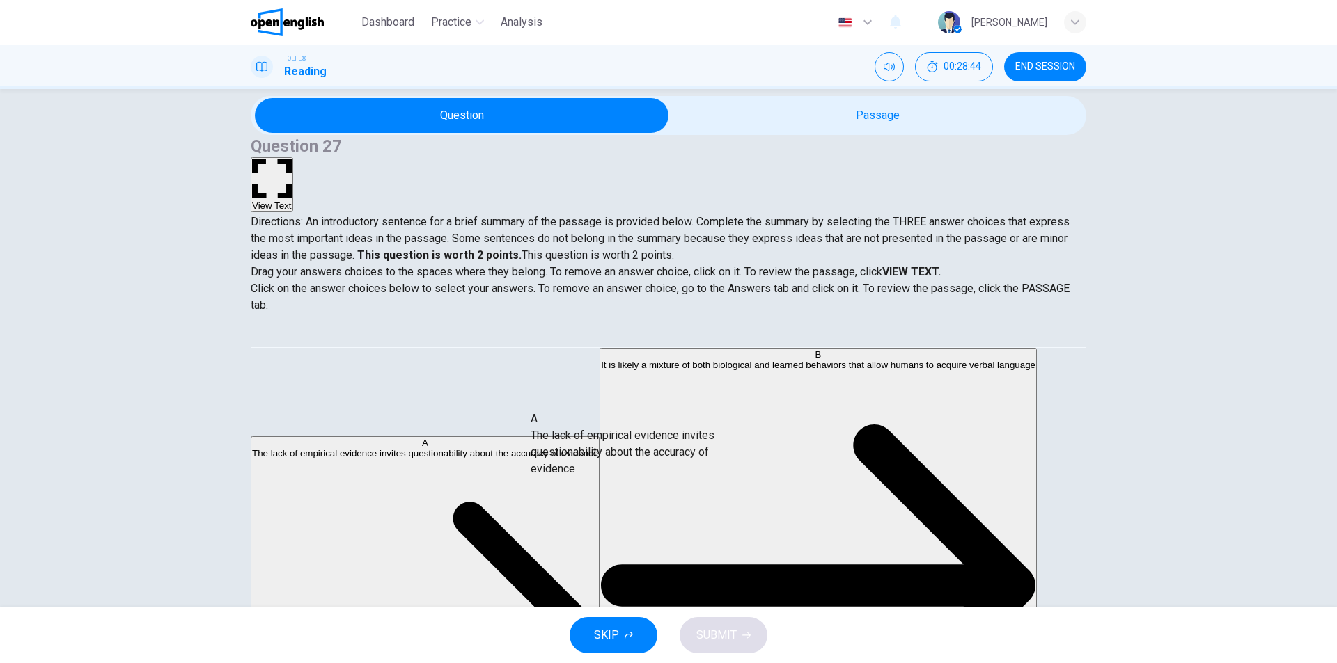
drag, startPoint x: 389, startPoint y: 390, endPoint x: 656, endPoint y: 466, distance: 277.9
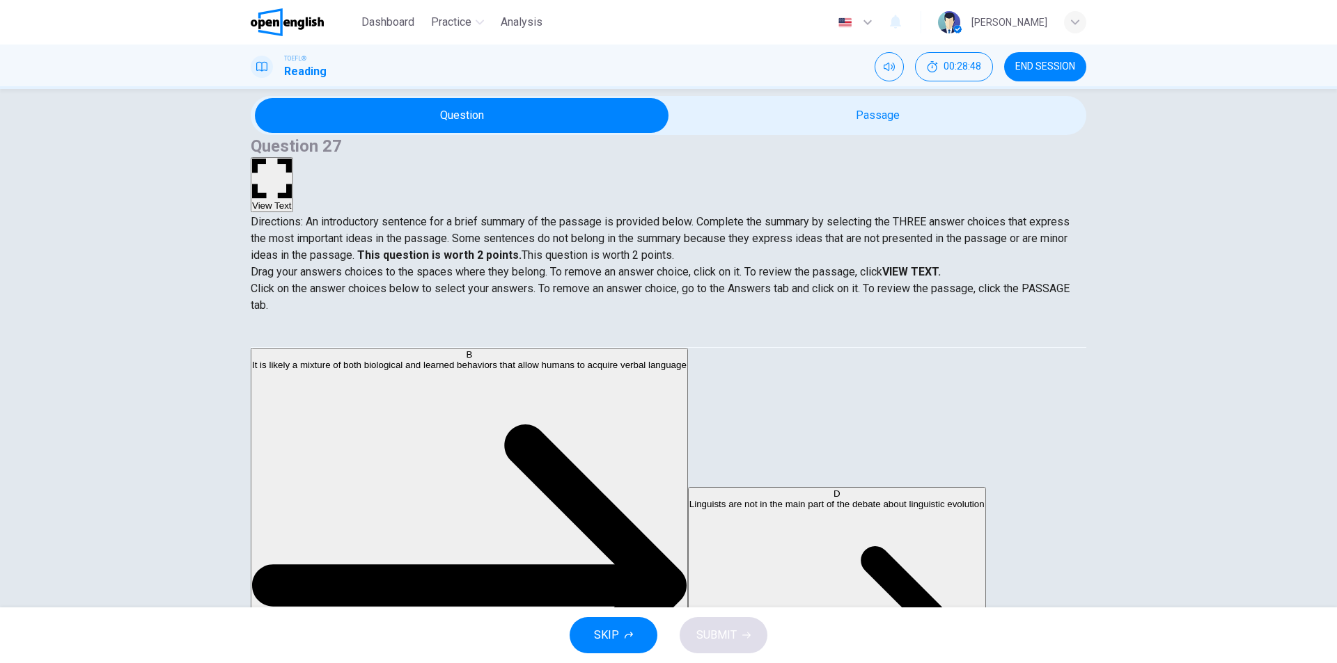
scroll to position [92, 0]
drag, startPoint x: 392, startPoint y: 526, endPoint x: 667, endPoint y: 496, distance: 276.7
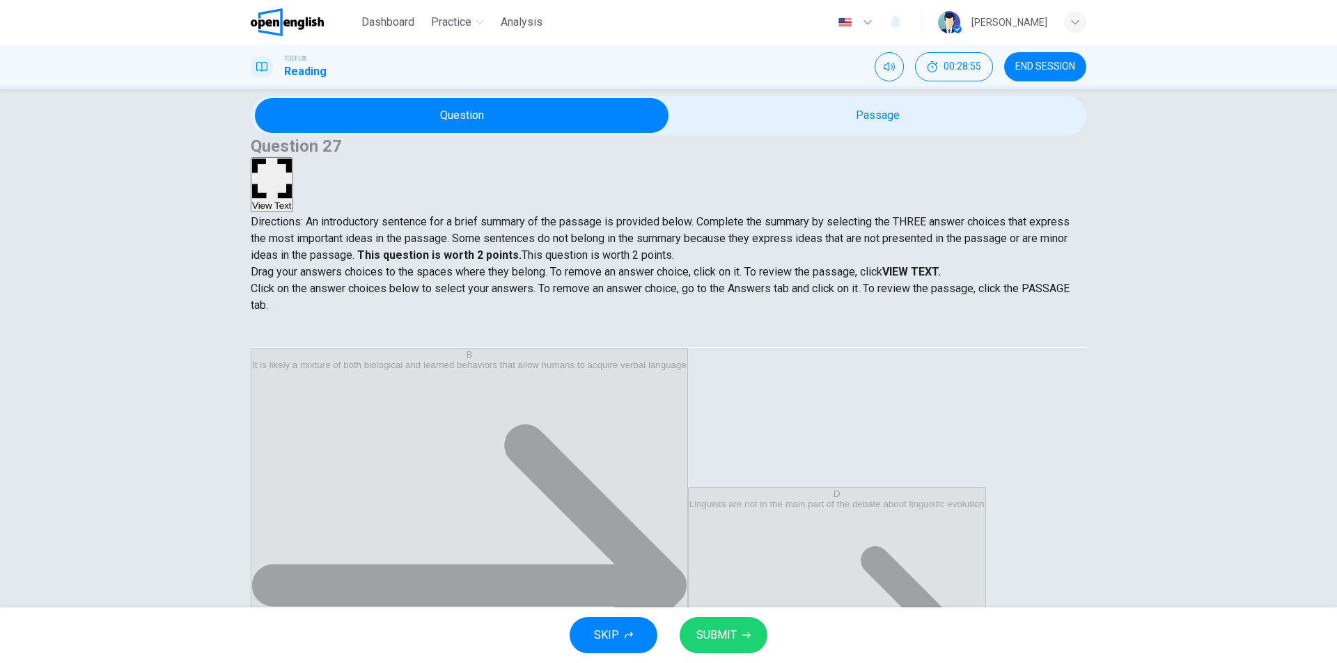
scroll to position [25, 0]
click at [714, 636] on span "SUBMIT" at bounding box center [716, 635] width 40 height 19
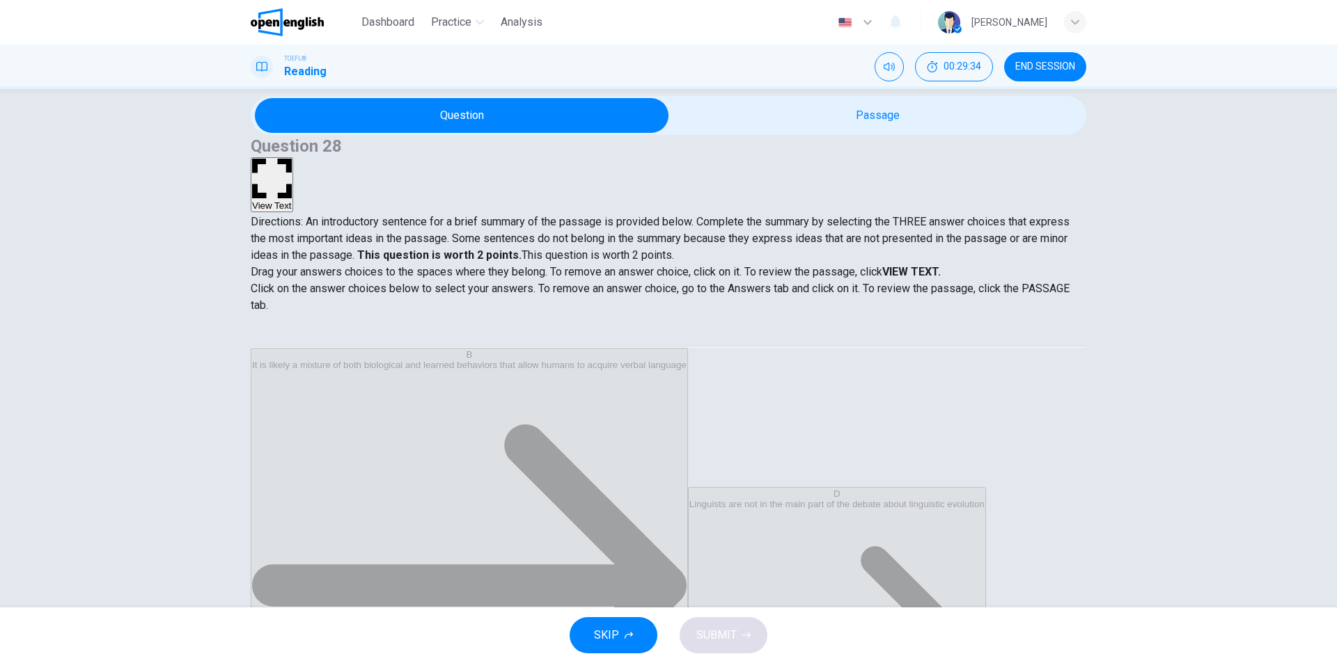
scroll to position [0, 0]
drag, startPoint x: 384, startPoint y: 391, endPoint x: 818, endPoint y: 506, distance: 448.6
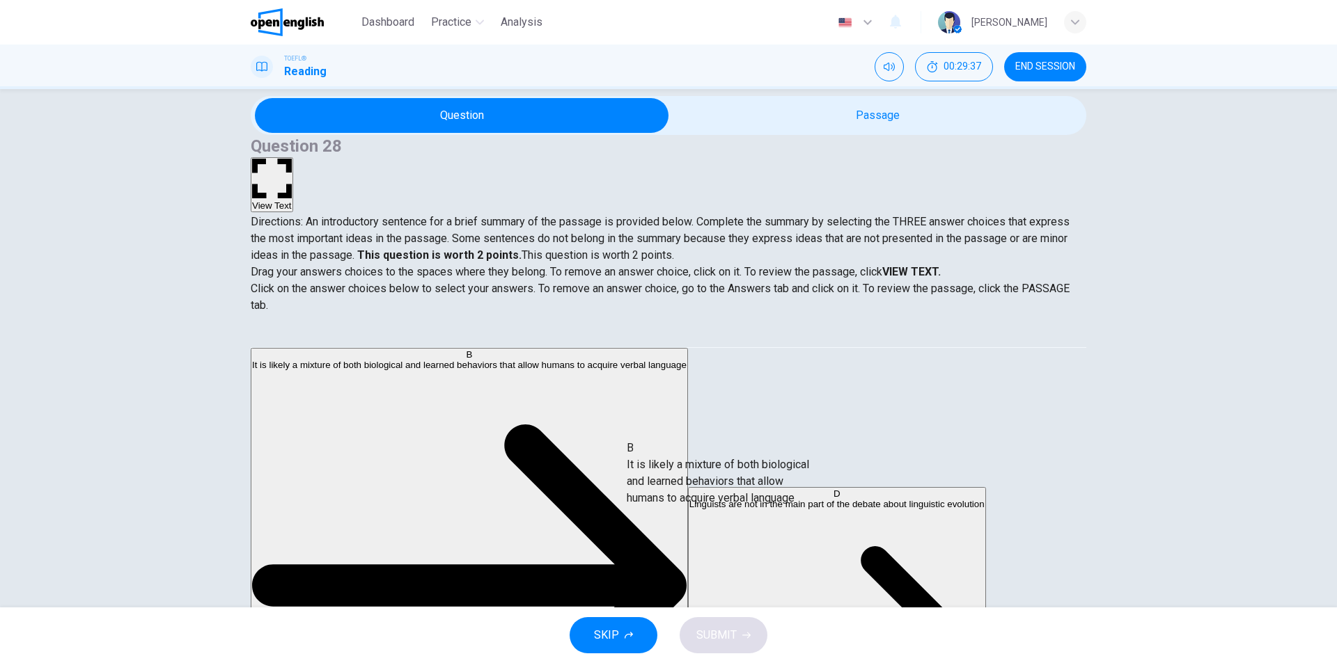
drag, startPoint x: 389, startPoint y: 385, endPoint x: 741, endPoint y: 489, distance: 367.2
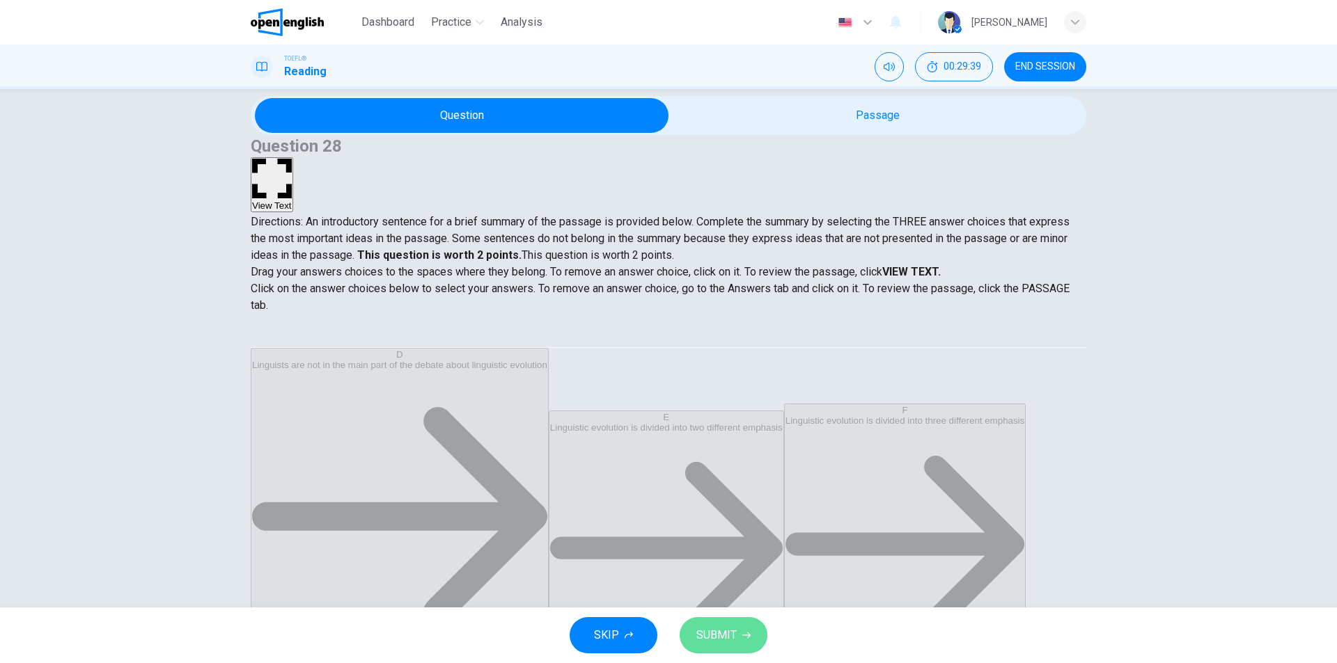
click at [734, 630] on span "SUBMIT" at bounding box center [716, 635] width 40 height 19
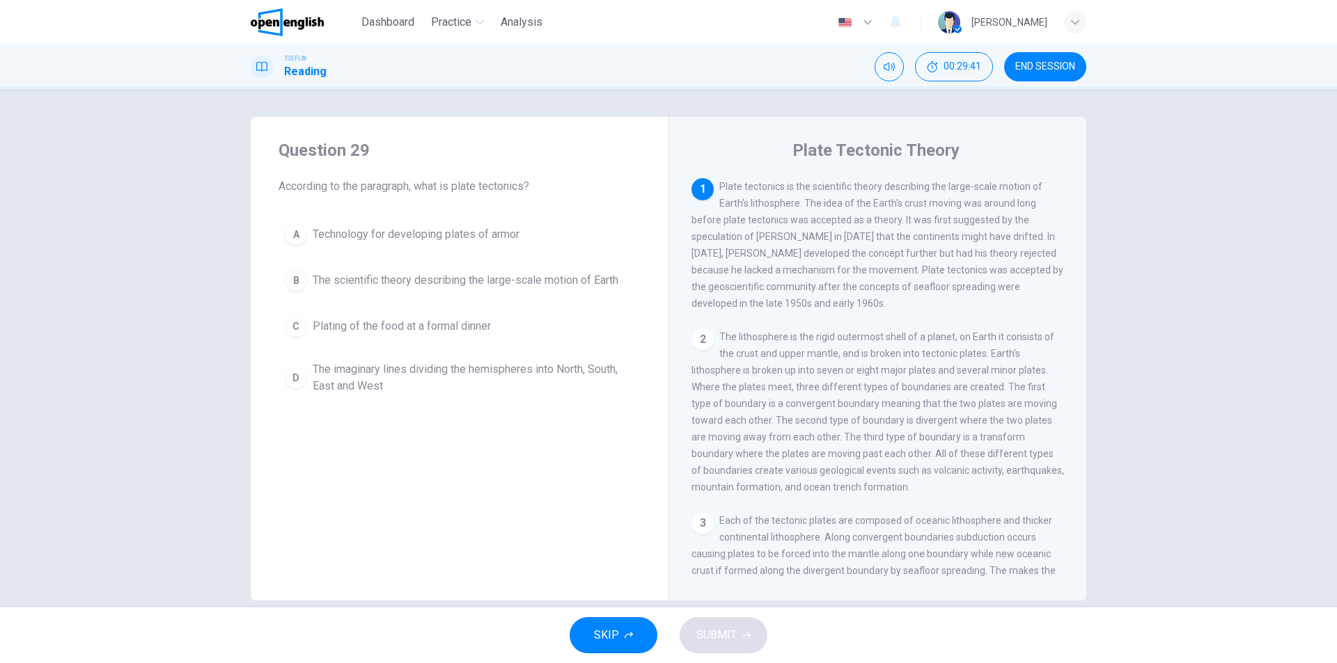
drag, startPoint x: 1053, startPoint y: 74, endPoint x: 725, endPoint y: 88, distance: 328.9
click at [1053, 74] on button "END SESSION" at bounding box center [1045, 66] width 82 height 29
